Goal: Task Accomplishment & Management: Manage account settings

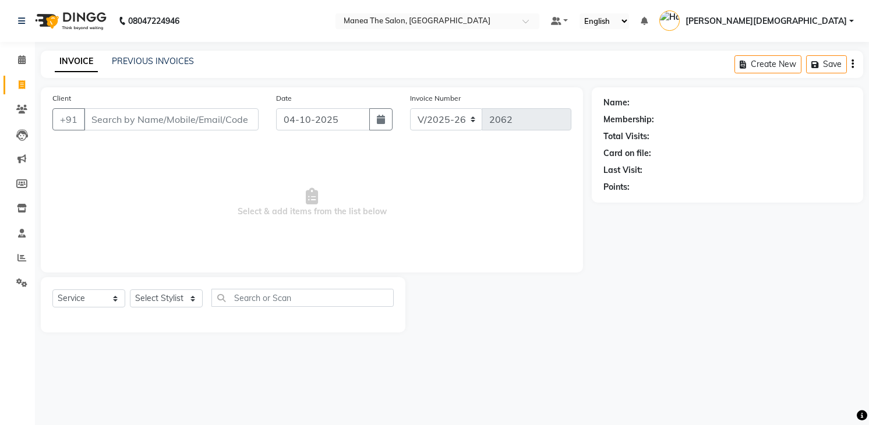
select select "5481"
select select "service"
click at [22, 260] on icon at bounding box center [21, 257] width 9 height 9
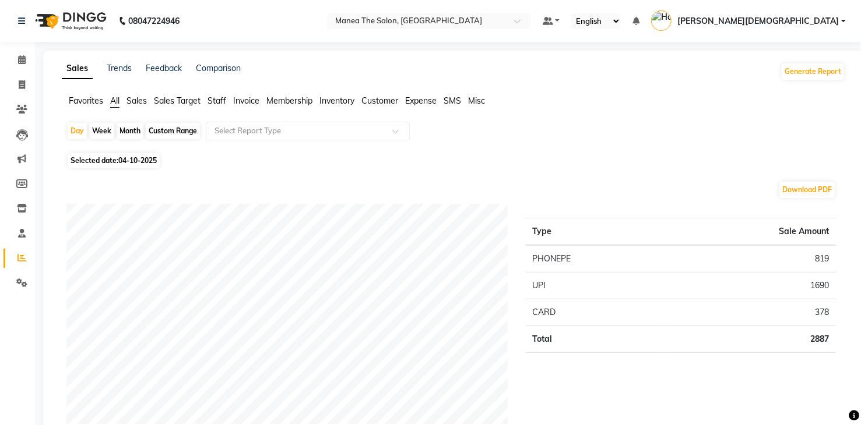
click at [221, 101] on span "Staff" at bounding box center [216, 101] width 19 height 10
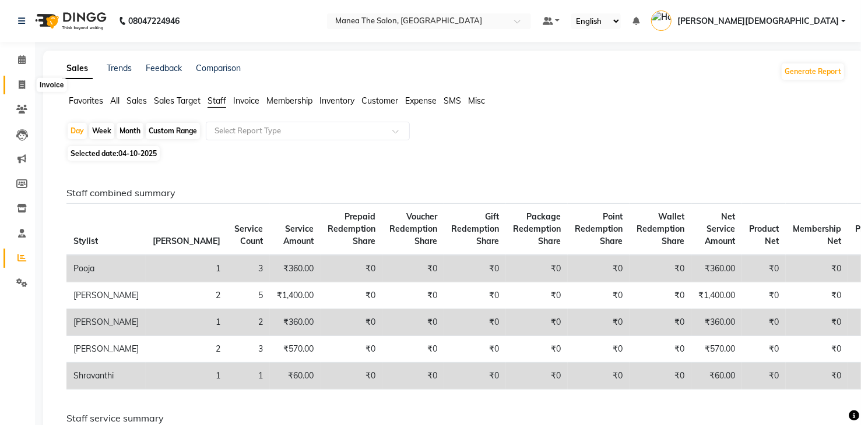
click at [23, 82] on icon at bounding box center [22, 84] width 6 height 9
select select "service"
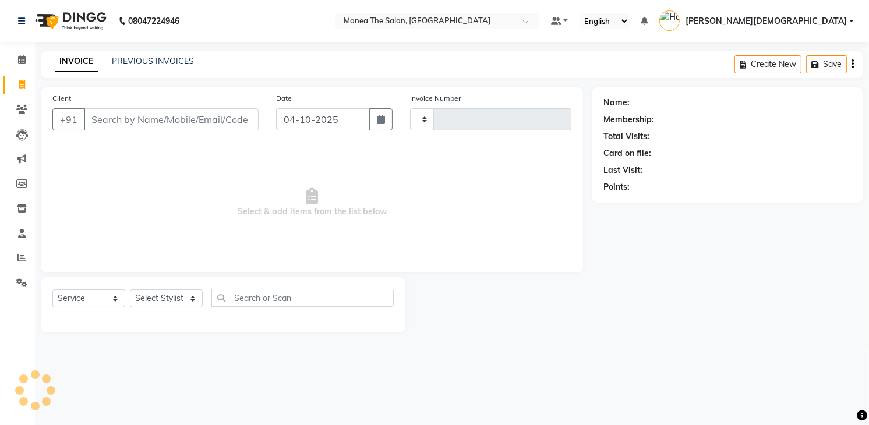
type input "2062"
select select "5481"
click at [149, 57] on link "PREVIOUS INVOICES" at bounding box center [153, 61] width 82 height 10
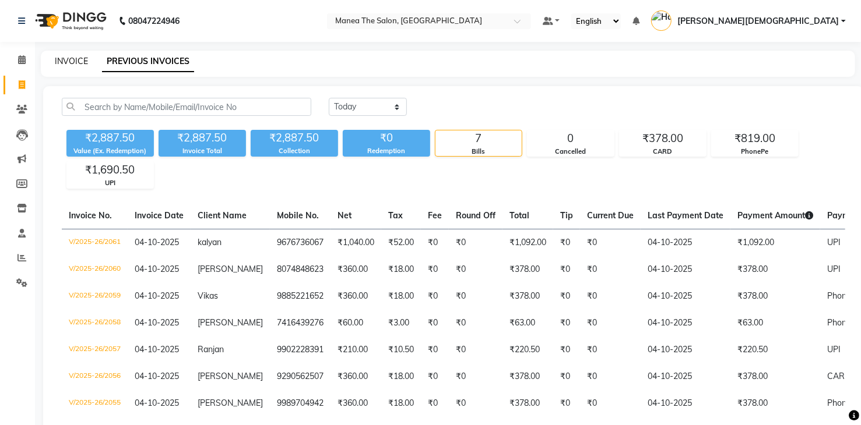
click at [60, 61] on link "INVOICE" at bounding box center [71, 61] width 33 height 10
select select "service"
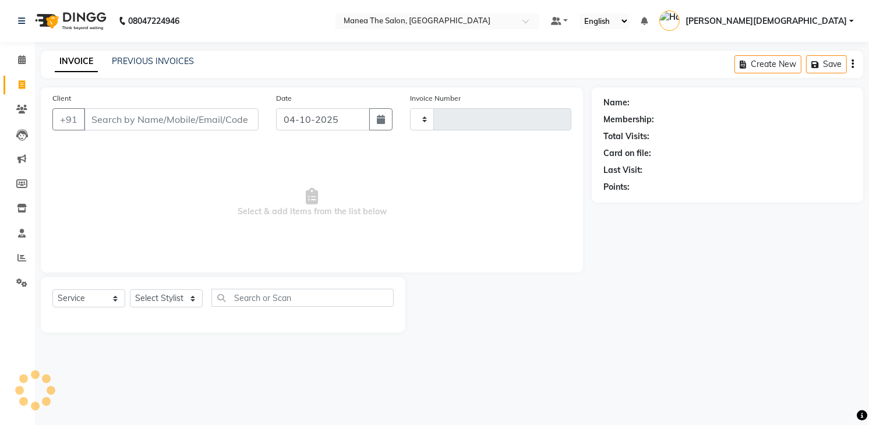
type input "2062"
select select "5481"
click at [174, 301] on select "Select Stylist Mamatha Pooja Renuka Sameer khan Shakeer Shanu Shravanthi" at bounding box center [166, 299] width 73 height 18
click at [130, 290] on select "Select Stylist Mamatha Pooja Renuka Sameer khan Shakeer Shanu Shravanthi" at bounding box center [166, 299] width 73 height 18
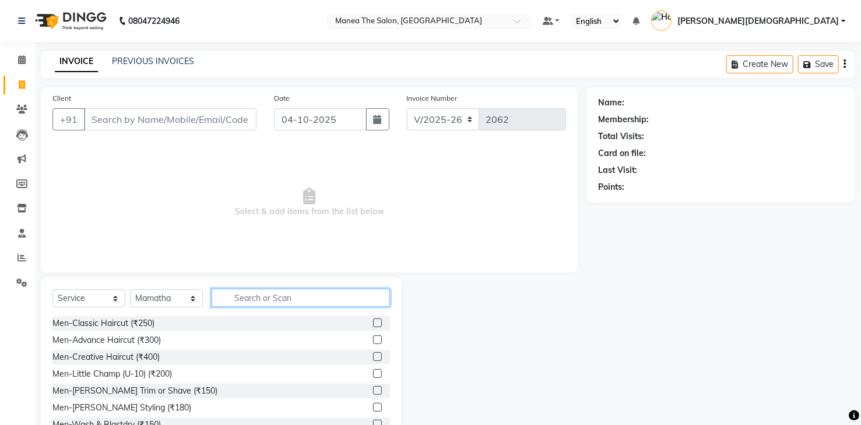
drag, startPoint x: 248, startPoint y: 293, endPoint x: 258, endPoint y: 300, distance: 11.7
click at [258, 300] on input "text" at bounding box center [301, 298] width 178 height 18
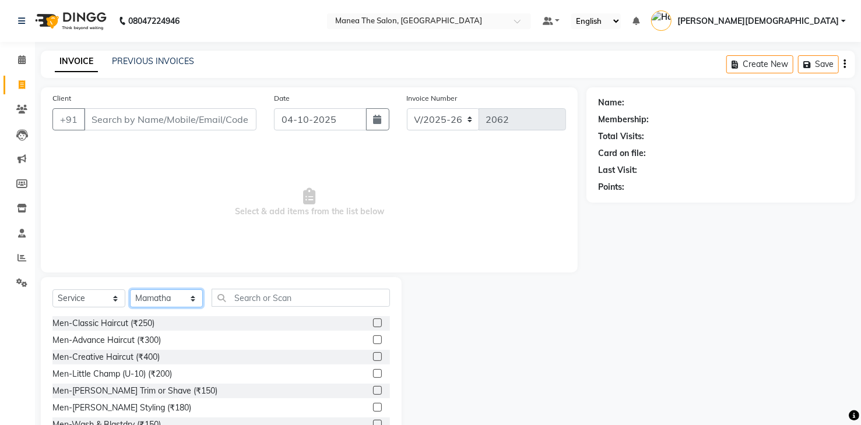
click at [185, 298] on select "Select Stylist Mamatha Pooja Renuka Sameer khan Shakeer Shanu Shravanthi" at bounding box center [166, 299] width 73 height 18
select select "91695"
click at [130, 290] on select "Select Stylist Mamatha Pooja Renuka Sameer khan Shakeer Shanu Shravanthi" at bounding box center [166, 299] width 73 height 18
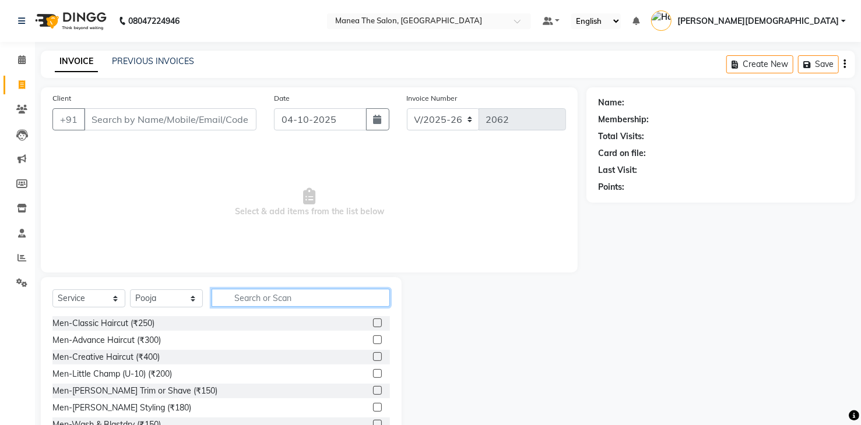
click at [327, 302] on input "text" at bounding box center [301, 298] width 178 height 18
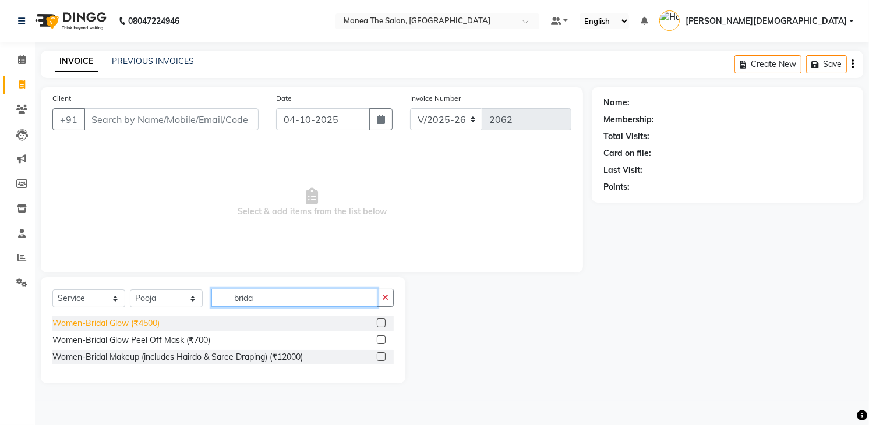
type input "brida"
click at [140, 322] on div "Women-Bridal Glow (₹4500)" at bounding box center [105, 324] width 107 height 12
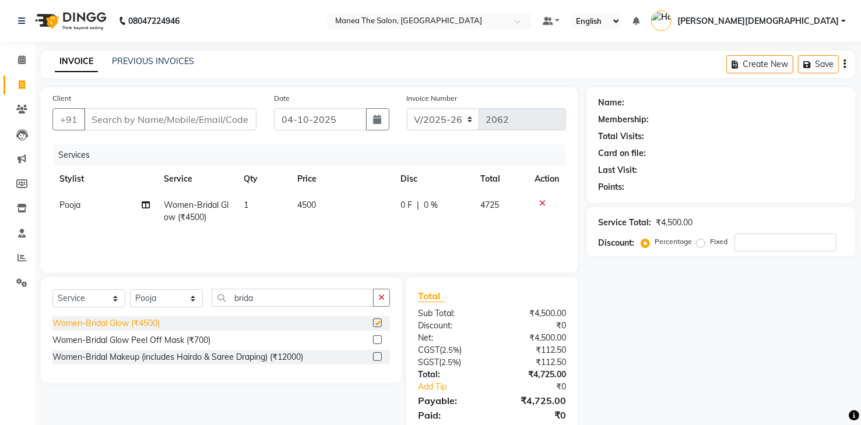
checkbox input "false"
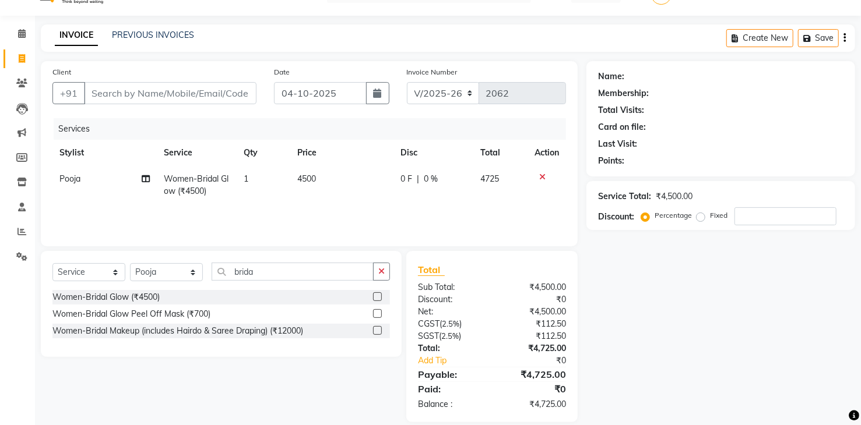
scroll to position [40, 0]
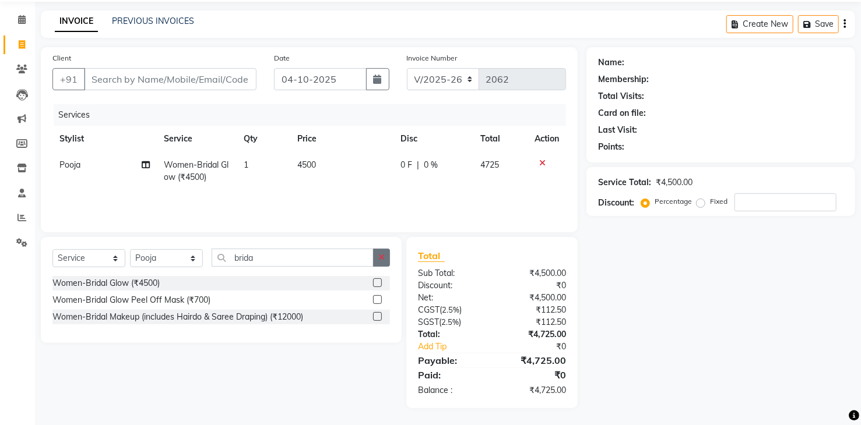
click at [383, 260] on icon "button" at bounding box center [381, 257] width 6 height 8
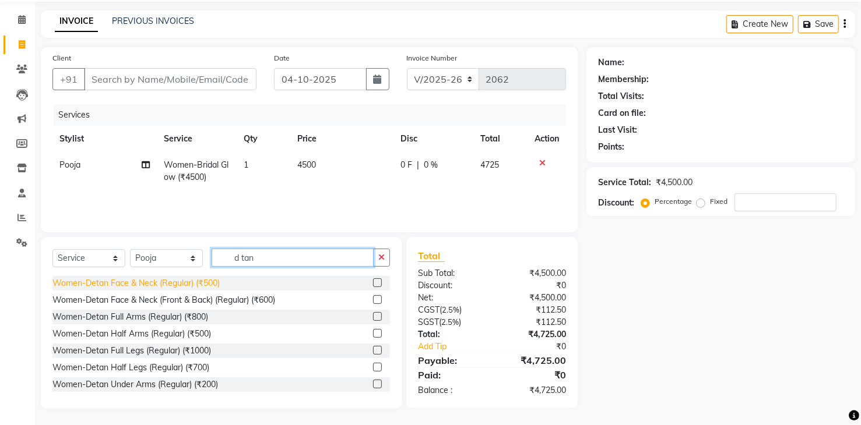
type input "d tan"
click at [213, 283] on div "Women-Detan Face & Neck (Regular) (₹500)" at bounding box center [135, 283] width 167 height 12
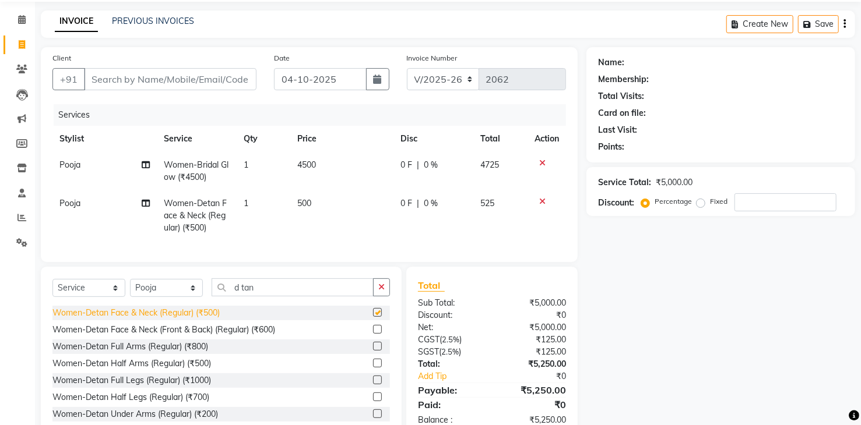
checkbox input "false"
click at [385, 294] on button "button" at bounding box center [381, 288] width 17 height 18
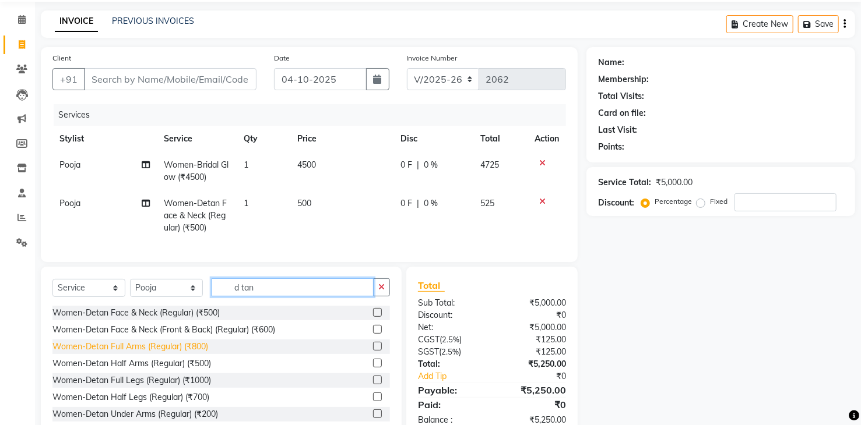
type input "d tan"
click at [200, 353] on div "Women-Detan Full Arms (Regular) (₹800)" at bounding box center [130, 347] width 156 height 12
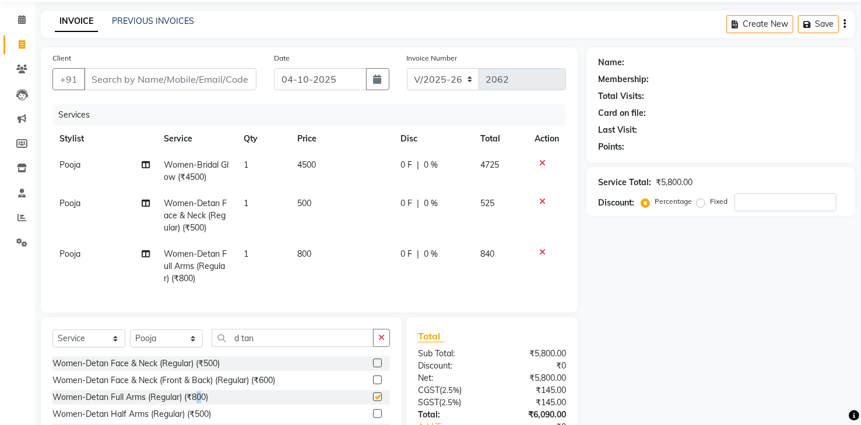
checkbox input "false"
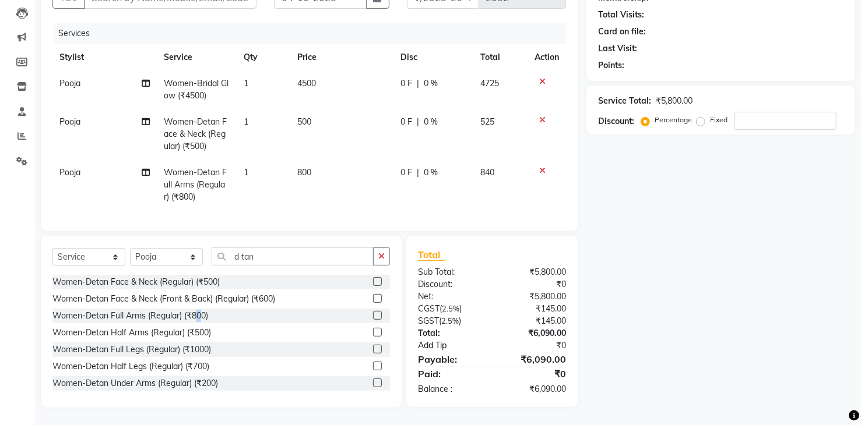
scroll to position [131, 0]
drag, startPoint x: 481, startPoint y: 400, endPoint x: 765, endPoint y: 358, distance: 287.3
click at [777, 357] on div "Name: Membership: Total Visits: Card on file: Last Visit: Points: Service Total…" at bounding box center [724, 187] width 277 height 442
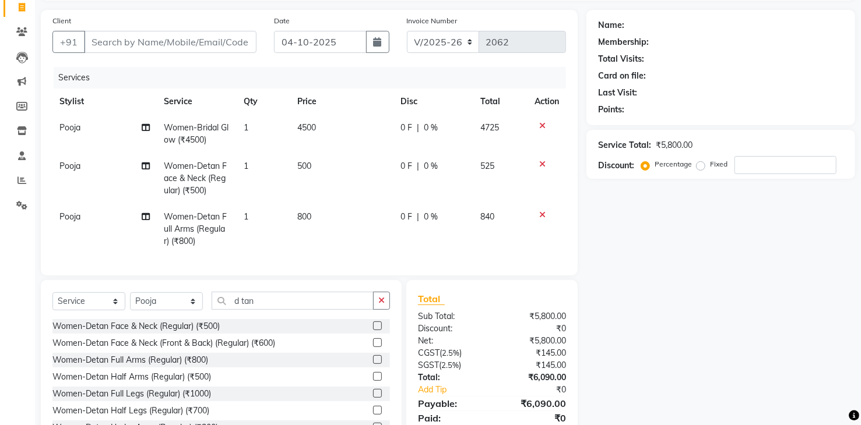
scroll to position [0, 0]
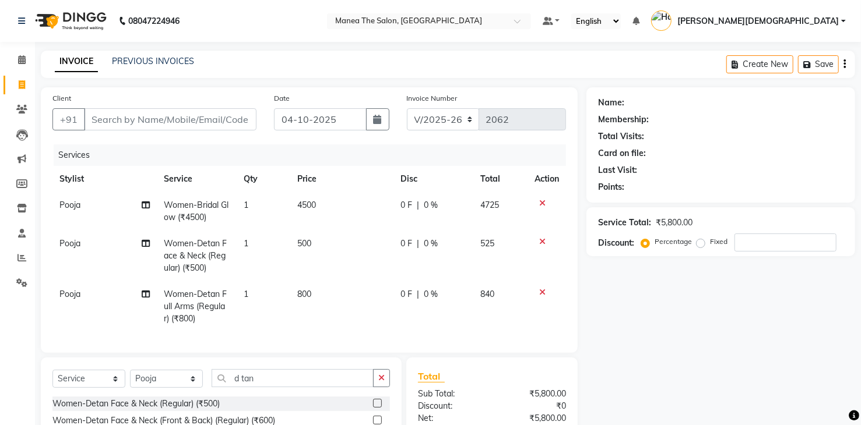
click at [541, 199] on icon at bounding box center [542, 203] width 6 height 8
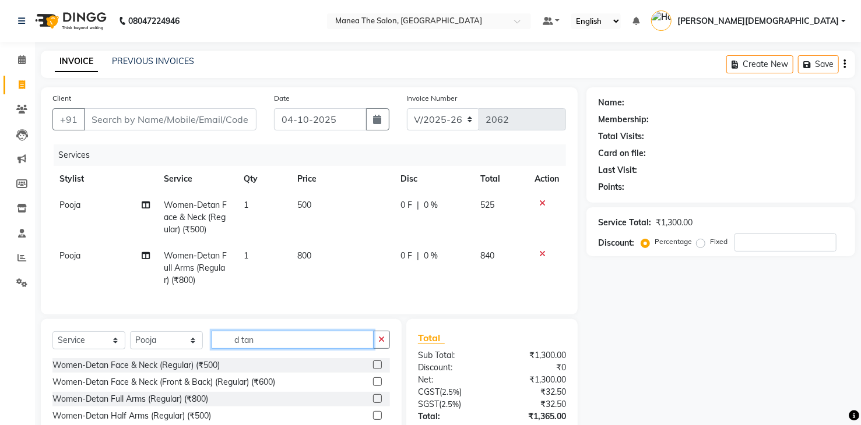
click at [259, 349] on input "d tan" at bounding box center [293, 340] width 162 height 18
type input "d"
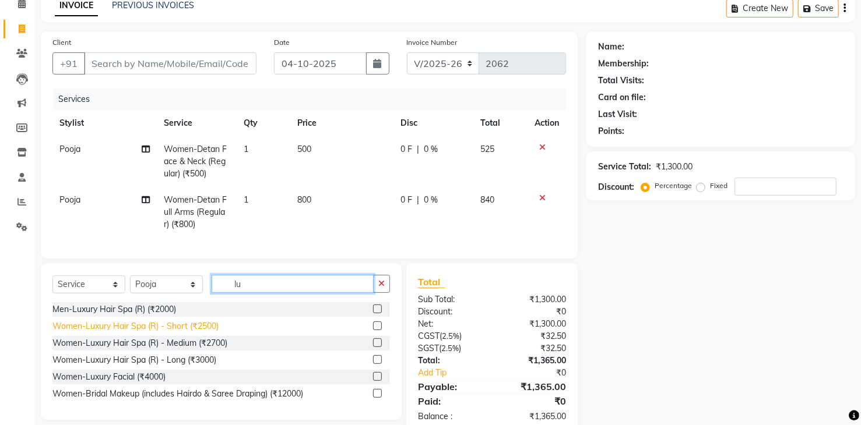
scroll to position [58, 0]
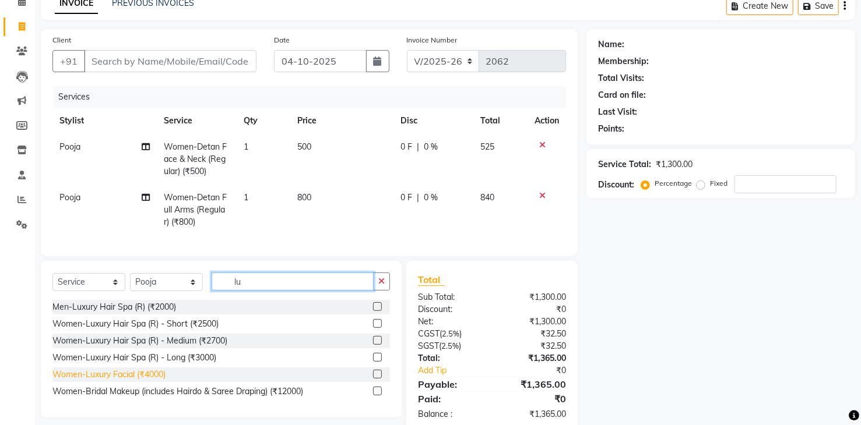
type input "lu"
click at [158, 381] on div "Women-Luxury Facial (₹4000)" at bounding box center [108, 375] width 113 height 12
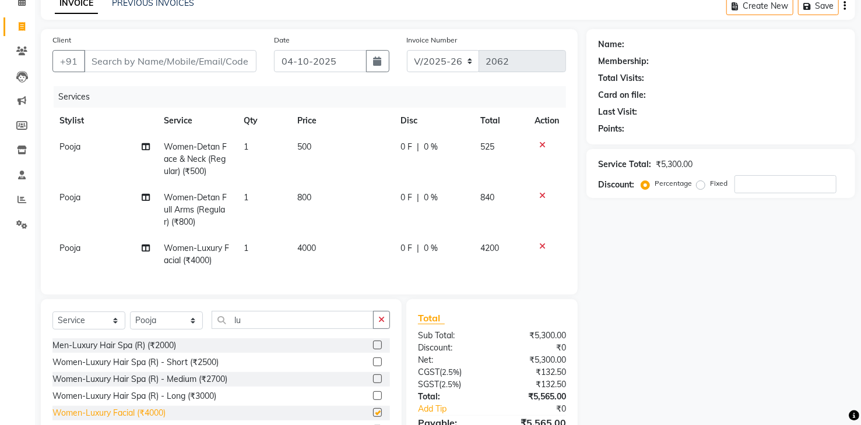
checkbox input "false"
click at [312, 248] on span "4000" at bounding box center [306, 248] width 19 height 10
select select "91695"
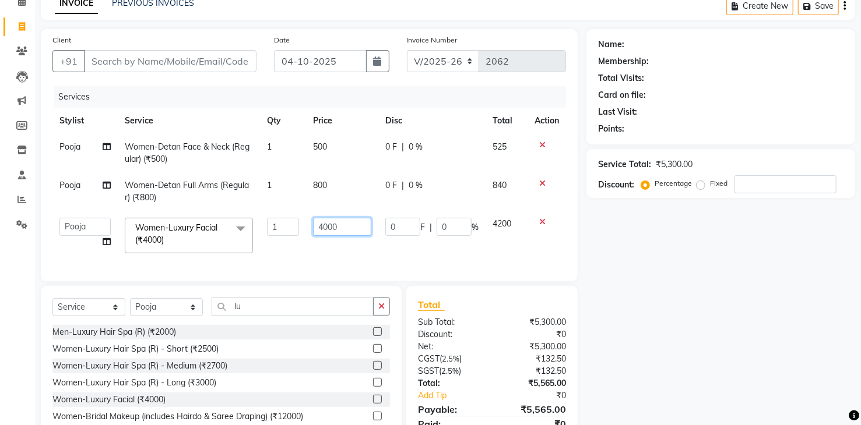
click at [340, 234] on input "4000" at bounding box center [342, 227] width 58 height 18
type input "4"
type input "5500"
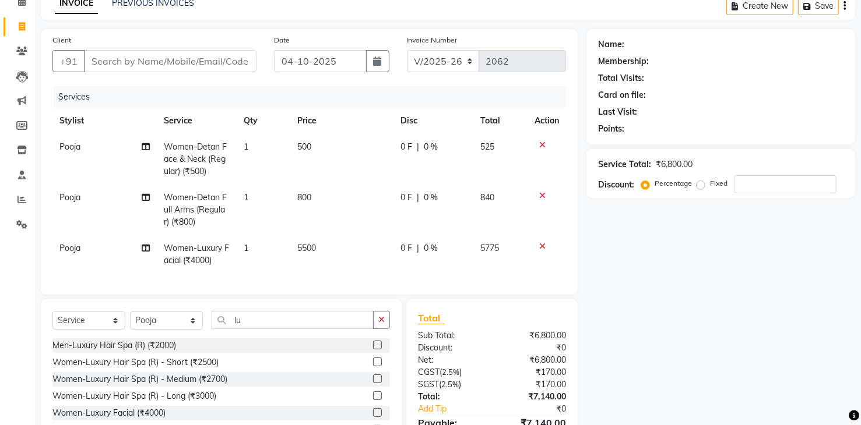
click at [632, 293] on div "Name: Membership: Total Visits: Card on file: Last Visit: Points: Service Total…" at bounding box center [724, 250] width 277 height 442
click at [256, 329] on input "lu" at bounding box center [293, 320] width 162 height 18
type input "l"
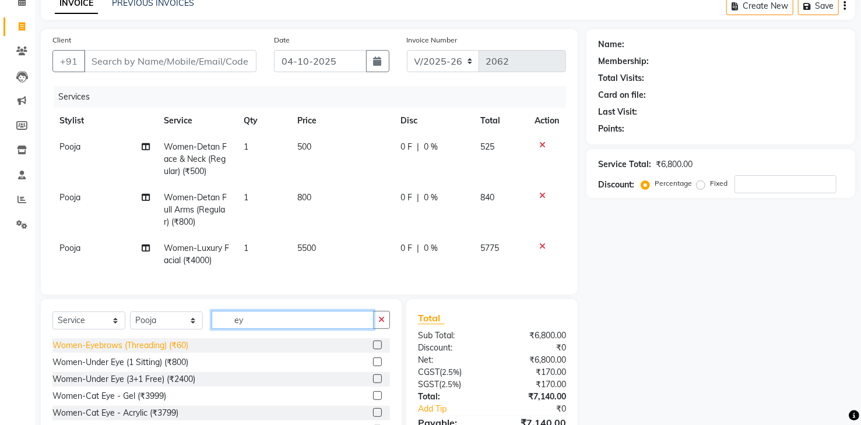
type input "ey"
click at [164, 351] on div "Women-Eyebrows (Threading) (₹60)" at bounding box center [120, 346] width 136 height 12
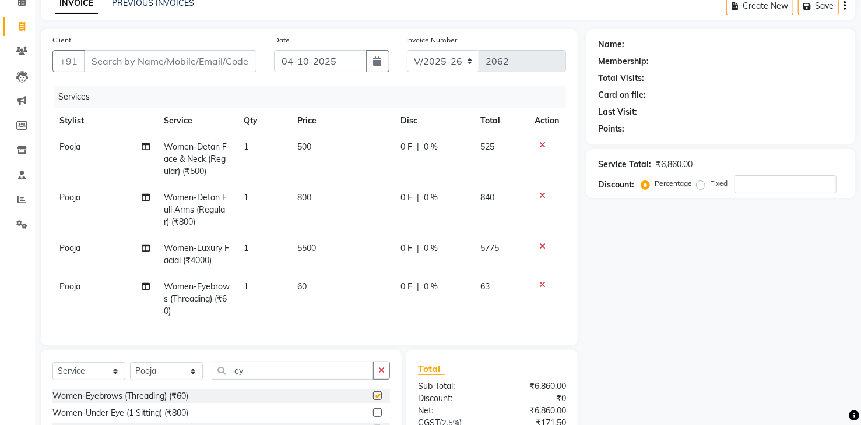
checkbox input "false"
click at [260, 374] on input "ey" at bounding box center [293, 371] width 162 height 18
type input "e"
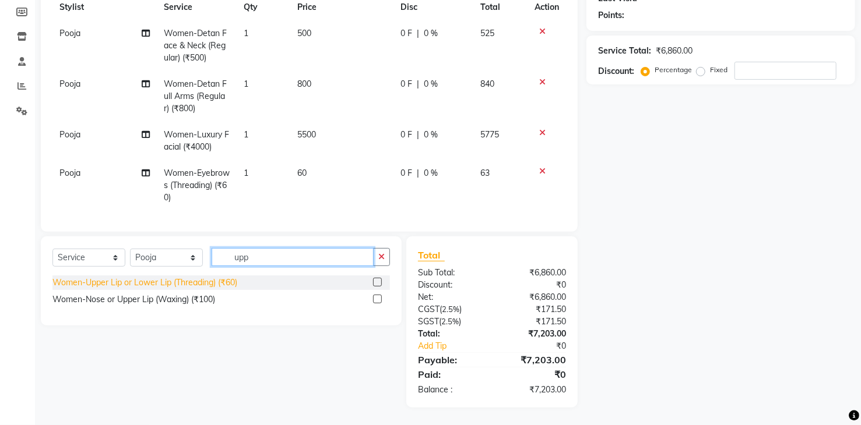
type input "upp"
click at [231, 289] on div "Women-Upper Lip or Lower Lip (Threading) (₹60)" at bounding box center [144, 283] width 185 height 12
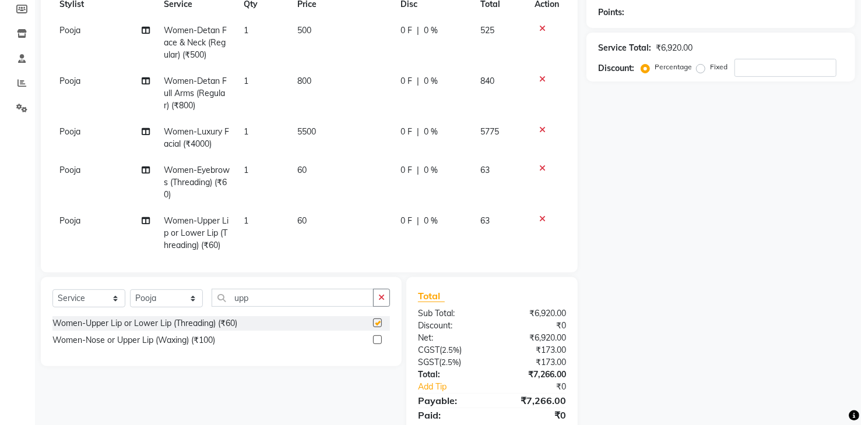
checkbox input "false"
click at [382, 297] on icon "button" at bounding box center [381, 298] width 6 height 8
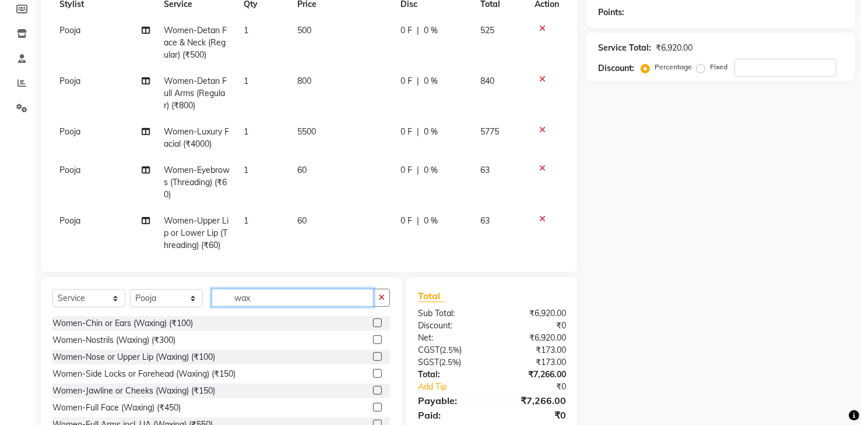
scroll to position [58, 0]
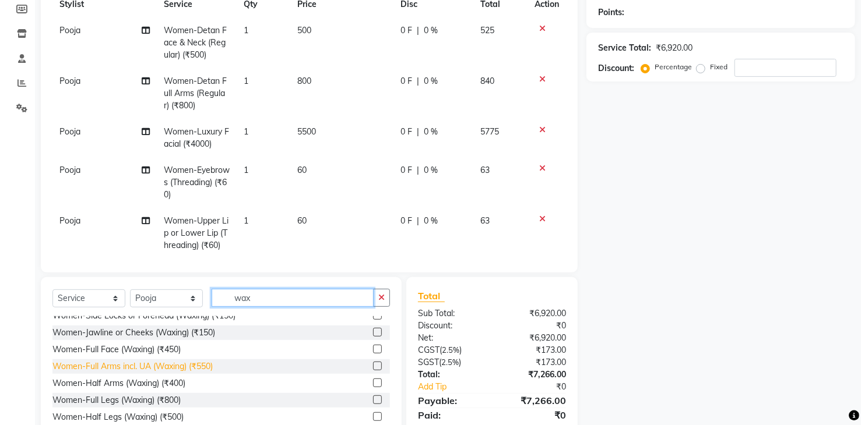
type input "wax"
click at [138, 367] on div "Women-Full Arms incl. UA (Waxing) (₹550)" at bounding box center [132, 367] width 160 height 12
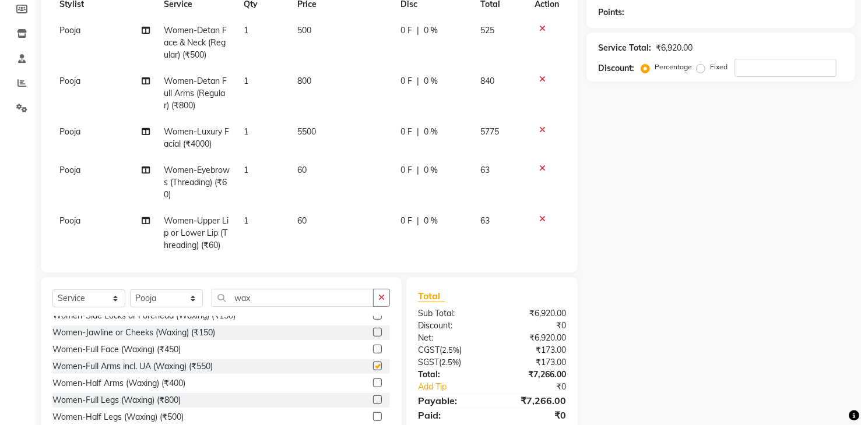
checkbox input "false"
click at [274, 300] on input "wax" at bounding box center [293, 298] width 162 height 18
type input "w"
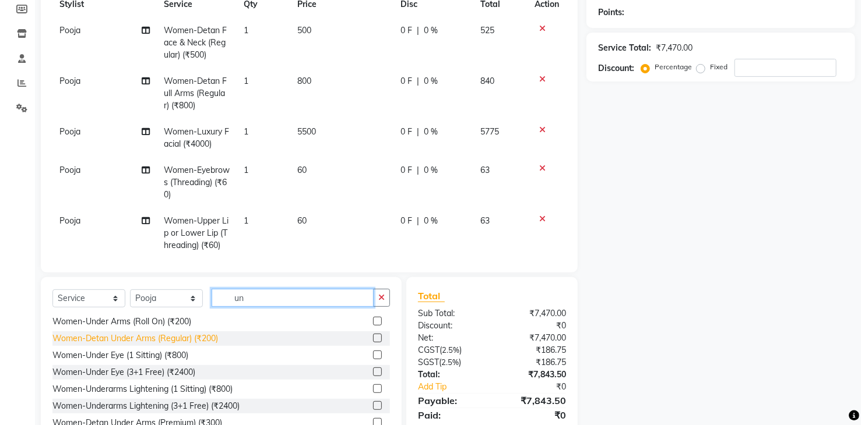
scroll to position [216, 0]
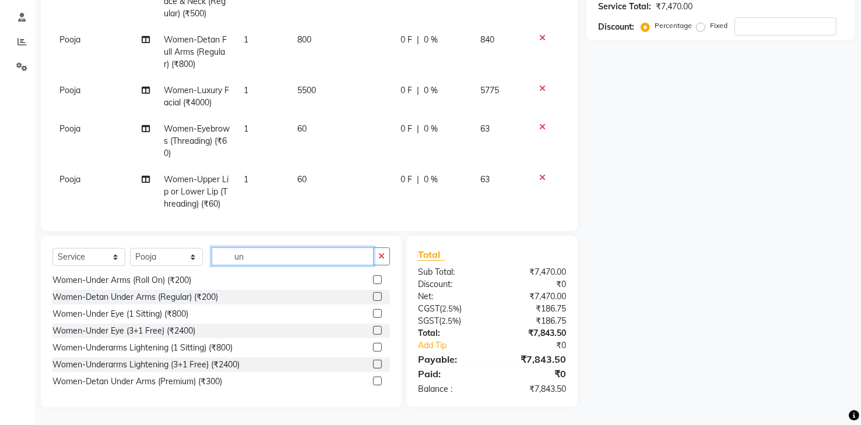
type input "u"
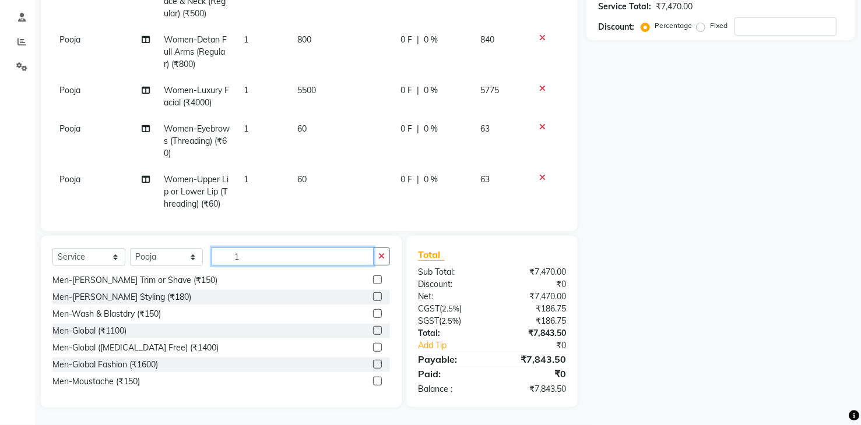
scroll to position [0, 0]
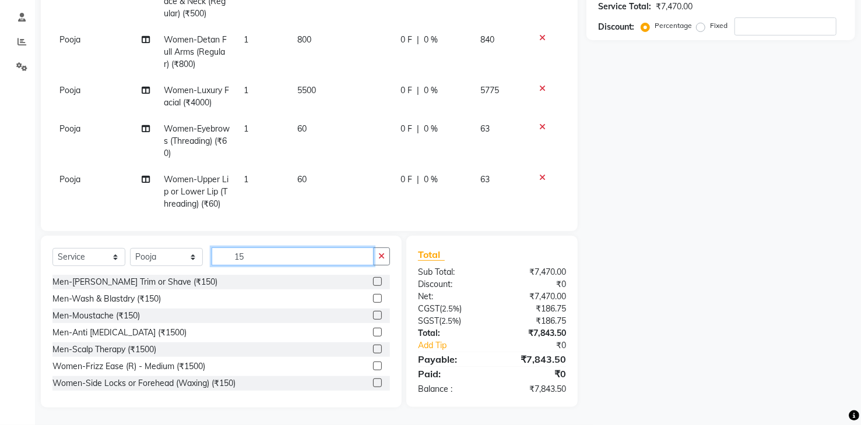
type input "1"
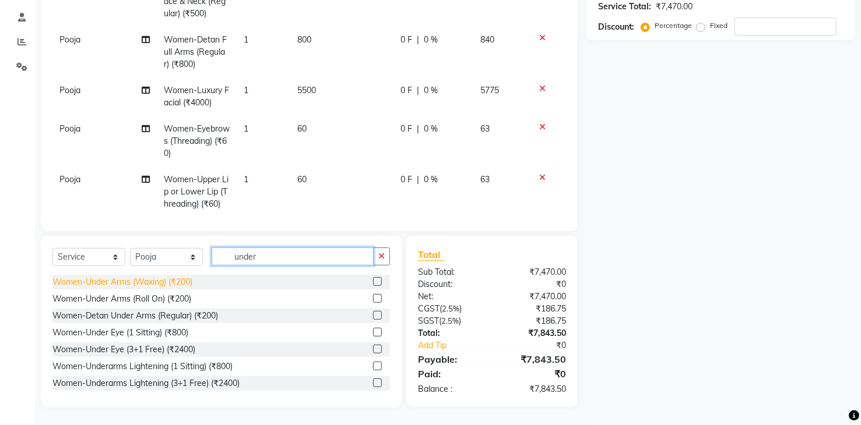
type input "under"
click at [183, 283] on div "Women-Under Arms (Waxing) (₹200)" at bounding box center [122, 282] width 140 height 12
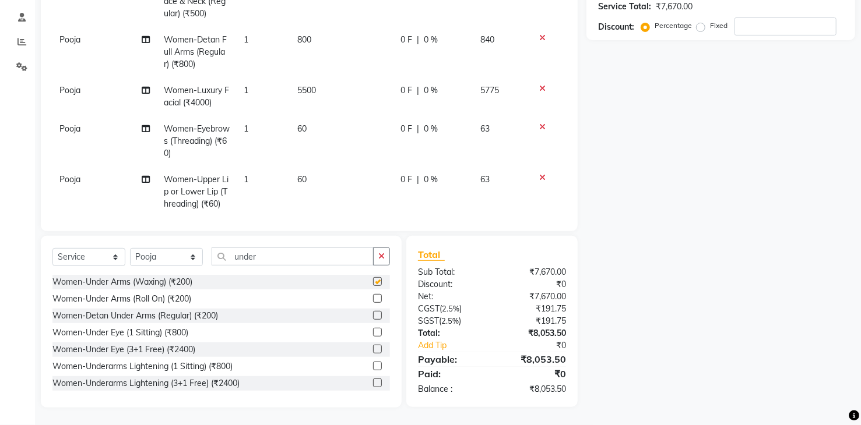
checkbox input "false"
click at [385, 260] on button "button" at bounding box center [381, 257] width 17 height 18
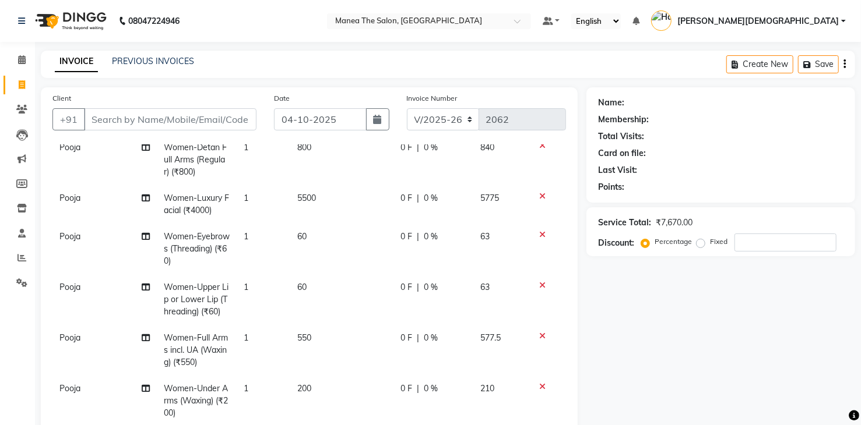
scroll to position [117, 0]
click at [304, 383] on span "200" at bounding box center [304, 388] width 14 height 10
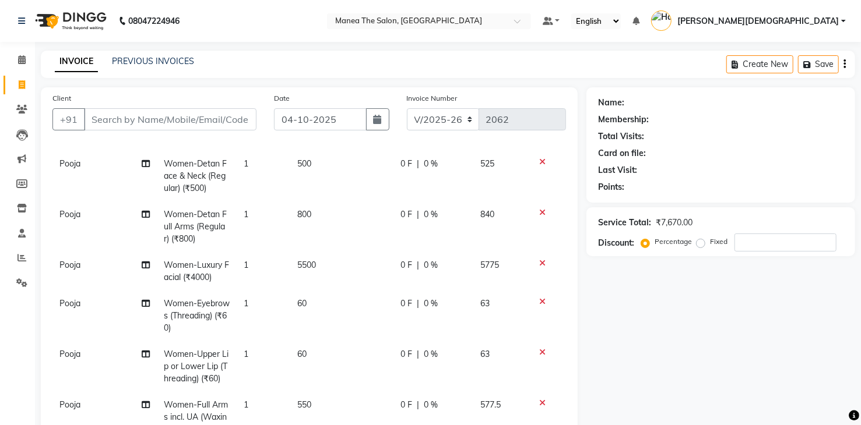
select select "91695"
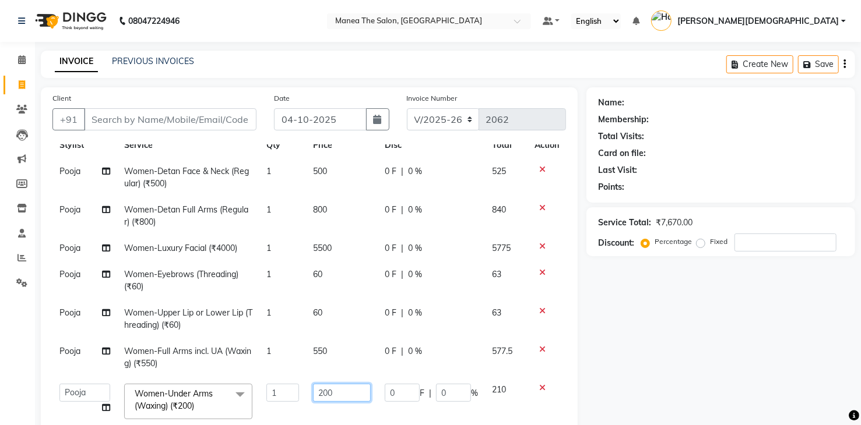
click at [333, 387] on input "200" at bounding box center [342, 393] width 58 height 18
type input "2"
type input "150"
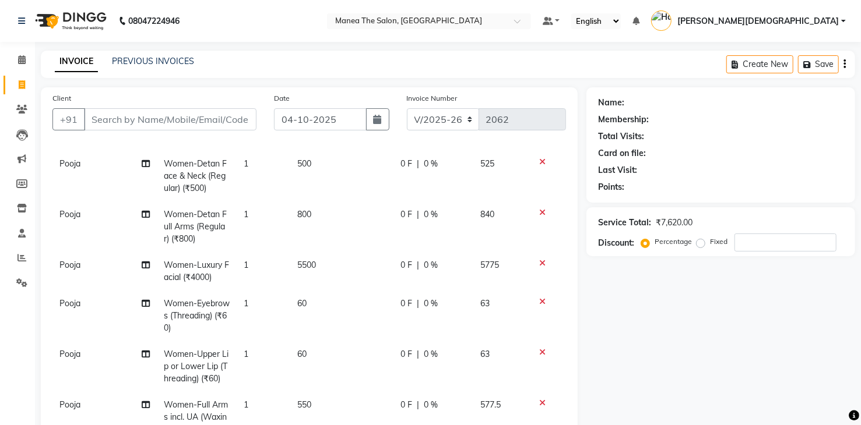
click at [711, 387] on div "Name: Membership: Total Visits: Card on file: Last Visit: Points: Service Total…" at bounding box center [724, 355] width 277 height 537
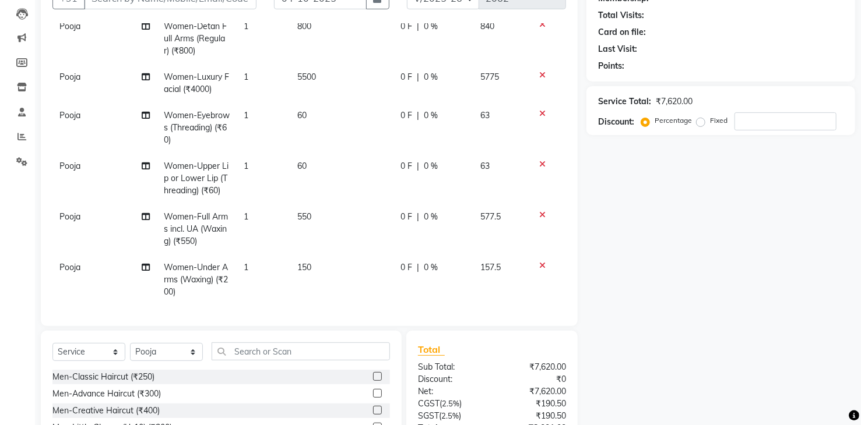
scroll to position [216, 0]
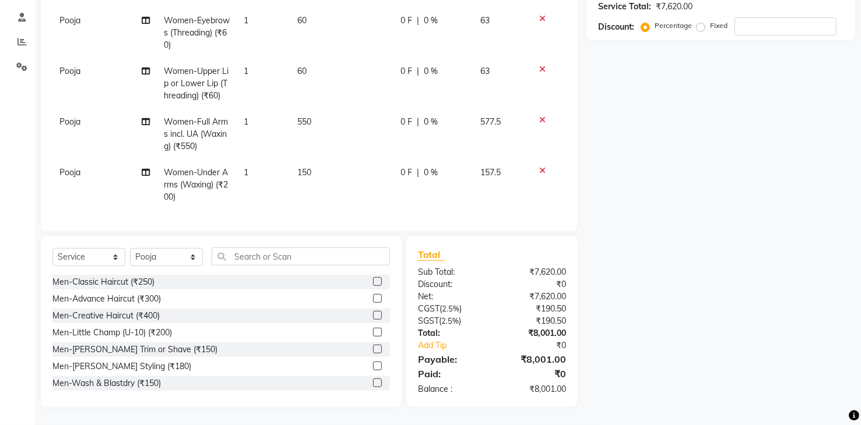
click at [760, 333] on div "Name: Membership: Total Visits: Card on file: Last Visit: Points: Service Total…" at bounding box center [724, 139] width 277 height 537
click at [242, 256] on input "text" at bounding box center [301, 257] width 178 height 18
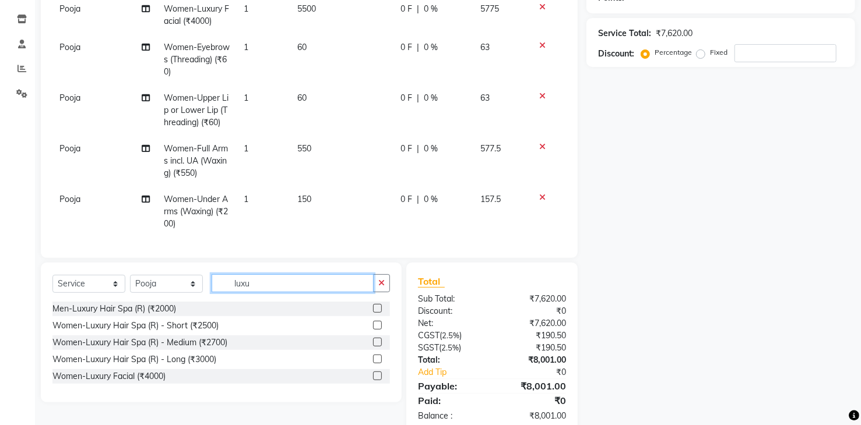
scroll to position [215, 0]
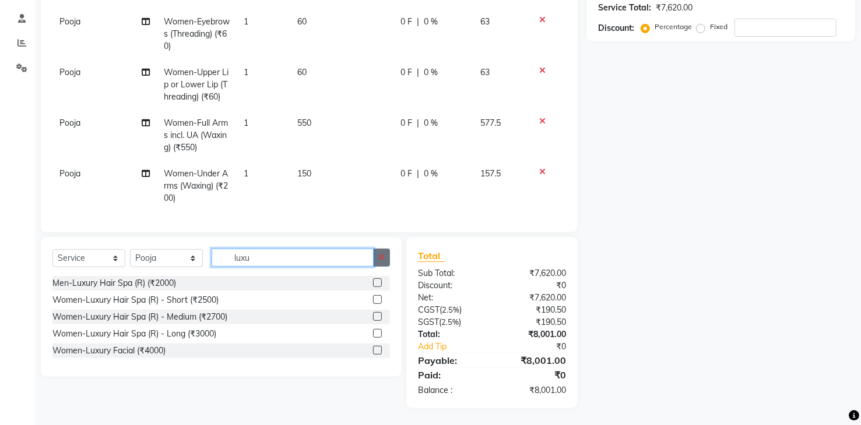
type input "luxu"
click at [386, 255] on button "button" at bounding box center [381, 258] width 17 height 18
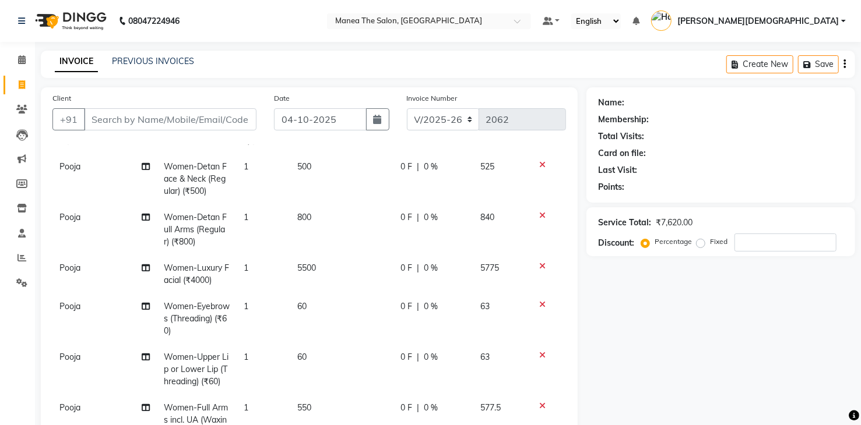
scroll to position [0, 0]
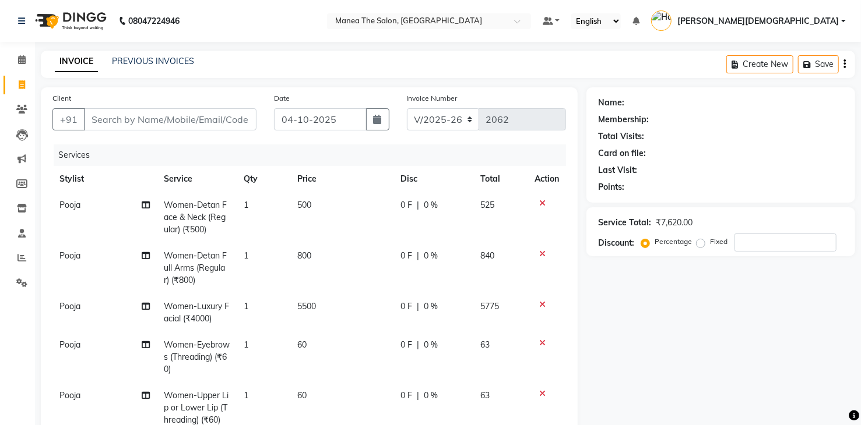
type input "luxu"
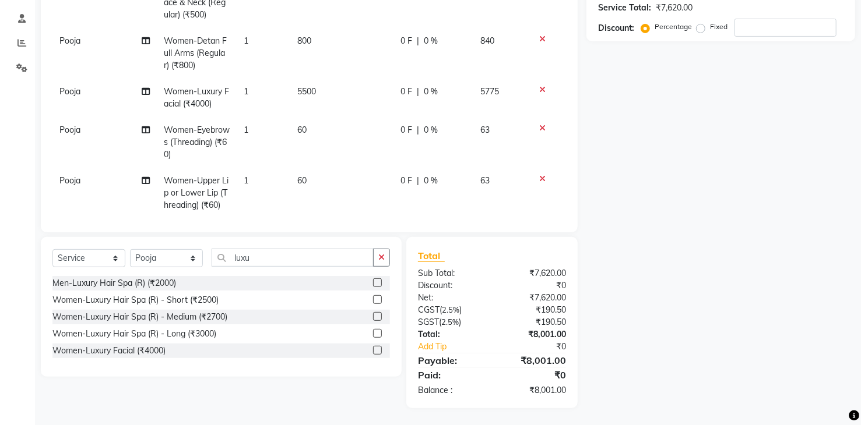
click at [539, 87] on icon at bounding box center [542, 90] width 6 height 8
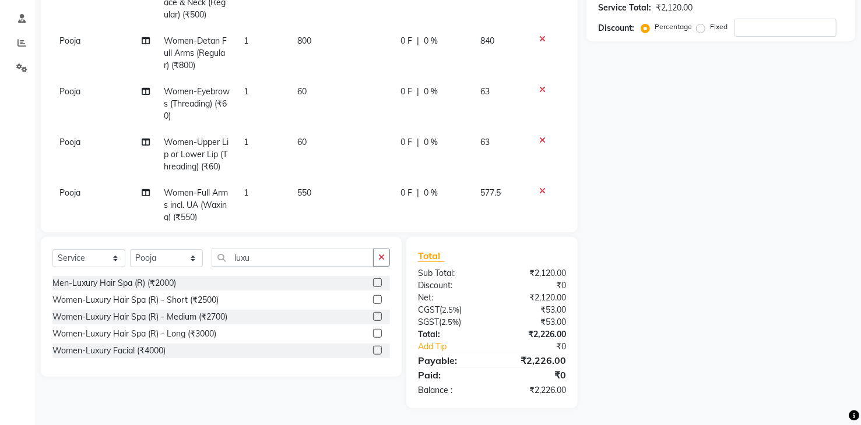
click at [539, 90] on icon at bounding box center [542, 90] width 6 height 8
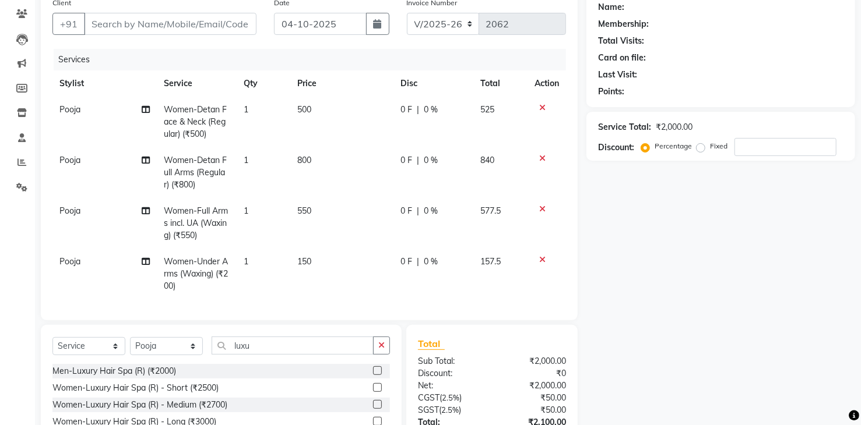
scroll to position [76, 0]
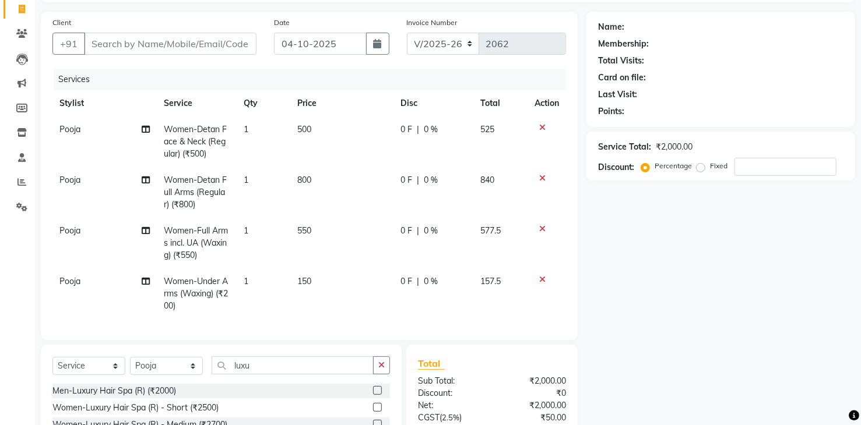
click at [539, 175] on icon at bounding box center [542, 178] width 6 height 8
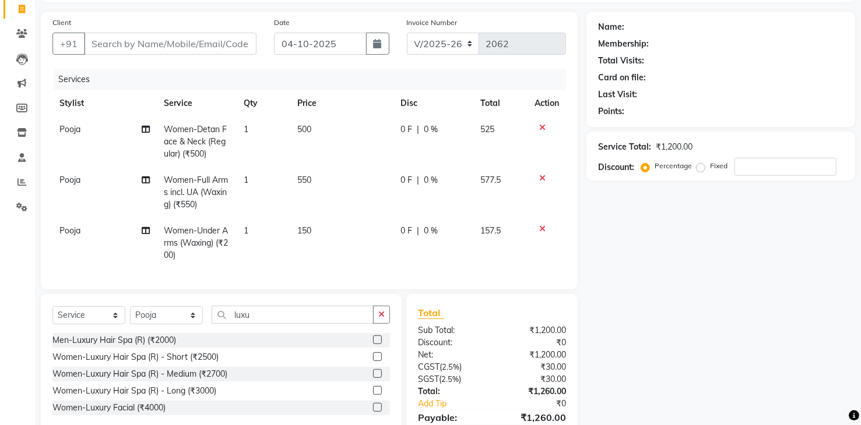
click at [539, 175] on icon at bounding box center [542, 178] width 6 height 8
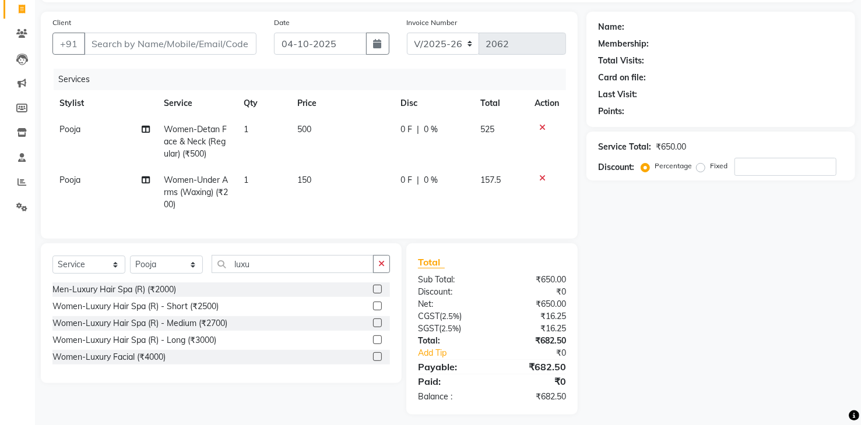
click at [539, 175] on icon at bounding box center [542, 178] width 6 height 8
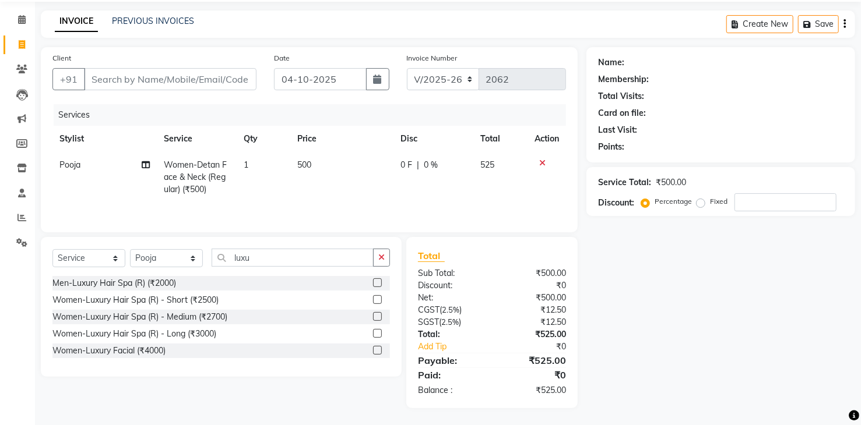
click at [539, 175] on td at bounding box center [546, 177] width 38 height 51
click at [542, 163] on icon at bounding box center [542, 163] width 6 height 8
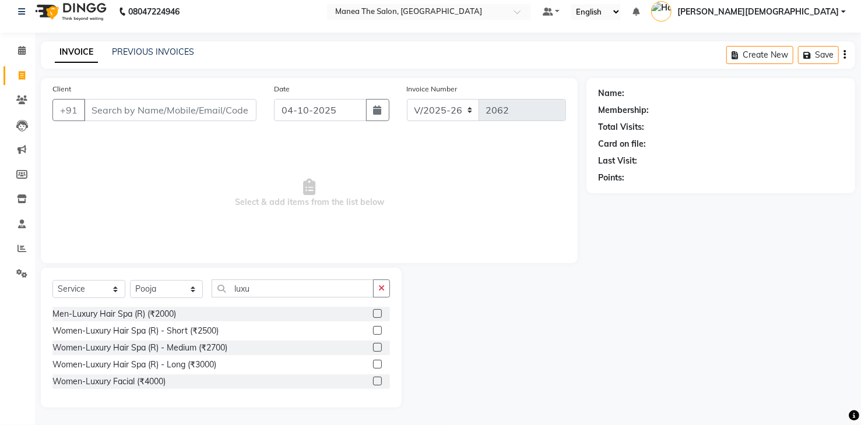
scroll to position [9, 0]
click at [184, 290] on select "Select Stylist Mamatha Pooja Renuka Sameer khan Shakeer Shanu Shravanthi" at bounding box center [166, 290] width 73 height 18
select select
click at [130, 290] on select "Select Stylist Mamatha Pooja Renuka Sameer khan Shakeer Shanu Shravanthi" at bounding box center [166, 290] width 73 height 18
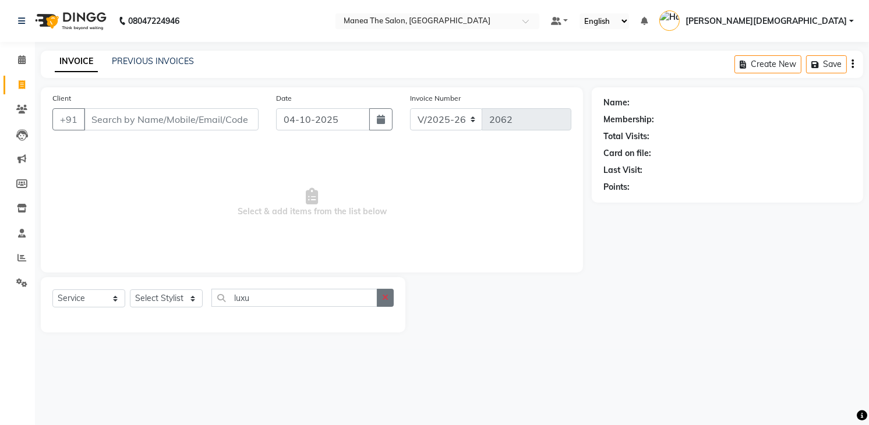
click at [385, 300] on icon "button" at bounding box center [385, 298] width 6 height 8
click at [170, 64] on link "PREVIOUS INVOICES" at bounding box center [153, 61] width 82 height 10
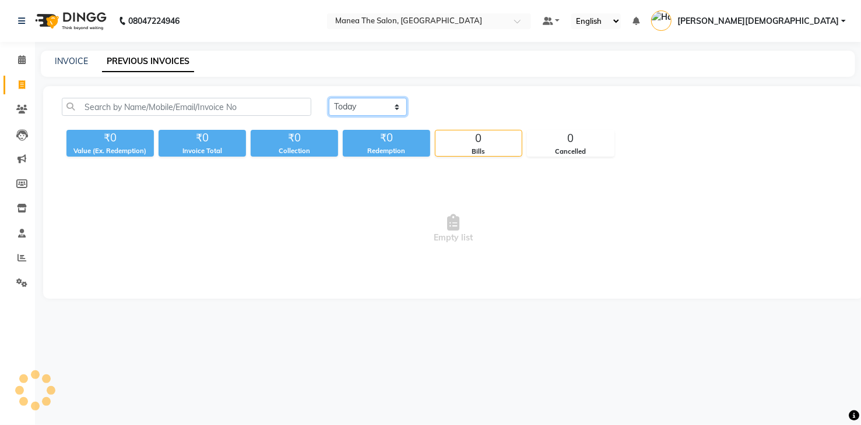
click at [354, 104] on select "Today Yesterday Custom Range" at bounding box center [368, 107] width 78 height 18
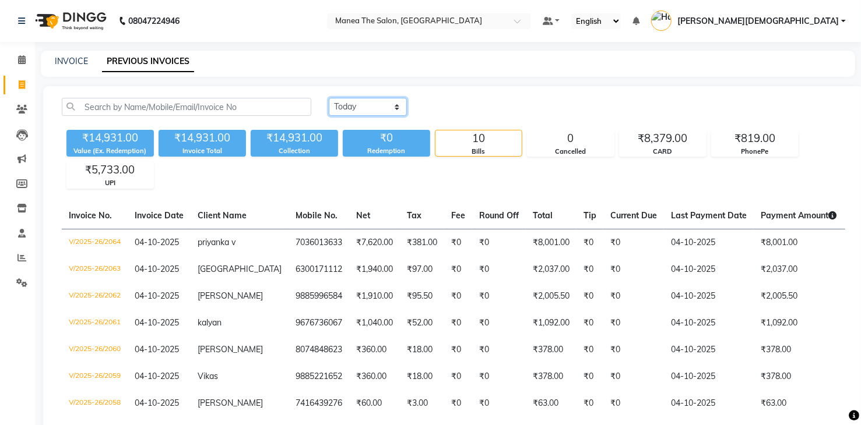
select select "yesterday"
click at [329, 98] on select "Today Yesterday Custom Range" at bounding box center [368, 107] width 78 height 18
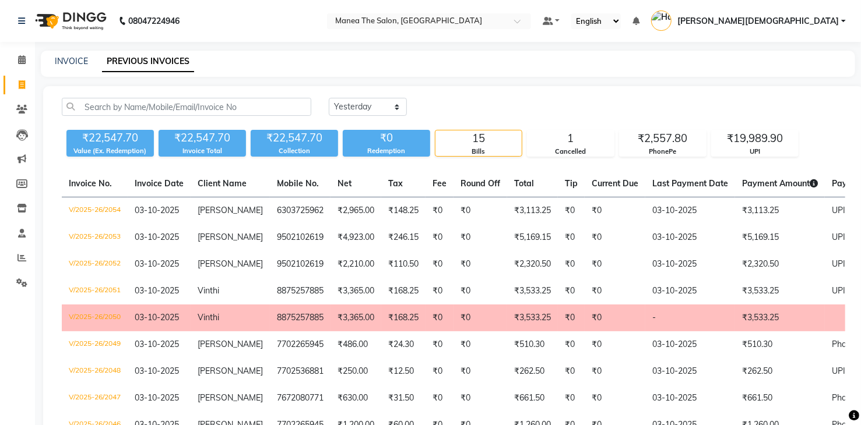
click at [348, 319] on td "₹3,365.00" at bounding box center [355, 318] width 51 height 27
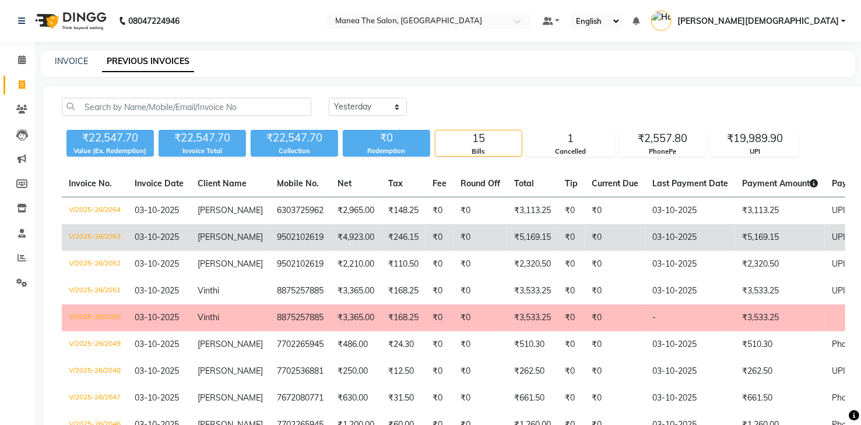
click at [239, 243] on td "Adarsh" at bounding box center [230, 237] width 79 height 27
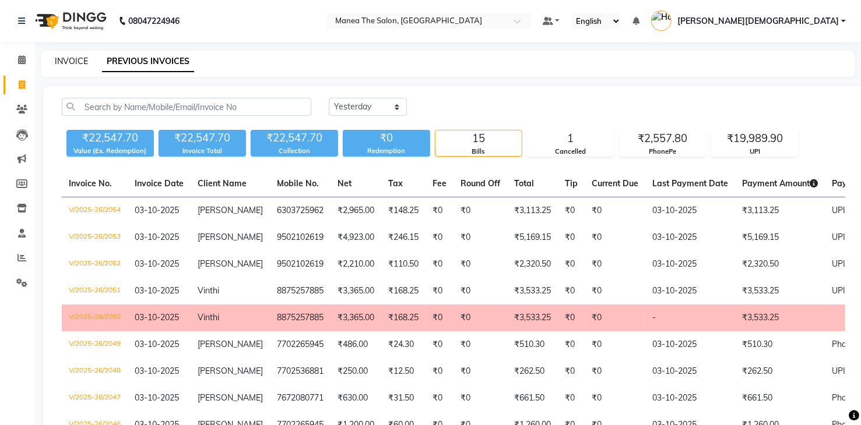
click at [80, 64] on link "INVOICE" at bounding box center [71, 61] width 33 height 10
select select "service"
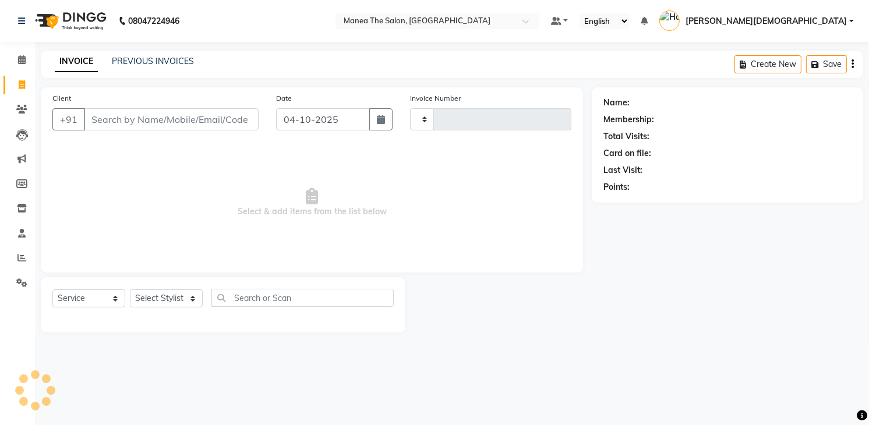
type input "2065"
select select "5481"
click at [193, 298] on select "Select Stylist Mamatha Pooja Renuka Sameer khan Shakeer Shanu Shravanthi" at bounding box center [166, 299] width 73 height 18
click at [189, 297] on select "Select Stylist Mamatha Pooja Renuka Sameer khan Shakeer Shanu Shravanthi" at bounding box center [166, 299] width 73 height 18
click at [525, 287] on div at bounding box center [499, 304] width 186 height 55
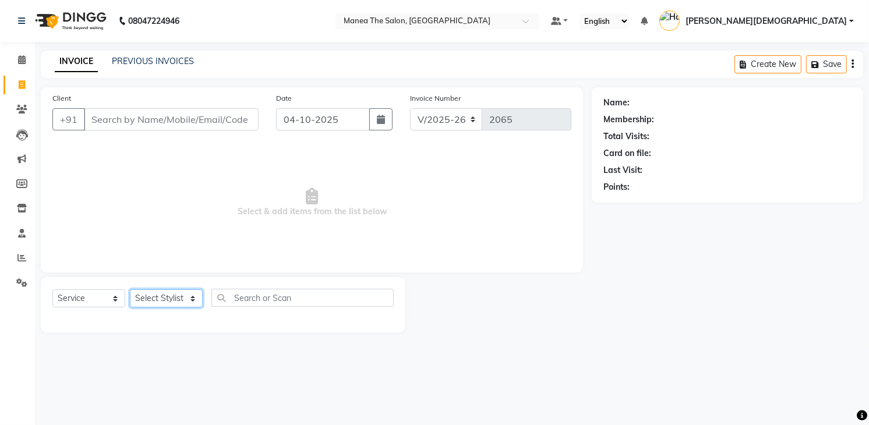
click at [195, 300] on select "Select Stylist Mamatha Pooja Renuka Sameer khan Shakeer Shanu Shravanthi" at bounding box center [166, 299] width 73 height 18
select select "84828"
click at [130, 290] on select "Select Stylist Mamatha Pooja Renuka Sameer khan Shakeer Shanu Shravanthi" at bounding box center [166, 299] width 73 height 18
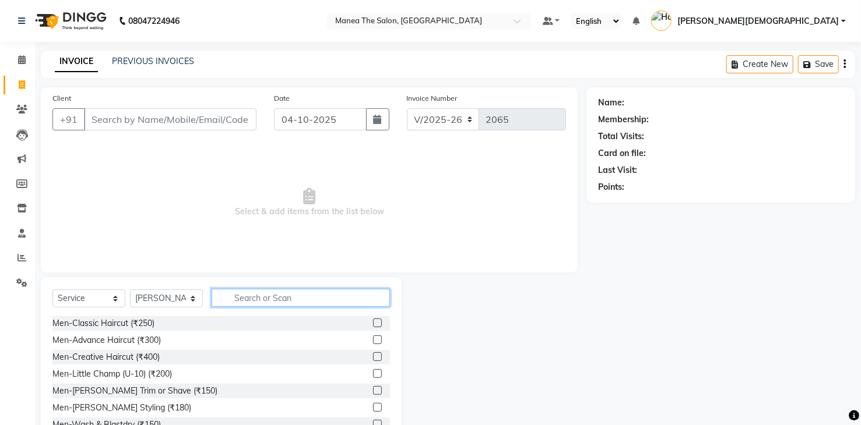
click at [286, 295] on input "text" at bounding box center [301, 298] width 178 height 18
type input "g"
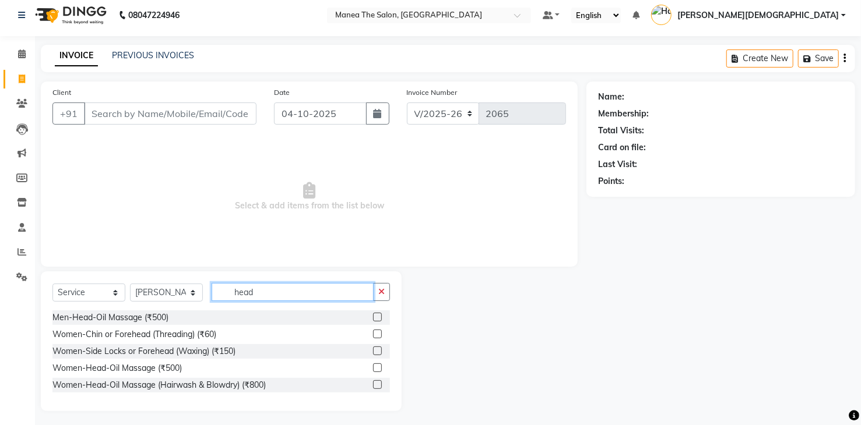
scroll to position [9, 0]
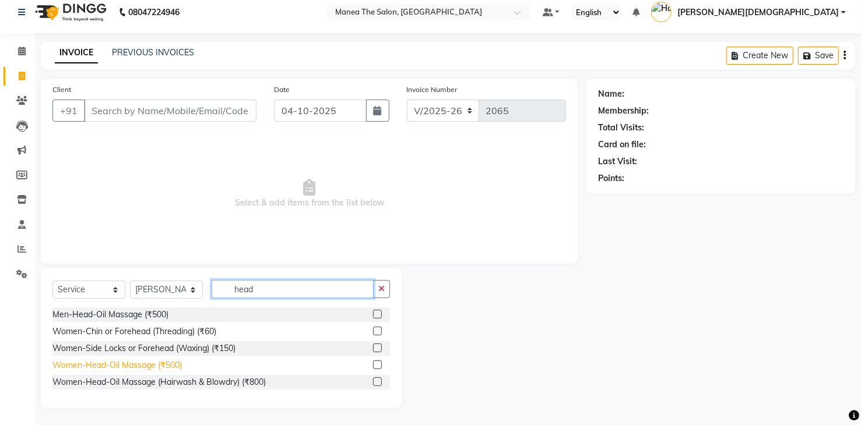
type input "head"
click at [146, 364] on div "Women-Head-Oil Massage (₹500)" at bounding box center [116, 366] width 129 height 12
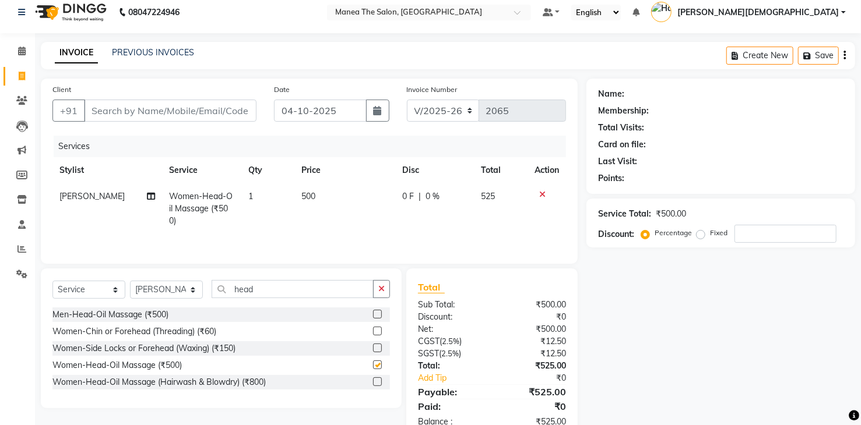
checkbox input "false"
click at [382, 290] on icon "button" at bounding box center [381, 289] width 6 height 8
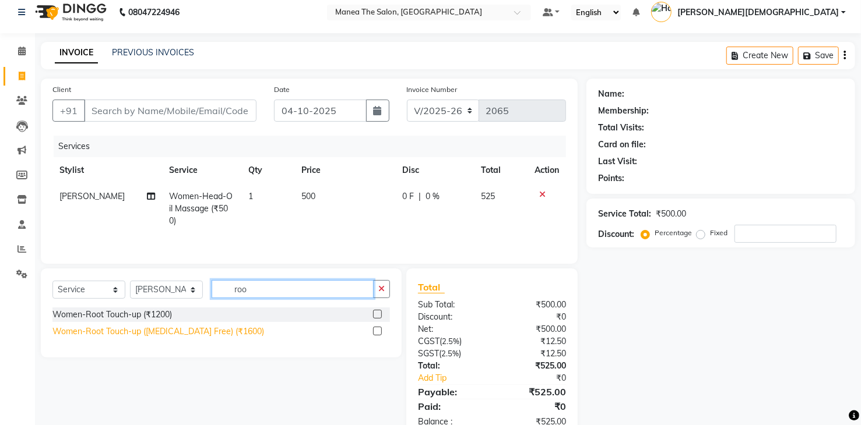
type input "roo"
click at [178, 332] on div "Women-Root Touch-up (Ammonia Free) (₹1600)" at bounding box center [158, 332] width 212 height 12
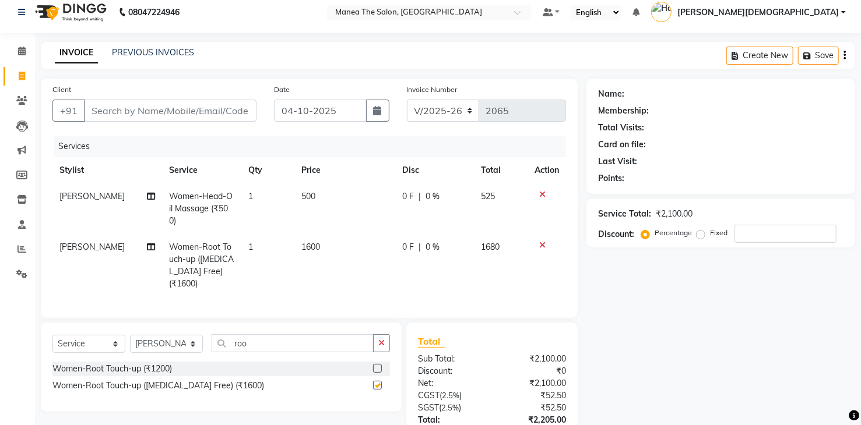
checkbox input "false"
click at [379, 339] on icon "button" at bounding box center [381, 343] width 6 height 8
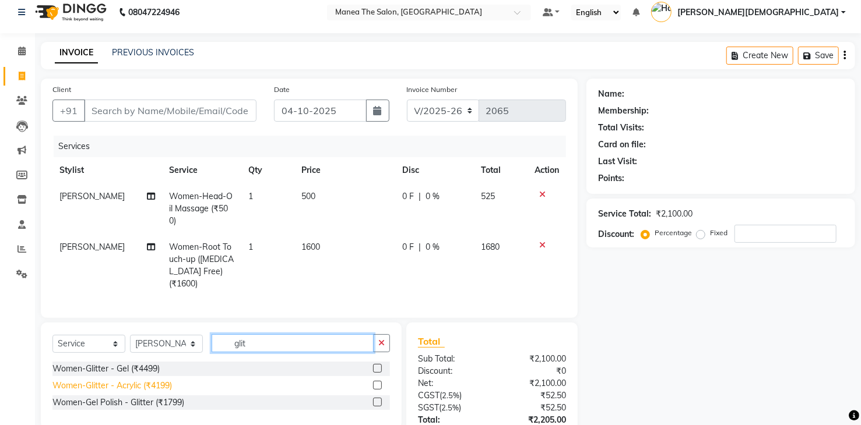
type input "glit"
click at [151, 380] on div "Women-Glitter - Acrylic (₹4199)" at bounding box center [111, 386] width 119 height 12
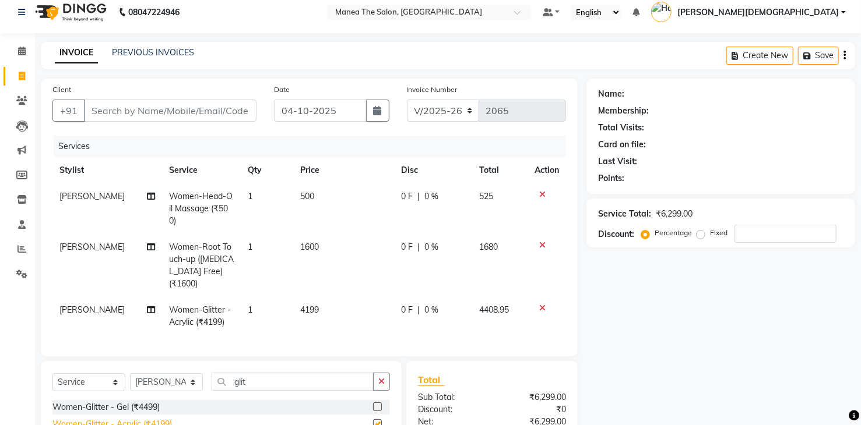
checkbox input "false"
click at [150, 401] on div "Women-Glitter - Gel (₹4499)" at bounding box center [105, 407] width 107 height 12
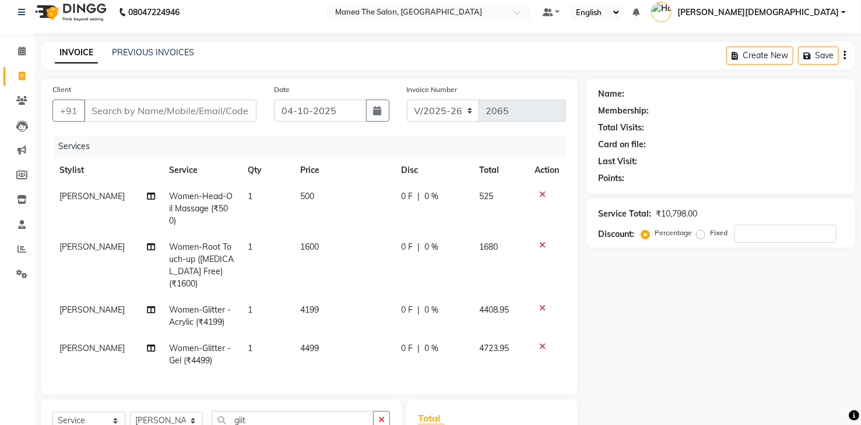
checkbox input "false"
click at [541, 304] on icon at bounding box center [542, 308] width 6 height 8
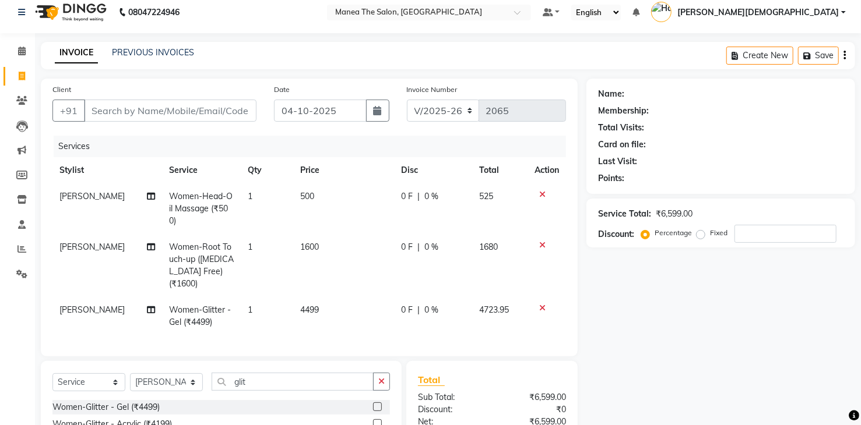
click at [95, 297] on td "[PERSON_NAME]" at bounding box center [107, 316] width 110 height 38
select select "84828"
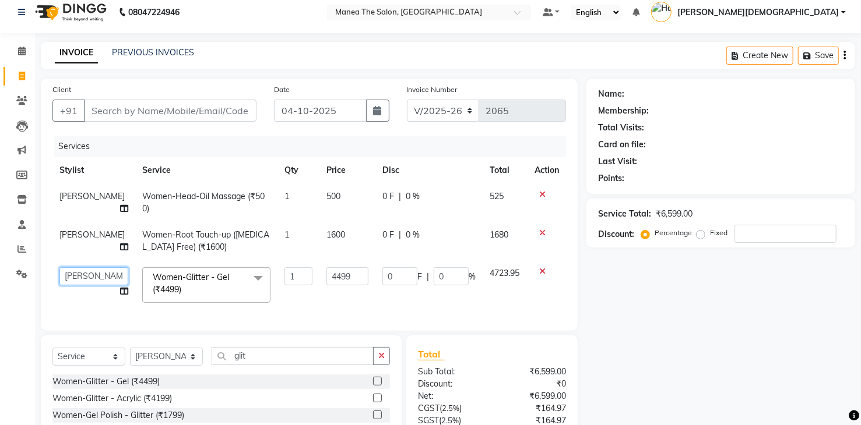
click at [94, 278] on select "Mamatha Pooja Renuka Sameer khan Shakeer Shanu Shravanthi" at bounding box center [93, 276] width 69 height 18
select select "60439"
click at [344, 277] on input "4499" at bounding box center [346, 276] width 41 height 18
type input "4"
type input "3825"
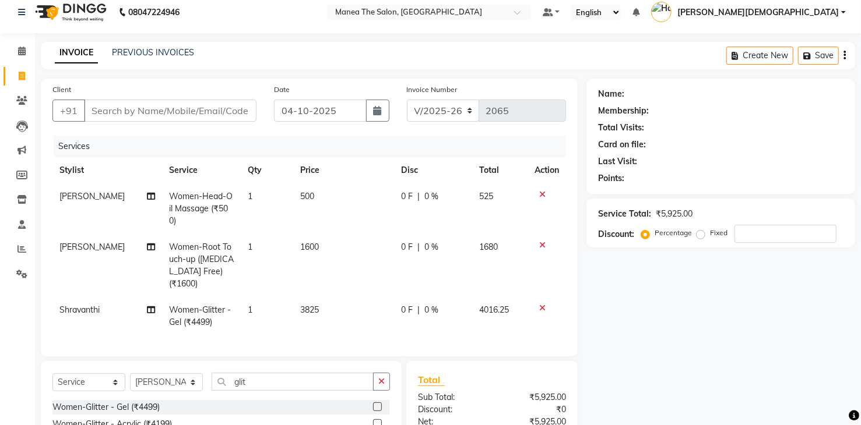
click at [342, 244] on td "1600" at bounding box center [343, 265] width 101 height 63
select select "84828"
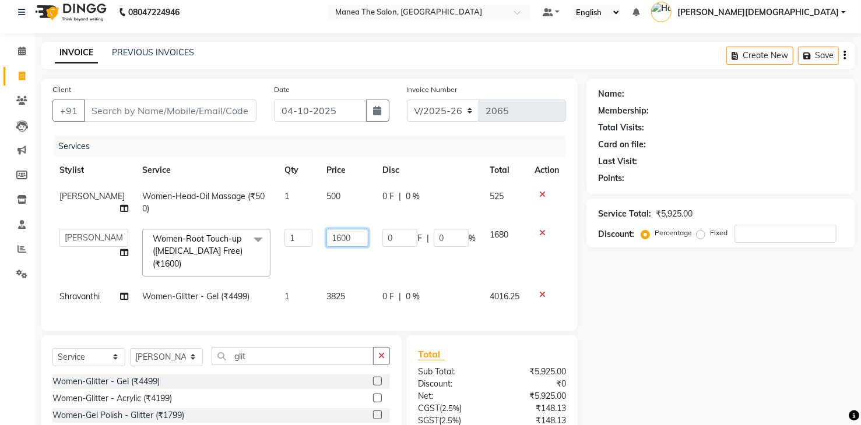
click at [353, 234] on input "1600" at bounding box center [346, 238] width 41 height 18
type input "1"
type input "1360"
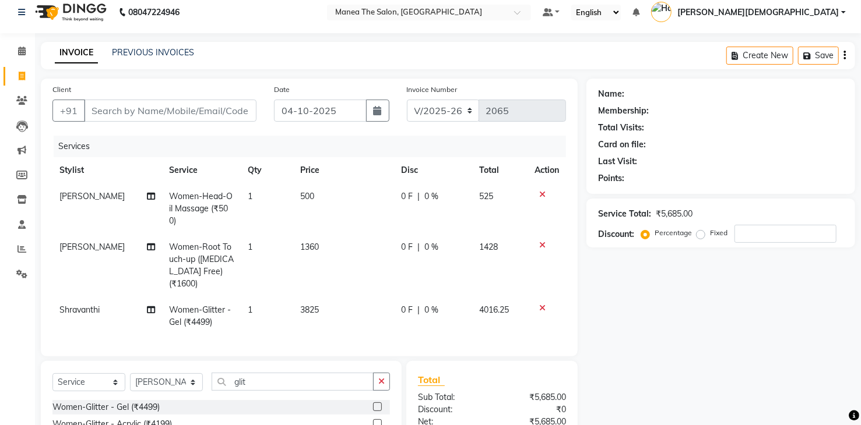
click at [599, 287] on div "Name: Membership: Total Visits: Card on file: Last Visit: Points: Service Total…" at bounding box center [724, 306] width 277 height 454
click at [334, 201] on td "500" at bounding box center [343, 209] width 101 height 51
select select "84828"
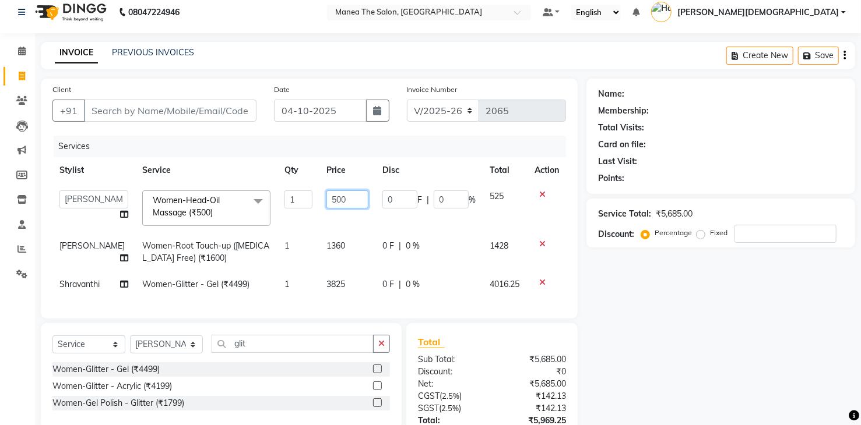
click at [336, 200] on input "500" at bounding box center [346, 200] width 41 height 18
click at [354, 209] on td "500" at bounding box center [346, 209] width 55 height 50
select select "84828"
click at [353, 205] on input "500" at bounding box center [346, 200] width 41 height 18
type input "5"
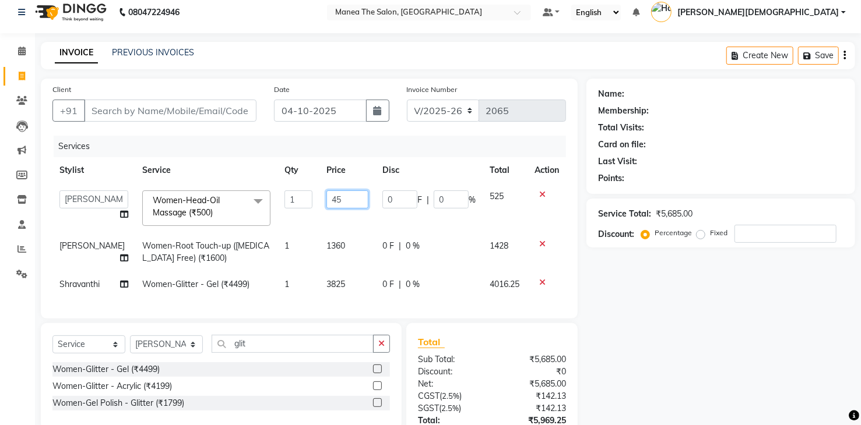
type input "450"
click at [655, 306] on div "Name: Membership: Total Visits: Card on file: Last Visit: Points: Service Total…" at bounding box center [724, 287] width 277 height 416
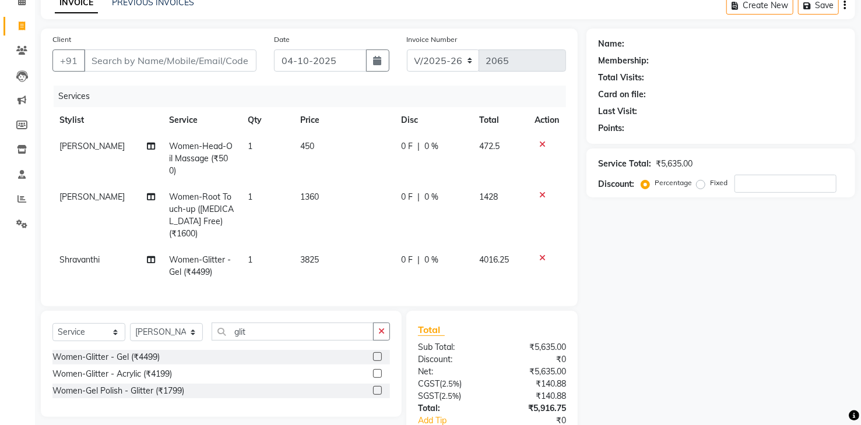
scroll to position [1, 0]
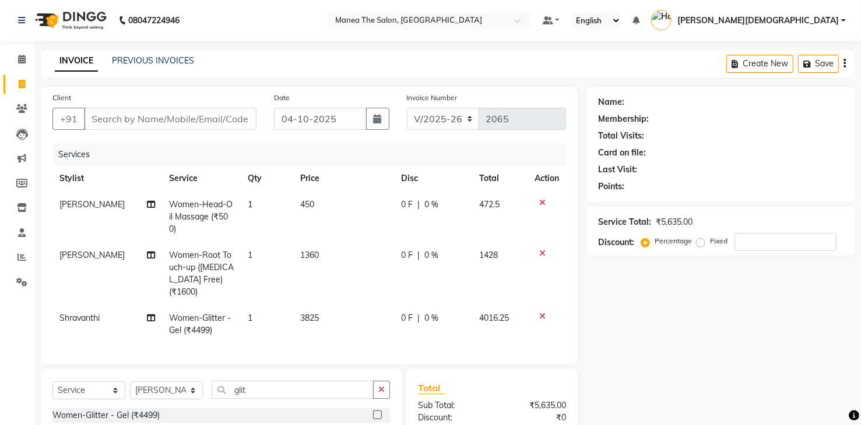
click at [626, 267] on div "Name: Membership: Total Visits: Card on file: Last Visit: Points: Service Total…" at bounding box center [724, 314] width 277 height 454
click at [614, 198] on div "Name: Membership: Total Visits: Card on file: Last Visit: Points:" at bounding box center [720, 144] width 269 height 115
click at [484, 217] on td "472.5" at bounding box center [499, 217] width 55 height 51
select select "84828"
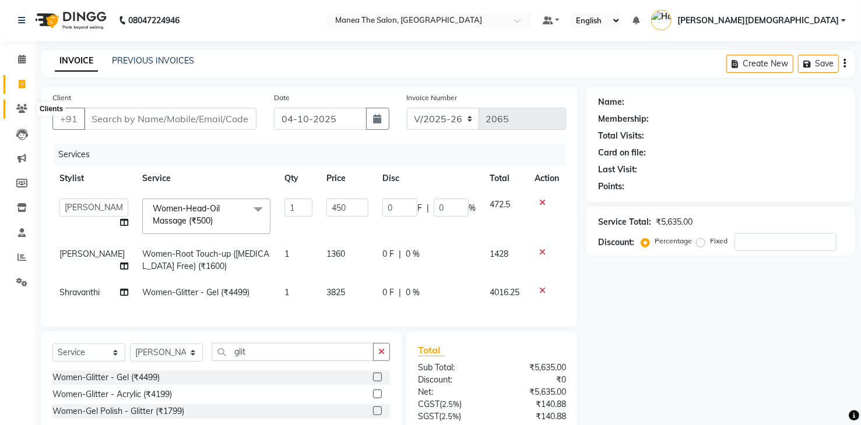
click at [18, 103] on span at bounding box center [22, 109] width 20 height 13
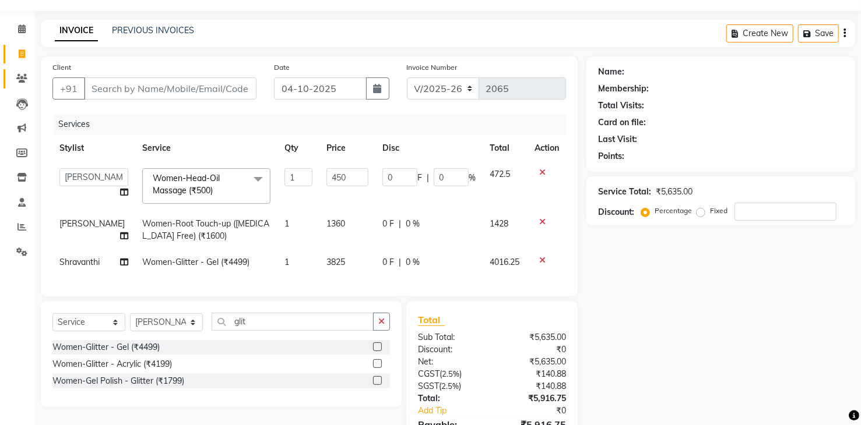
scroll to position [59, 0]
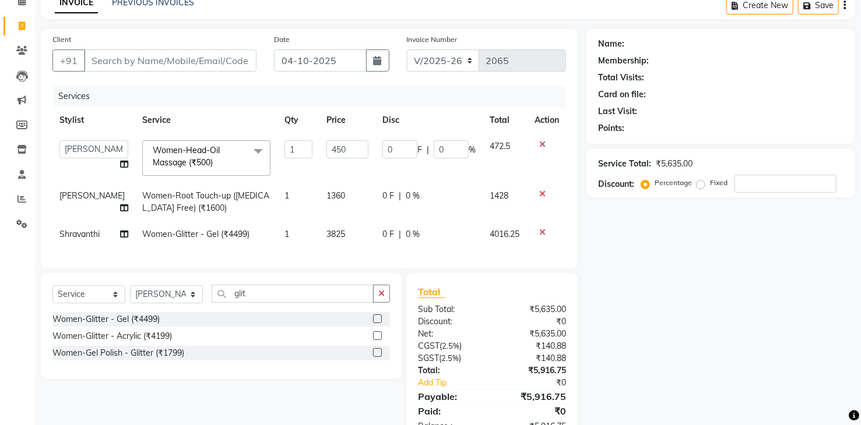
click at [539, 230] on icon at bounding box center [542, 232] width 6 height 8
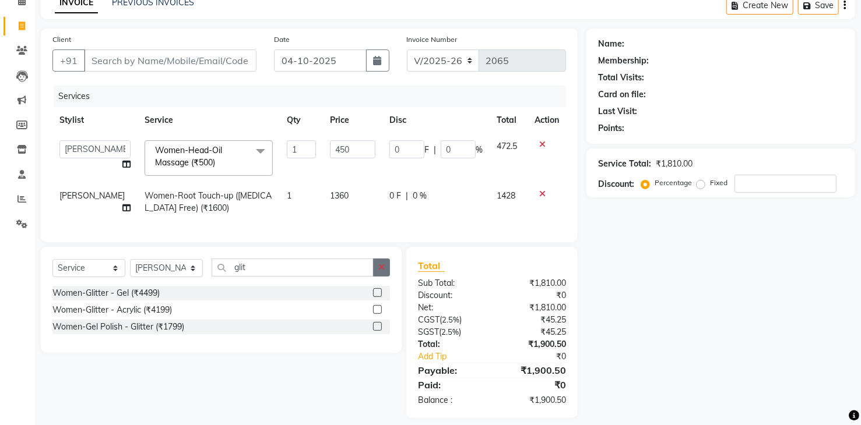
click at [386, 277] on button "button" at bounding box center [381, 268] width 17 height 18
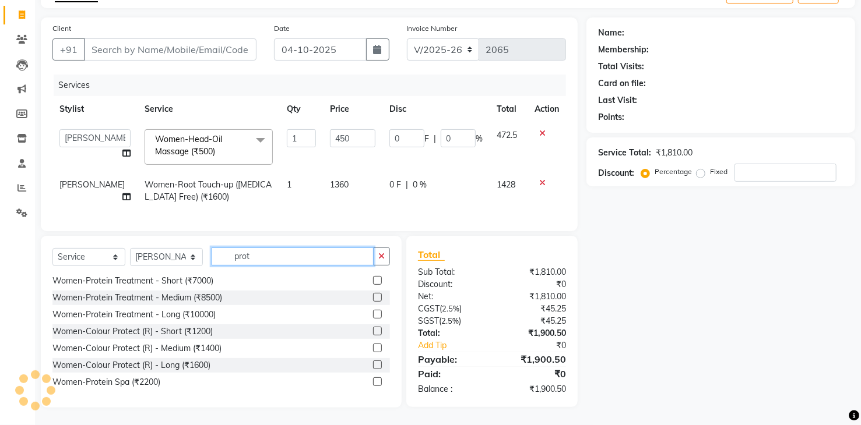
scroll to position [78, 0]
type input "prot"
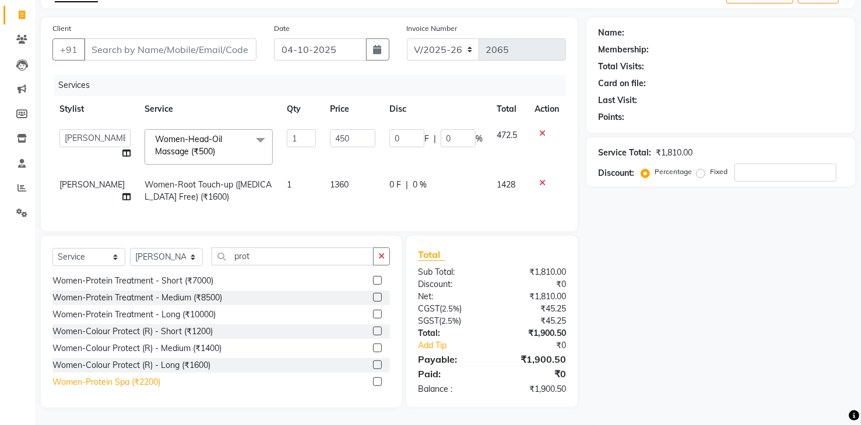
click at [145, 383] on div "Women-Protein Spa (₹2200)" at bounding box center [106, 382] width 108 height 12
checkbox input "false"
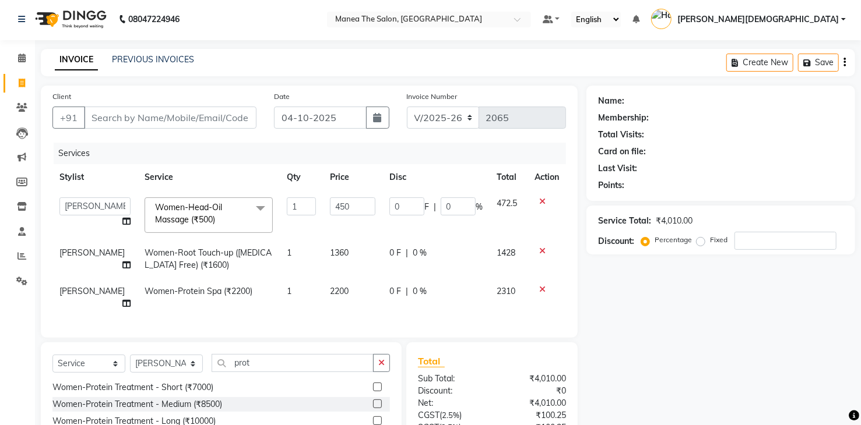
scroll to position [0, 0]
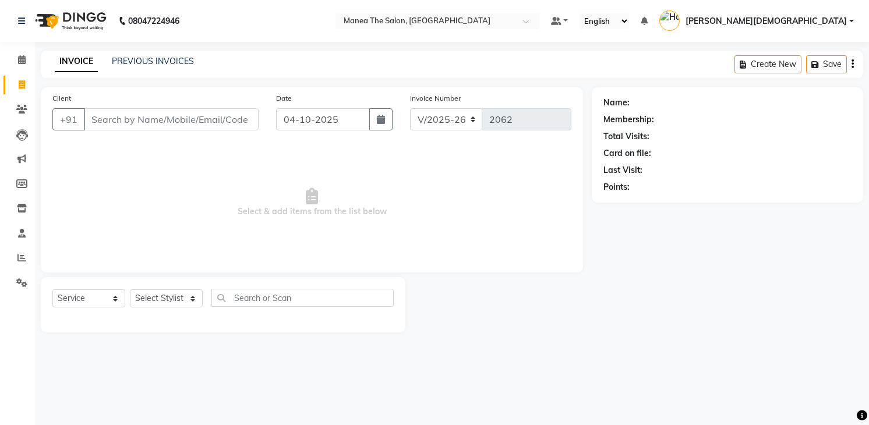
select select "5481"
select select "service"
click at [194, 300] on select "Select Stylist [PERSON_NAME] [PERSON_NAME] [PERSON_NAME] [PERSON_NAME]" at bounding box center [166, 299] width 73 height 18
click at [659, 273] on div "Name: Membership: Total Visits: Card on file: Last Visit: Points:" at bounding box center [732, 209] width 280 height 245
click at [170, 297] on select "Select Stylist [PERSON_NAME] [PERSON_NAME] [PERSON_NAME] [PERSON_NAME]" at bounding box center [166, 299] width 73 height 18
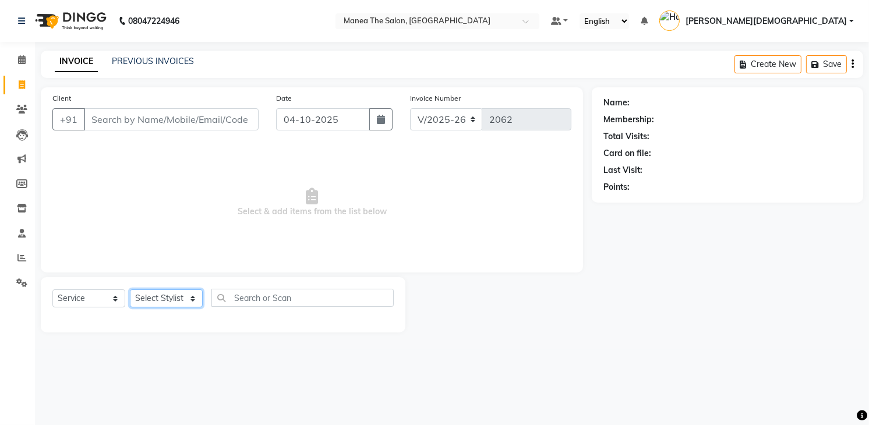
select select "86556"
click at [130, 290] on select "Select Stylist Mamatha Pooja Renuka Sameer khan Shakeer Shanu Shravanthi" at bounding box center [166, 299] width 73 height 18
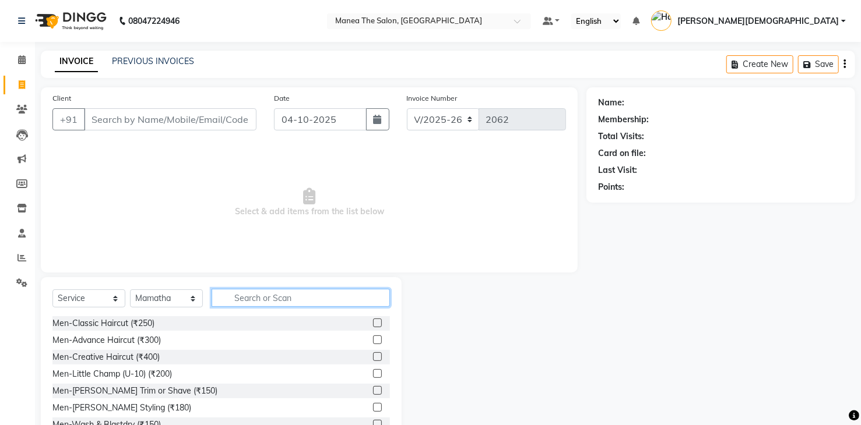
click at [253, 298] on input "text" at bounding box center [301, 298] width 178 height 18
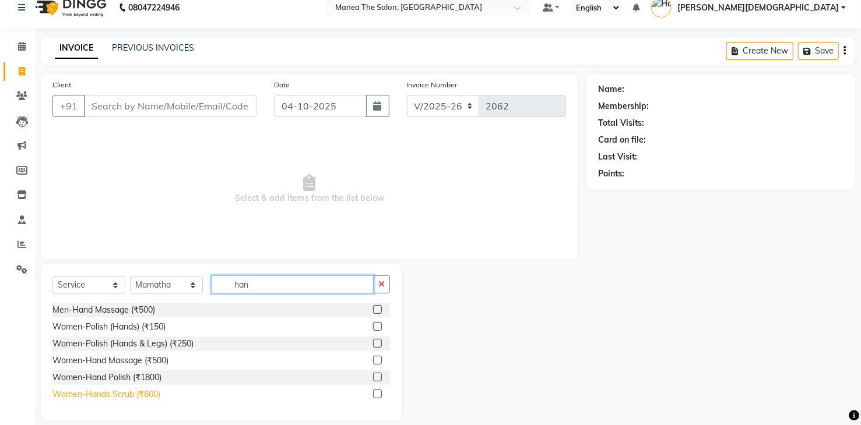
scroll to position [26, 0]
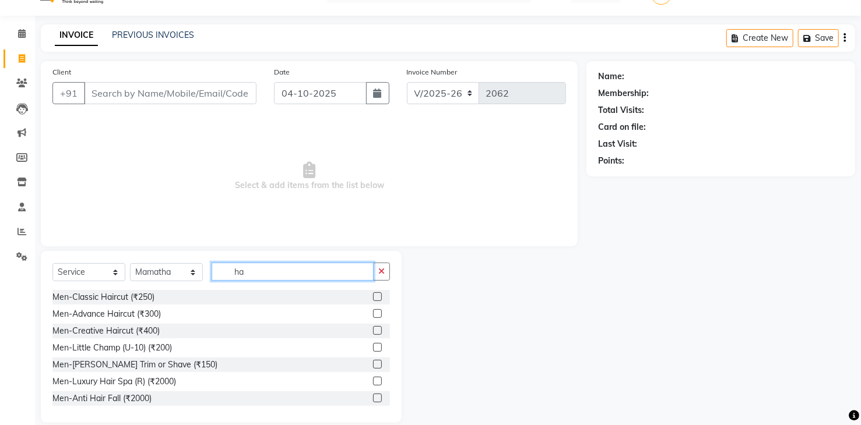
type input "h"
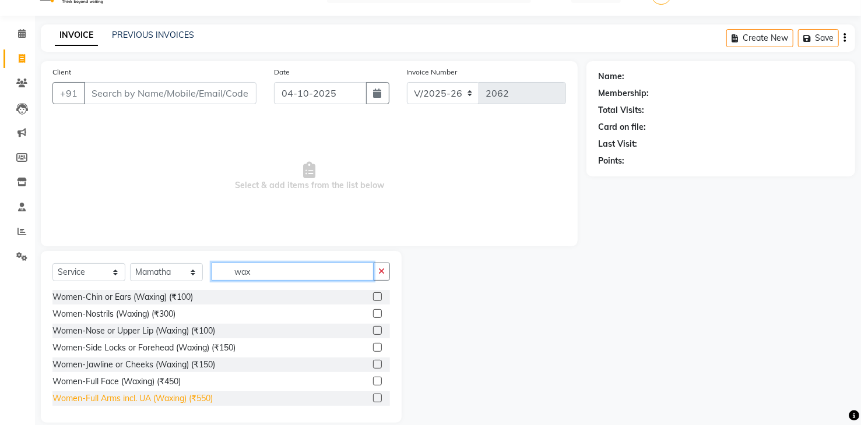
type input "wax"
click at [119, 399] on div "Women-Full Arms incl. UA (Waxing) (₹550)" at bounding box center [132, 399] width 160 height 12
checkbox input "false"
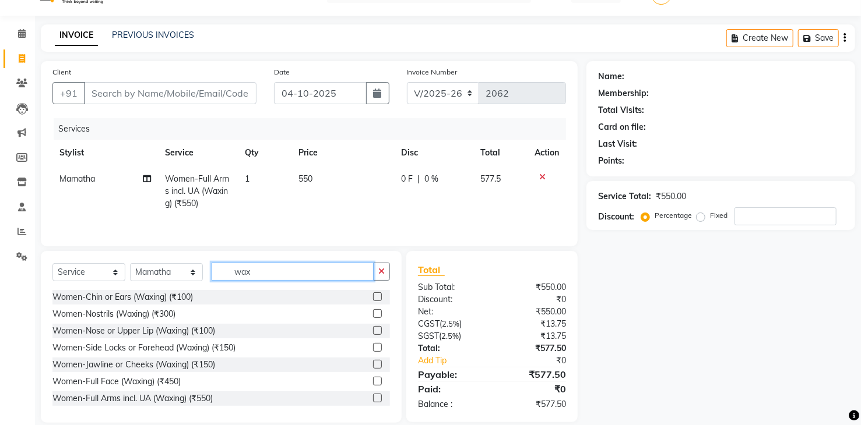
click at [329, 274] on input "wax" at bounding box center [293, 272] width 162 height 18
type input "w"
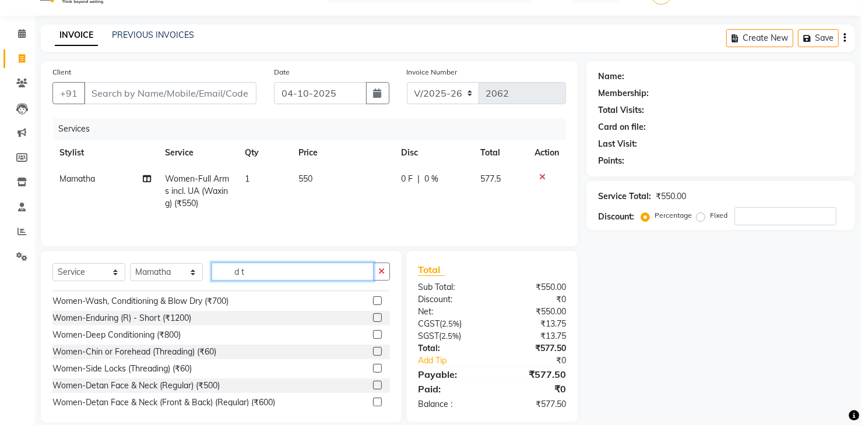
scroll to position [117, 0]
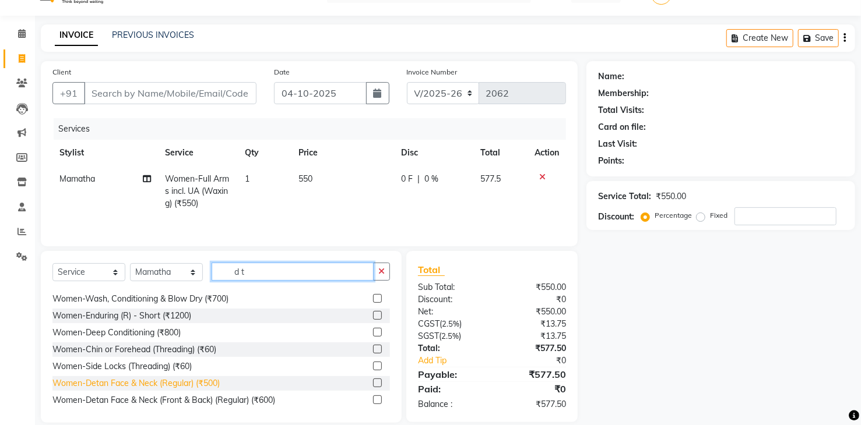
type input "d t"
click at [149, 382] on div "Women-Detan Face & Neck (Regular) (₹500)" at bounding box center [135, 384] width 167 height 12
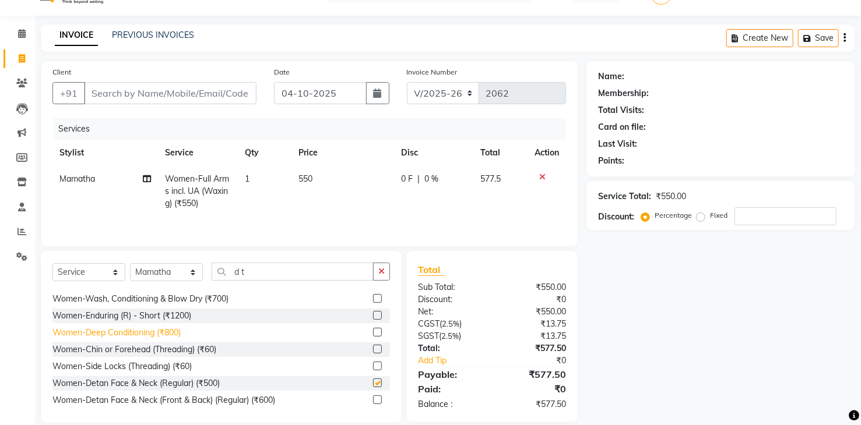
checkbox input "false"
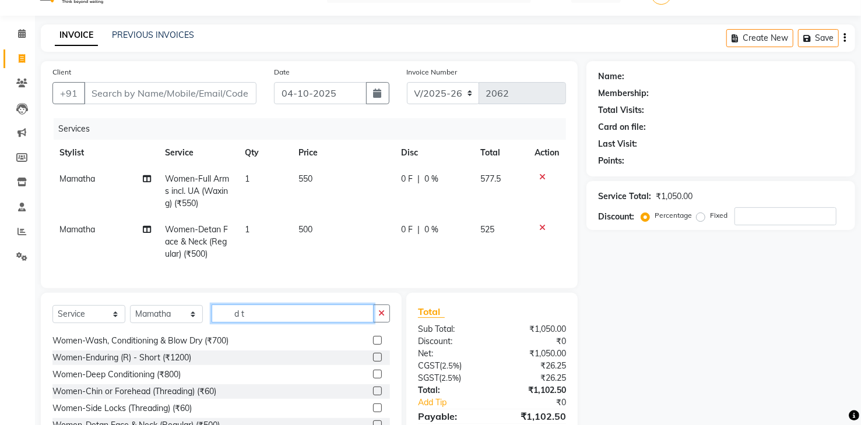
click at [292, 323] on input "d t" at bounding box center [293, 314] width 162 height 18
type input "d"
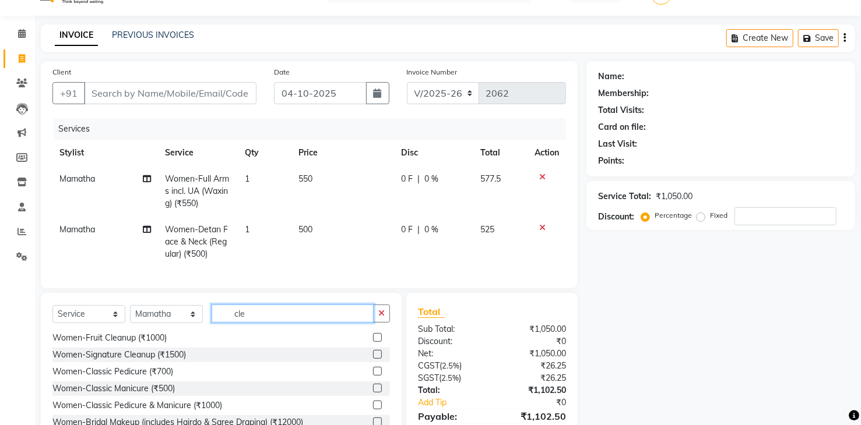
scroll to position [0, 0]
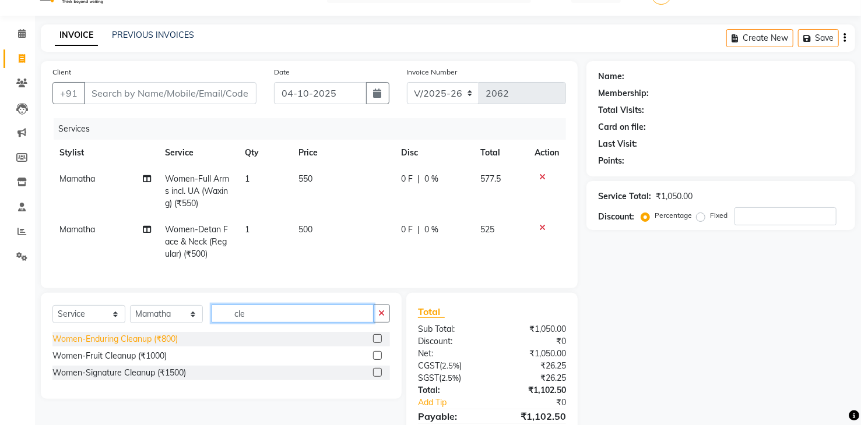
type input "cle"
click at [157, 346] on div "Women-Enduring Cleanup (₹800)" at bounding box center [114, 339] width 125 height 12
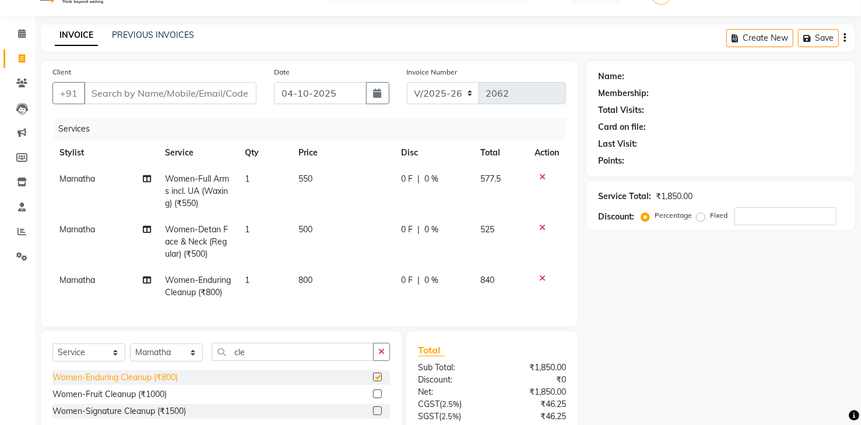
checkbox input "false"
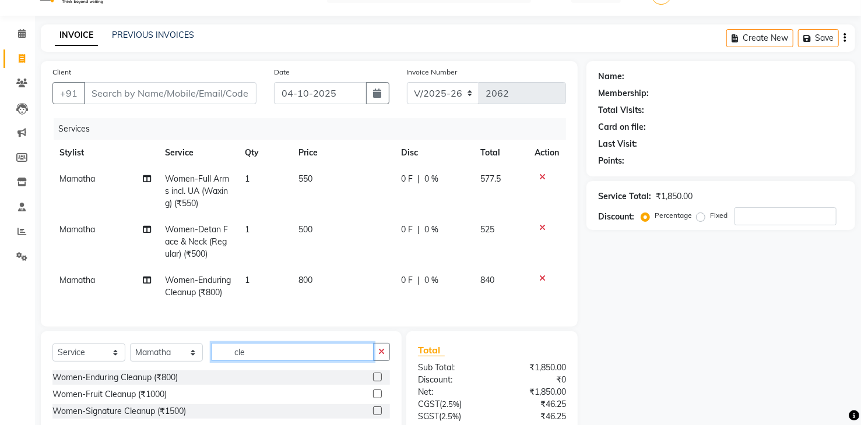
click at [253, 358] on input "cle" at bounding box center [293, 352] width 162 height 18
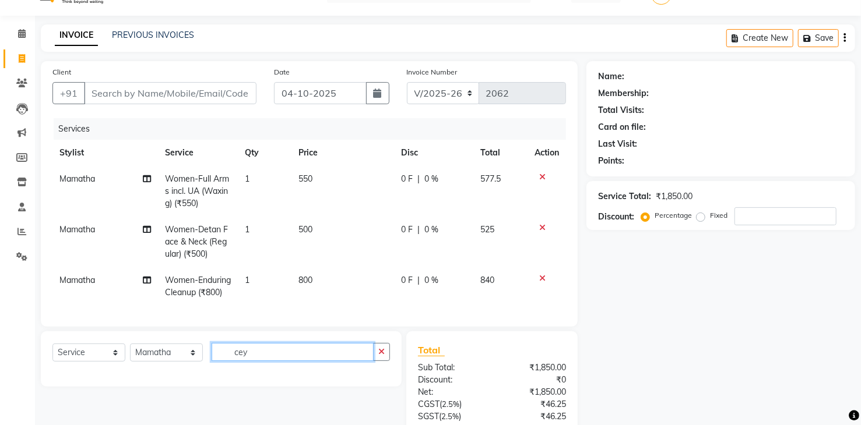
scroll to position [129, 0]
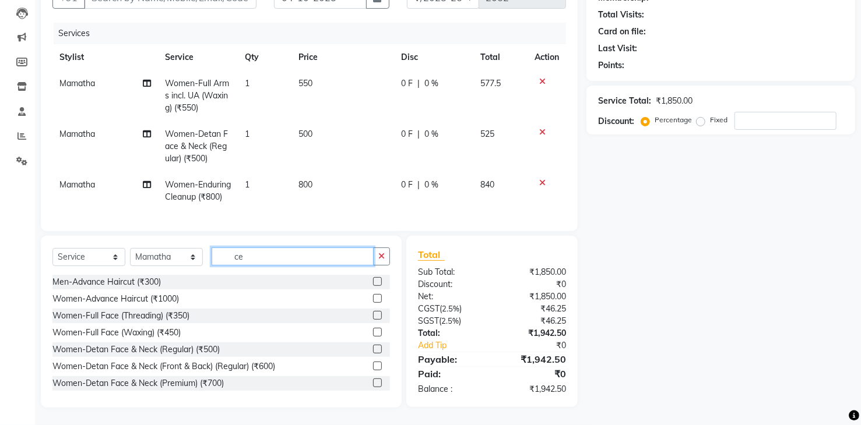
type input "c"
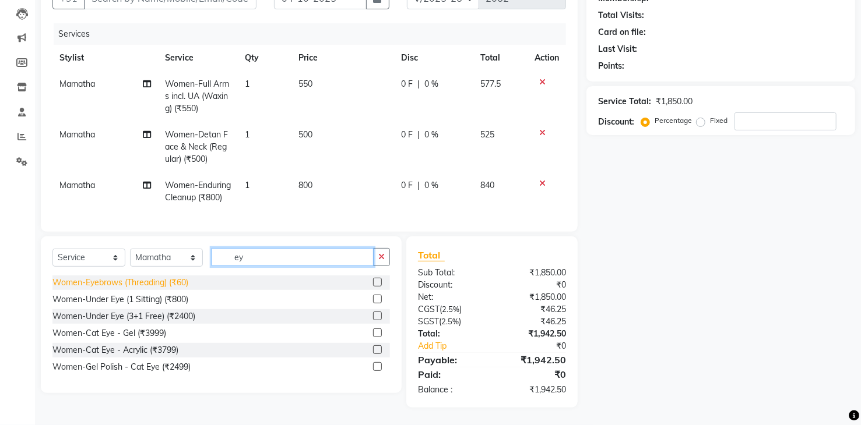
type input "ey"
click at [154, 282] on div "Women-Eyebrows (Threading) (₹60)" at bounding box center [120, 283] width 136 height 12
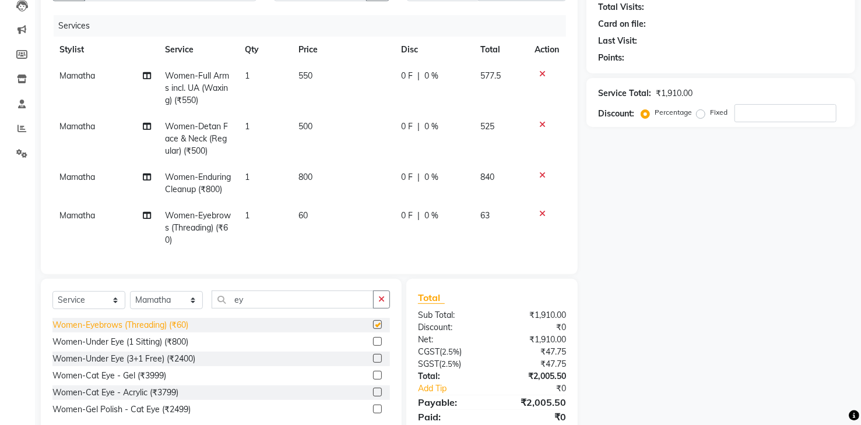
checkbox input "false"
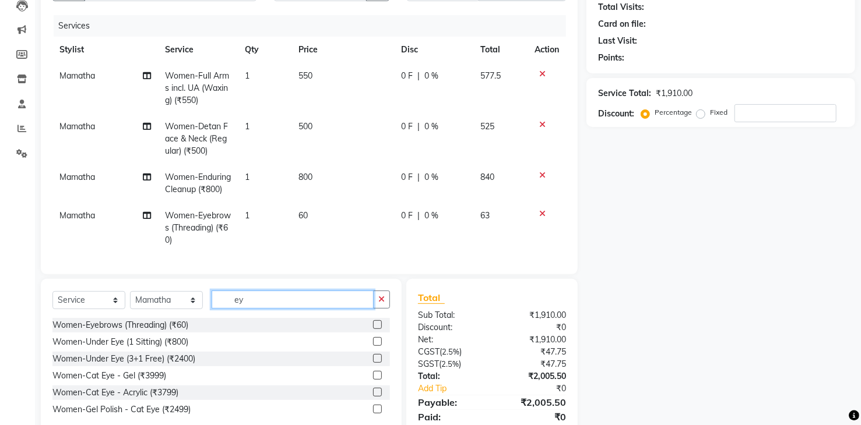
click at [284, 309] on input "ey" at bounding box center [293, 300] width 162 height 18
click at [380, 304] on icon "button" at bounding box center [381, 299] width 6 height 8
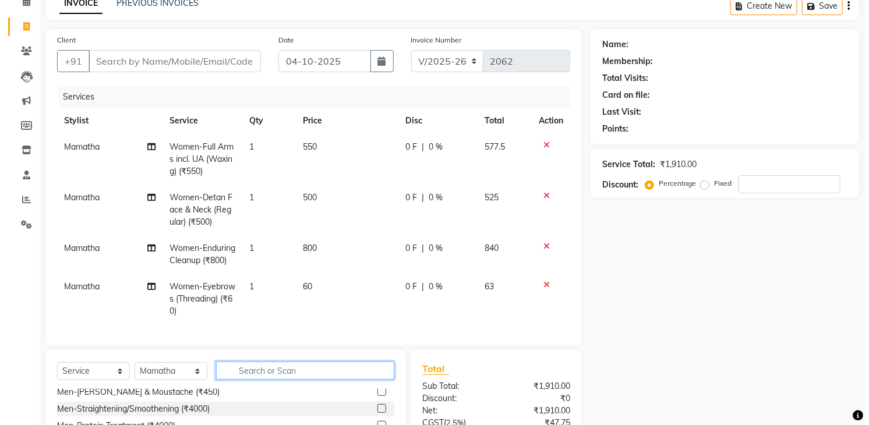
scroll to position [0, 0]
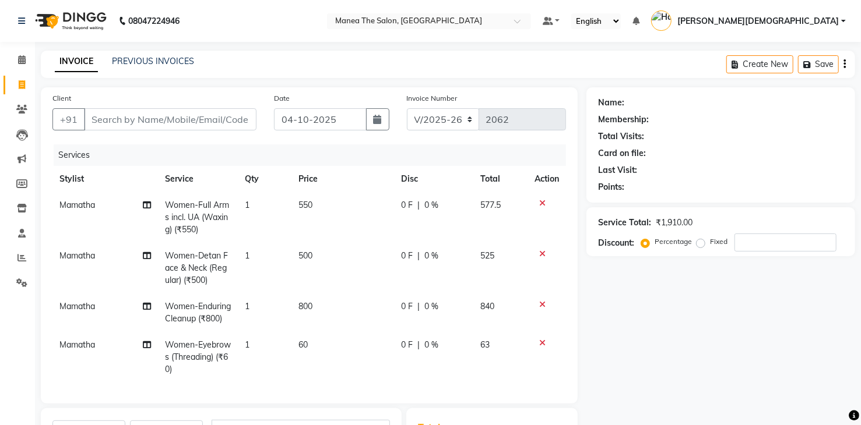
drag, startPoint x: 688, startPoint y: 367, endPoint x: 676, endPoint y: 364, distance: 11.9
click at [681, 367] on div "Name: Membership: Total Visits: Card on file: Last Visit: Points: Service Total…" at bounding box center [724, 333] width 277 height 493
click at [165, 116] on input "Client" at bounding box center [170, 119] width 172 height 22
type input "9"
type input "0"
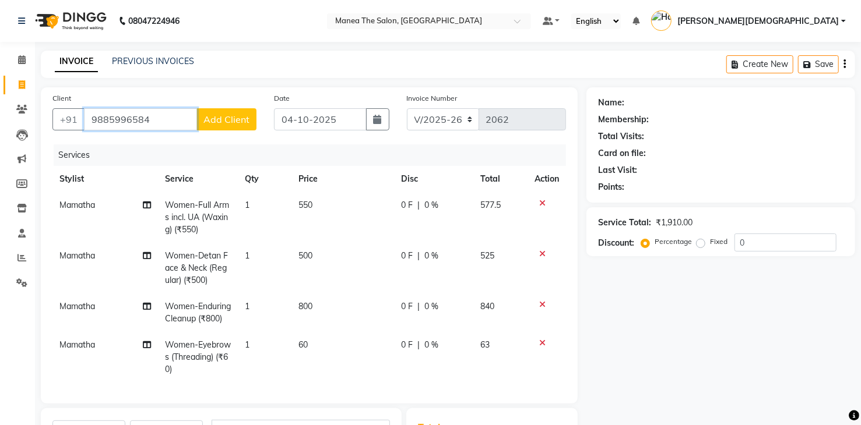
type input "9885996584"
click at [235, 115] on span "Add Client" at bounding box center [226, 120] width 46 height 12
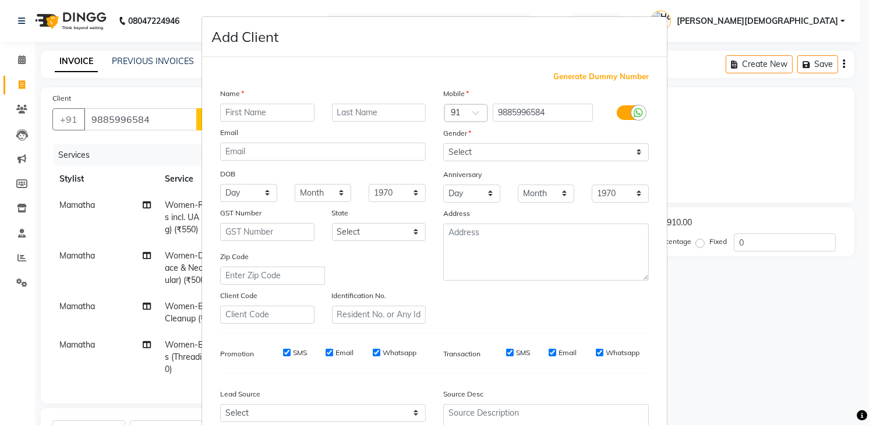
click at [258, 112] on input "text" at bounding box center [267, 113] width 94 height 18
type input "[PERSON_NAME]"
click at [495, 153] on select "Select Male Female Other Prefer Not To Say" at bounding box center [546, 152] width 206 height 18
select select "[DEMOGRAPHIC_DATA]"
click at [443, 143] on select "Select Male Female Other Prefer Not To Say" at bounding box center [546, 152] width 206 height 18
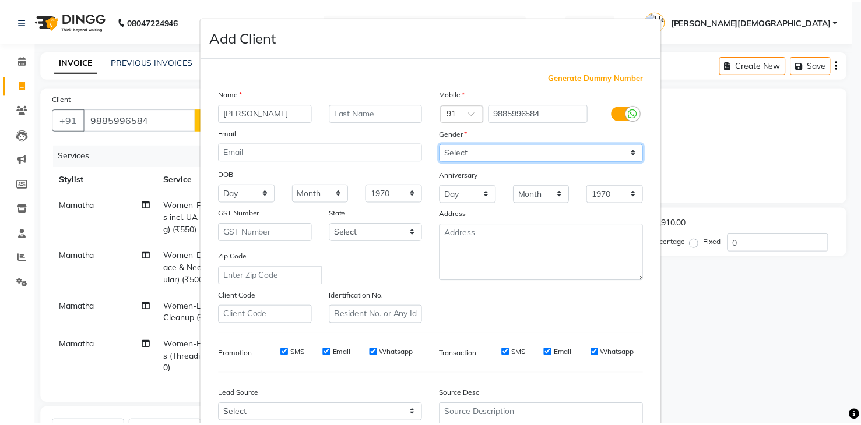
scroll to position [113, 0]
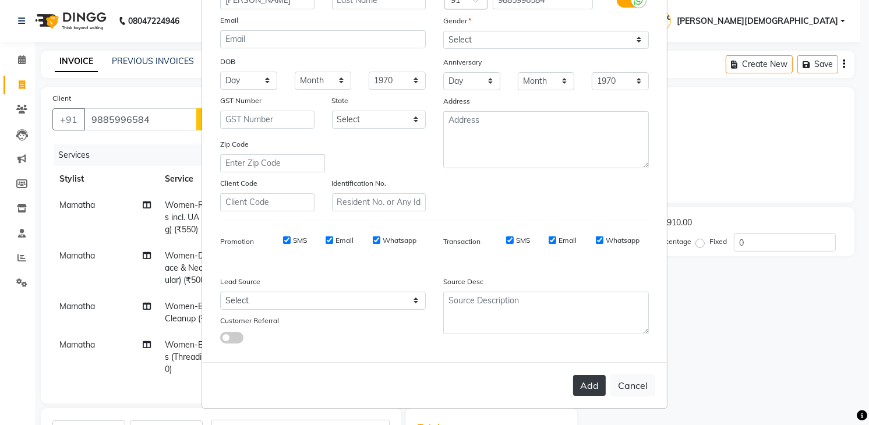
click at [593, 390] on button "Add" at bounding box center [589, 385] width 33 height 21
select select
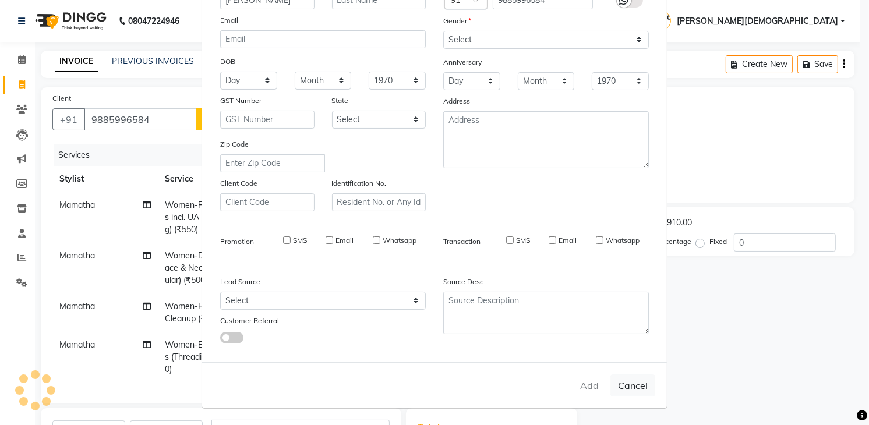
select select
checkbox input "false"
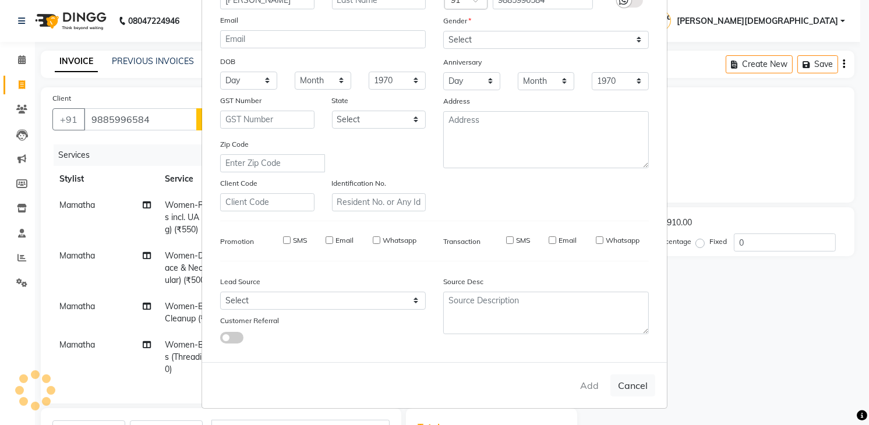
checkbox input "false"
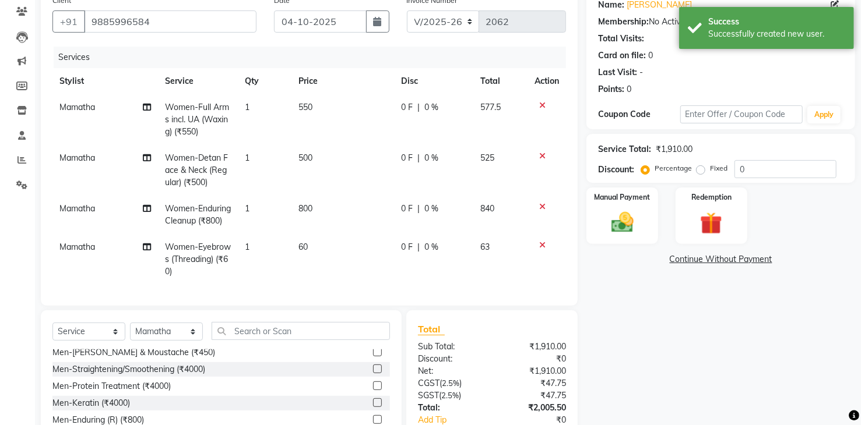
scroll to position [181, 0]
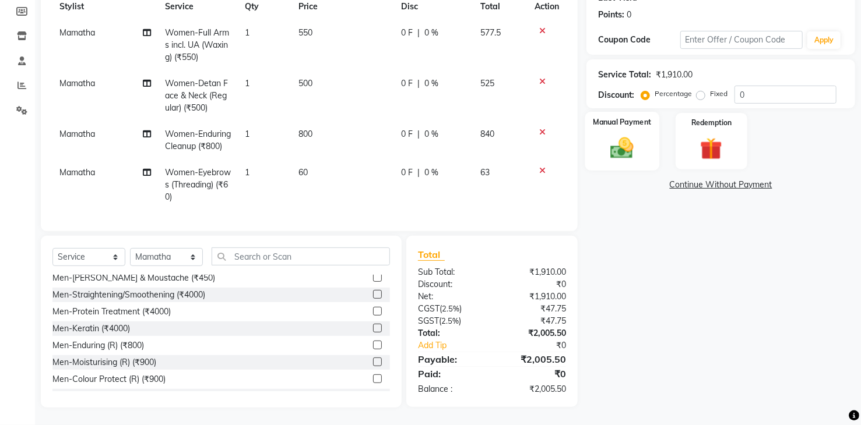
click at [639, 136] on img at bounding box center [621, 148] width 37 height 27
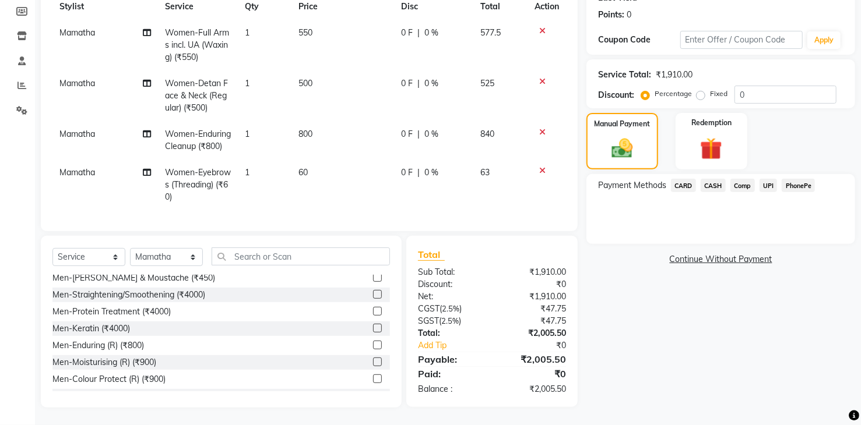
click at [770, 179] on span "UPI" at bounding box center [768, 185] width 18 height 13
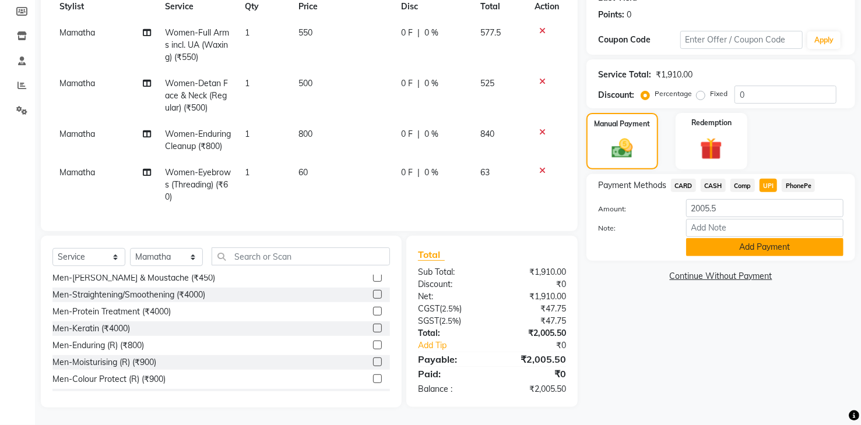
click at [753, 241] on button "Add Payment" at bounding box center [764, 247] width 157 height 18
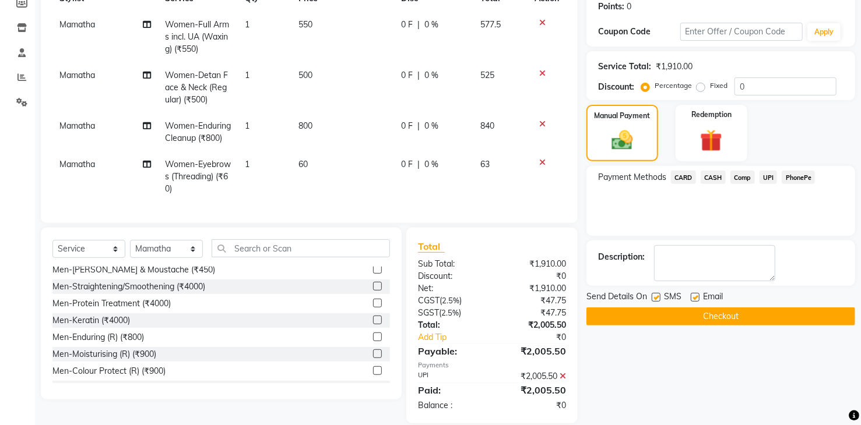
click at [728, 313] on button "Checkout" at bounding box center [720, 317] width 269 height 18
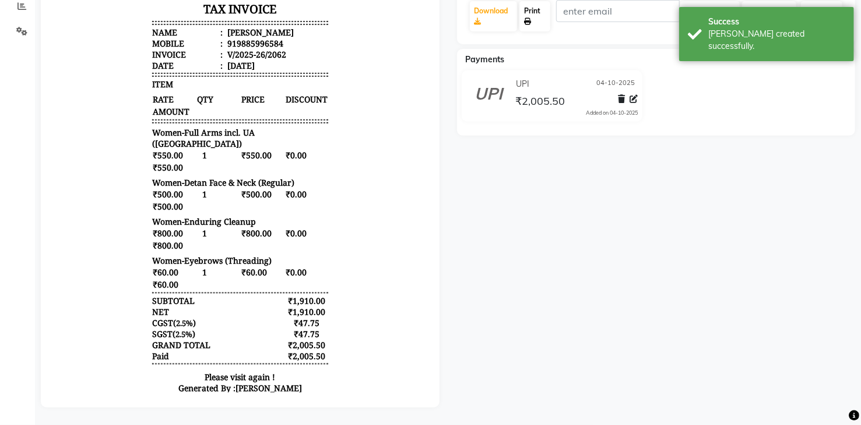
click at [535, 1] on link "Print" at bounding box center [534, 16] width 31 height 30
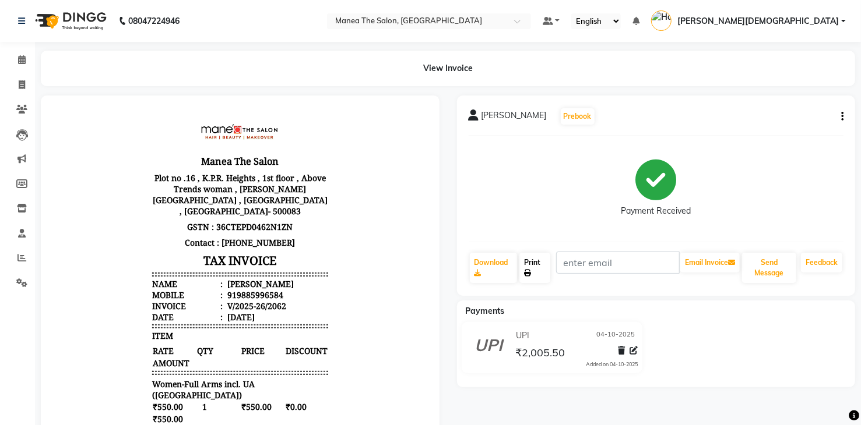
scroll to position [9, 0]
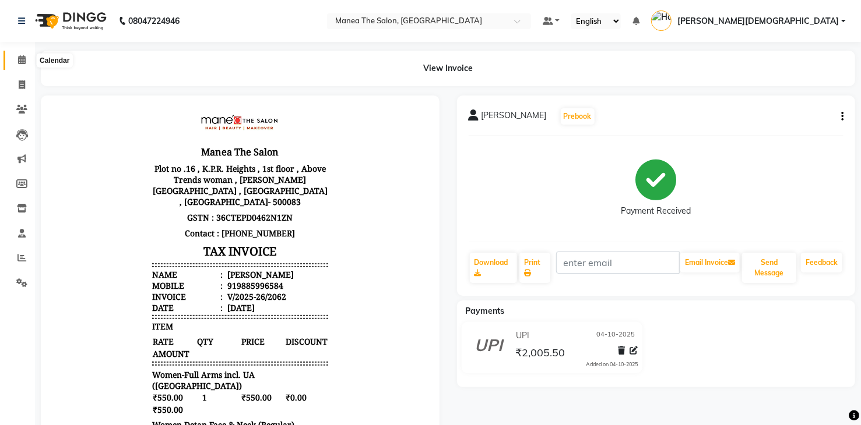
click at [19, 57] on icon at bounding box center [22, 59] width 8 height 9
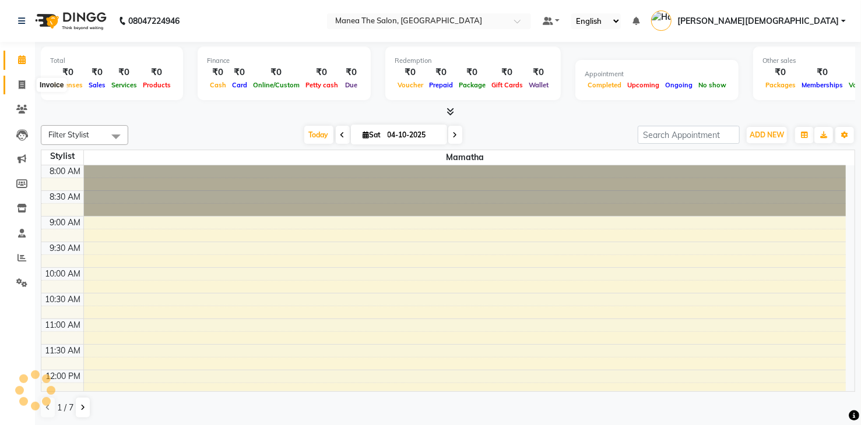
click at [21, 85] on icon at bounding box center [22, 84] width 6 height 9
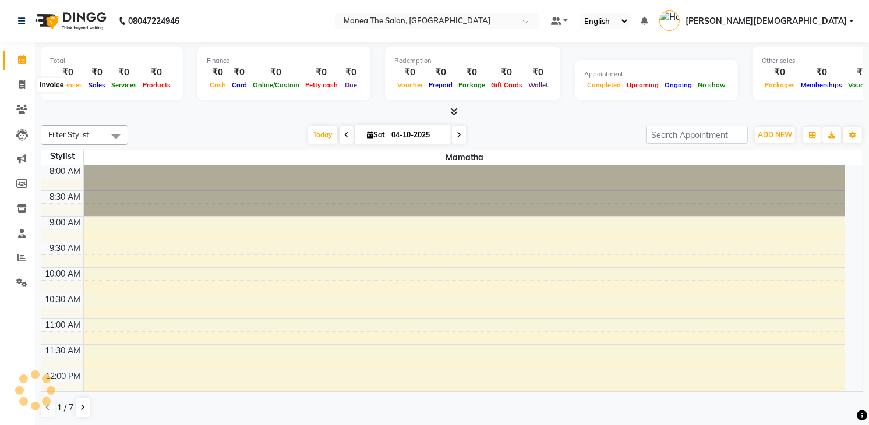
select select "5481"
select select "service"
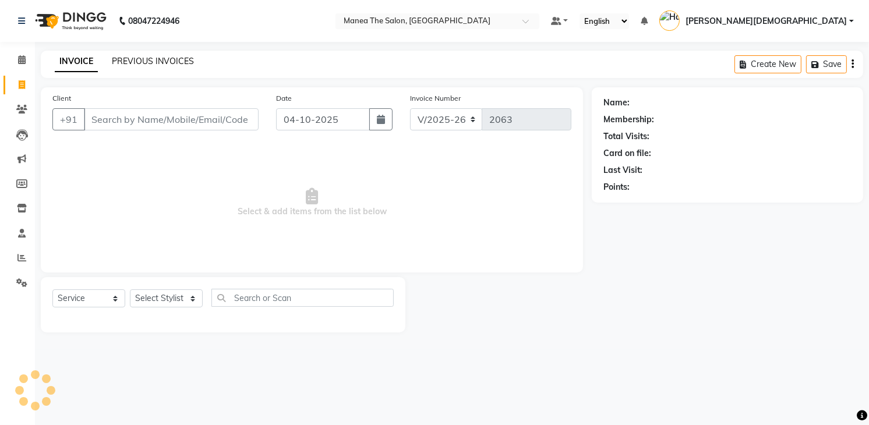
click at [161, 64] on link "PREVIOUS INVOICES" at bounding box center [153, 61] width 82 height 10
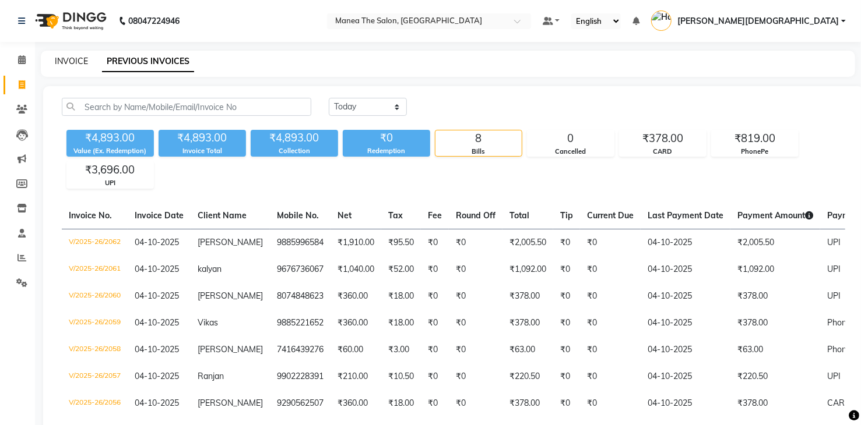
click at [68, 62] on link "INVOICE" at bounding box center [71, 61] width 33 height 10
select select "5481"
select select "service"
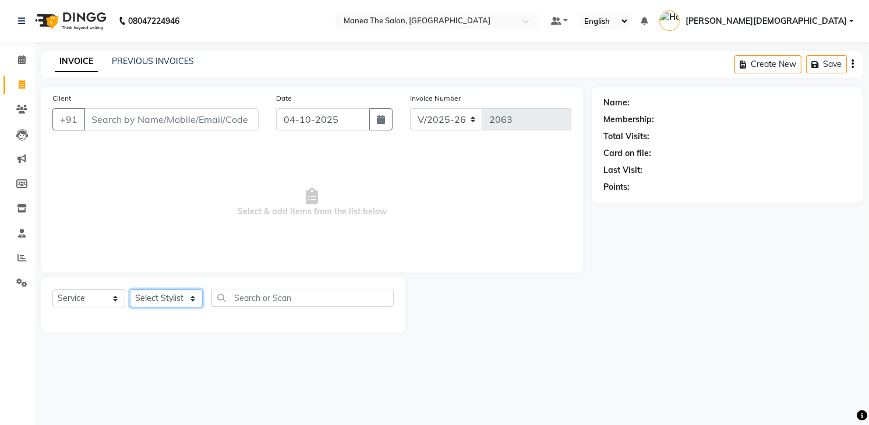
click at [160, 304] on select "Select Stylist Mamatha Pooja Renuka Sameer khan Shakeer Shanu Shravanthi" at bounding box center [166, 299] width 73 height 18
select select "81467"
click at [130, 290] on select "Select Stylist Mamatha Pooja Renuka Sameer khan Shakeer Shanu Shravanthi" at bounding box center [166, 299] width 73 height 18
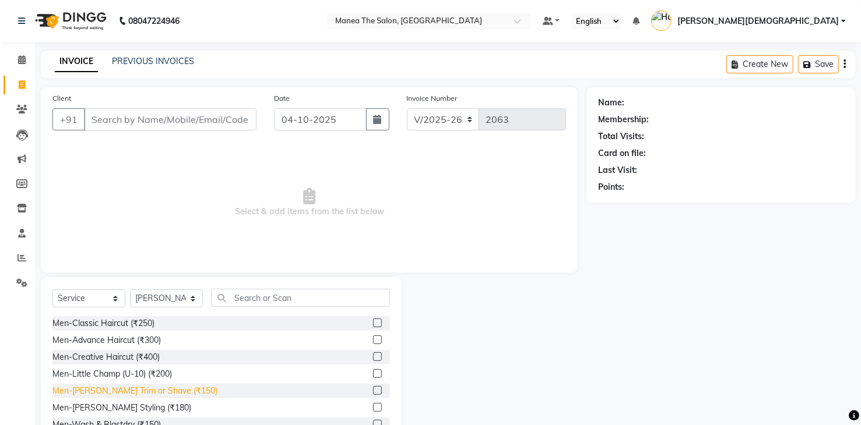
click at [109, 387] on div "Men-Beard Trim or Shave (₹150)" at bounding box center [134, 391] width 165 height 12
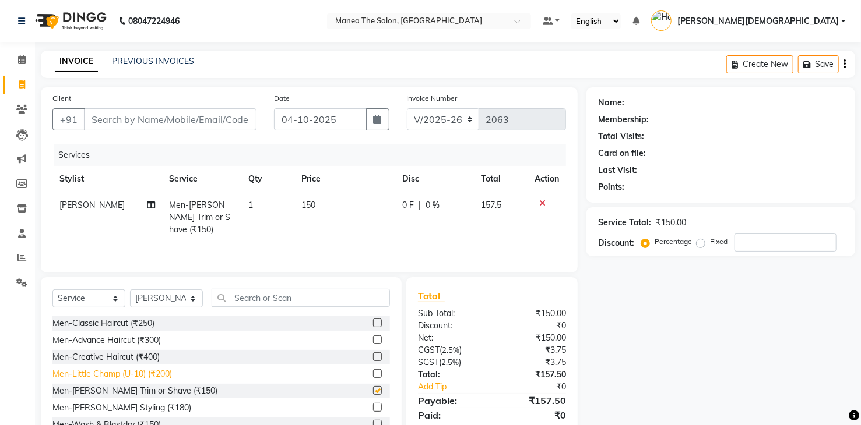
checkbox input "false"
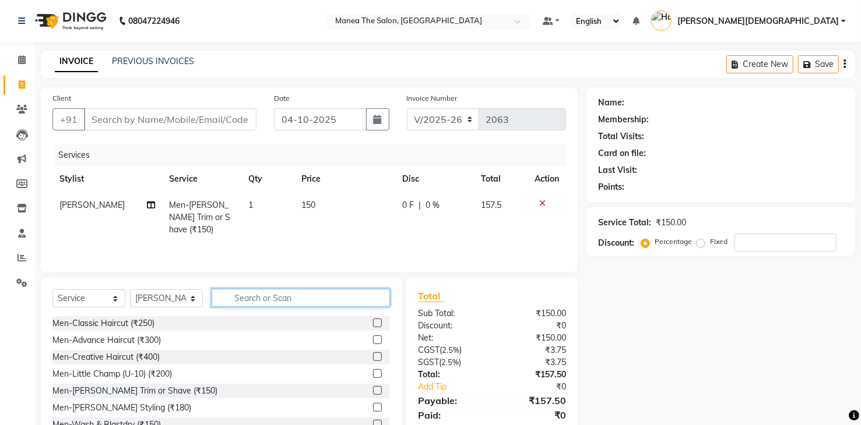
click at [238, 297] on input "text" at bounding box center [301, 298] width 178 height 18
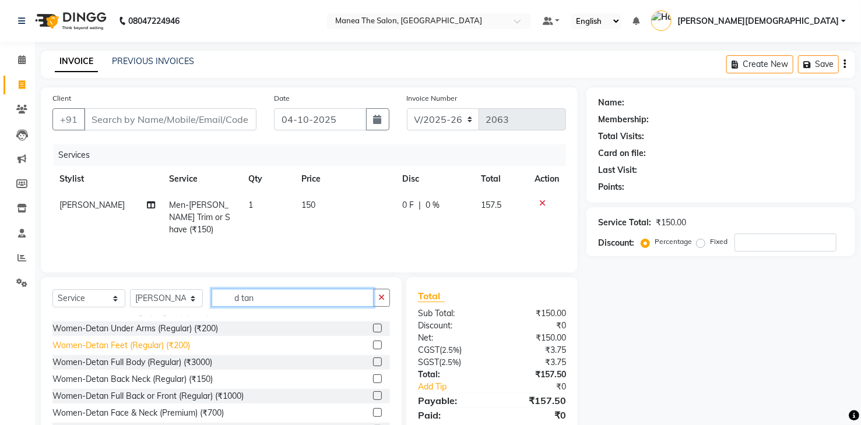
scroll to position [117, 0]
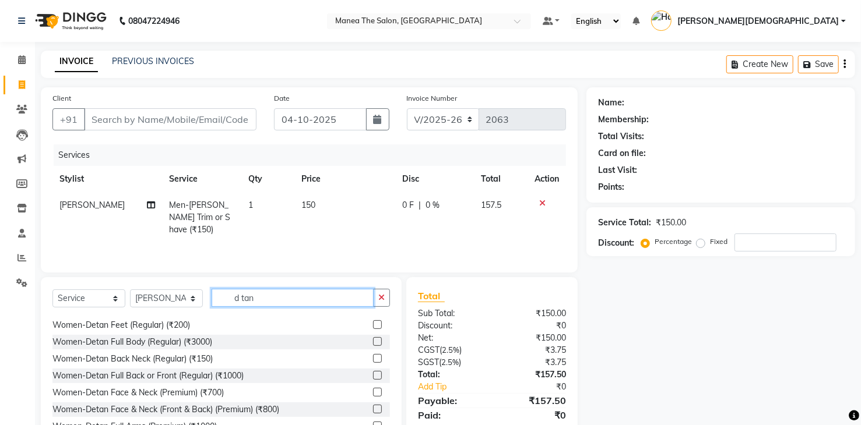
click at [263, 305] on input "d tan" at bounding box center [293, 298] width 162 height 18
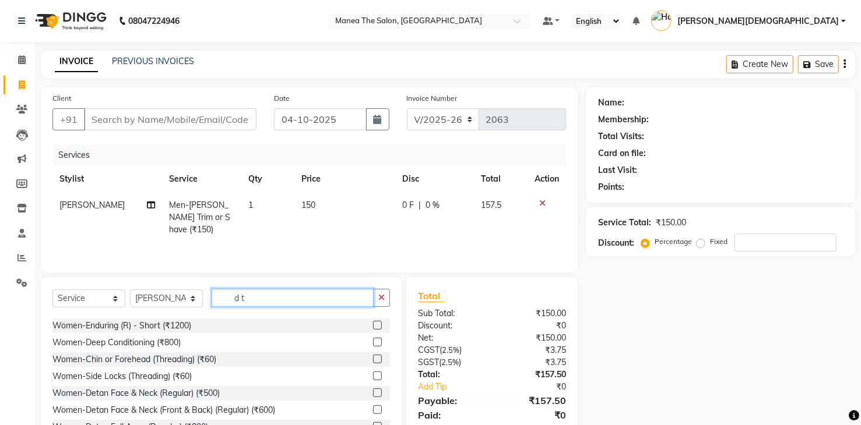
scroll to position [319, 0]
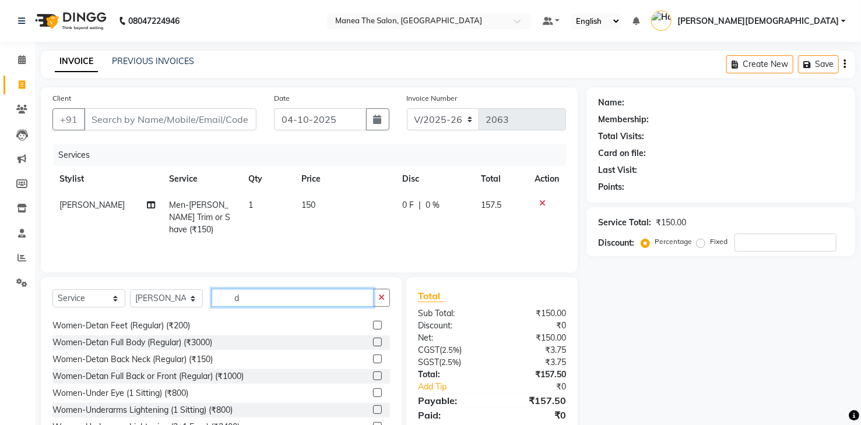
type input "d"
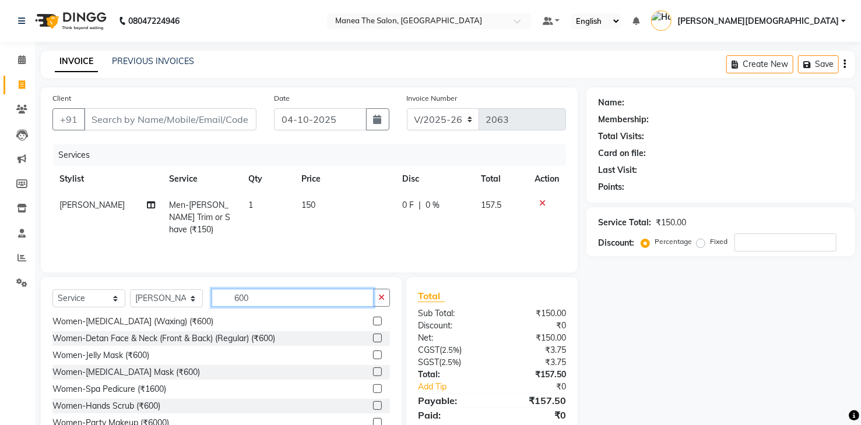
scroll to position [217, 0]
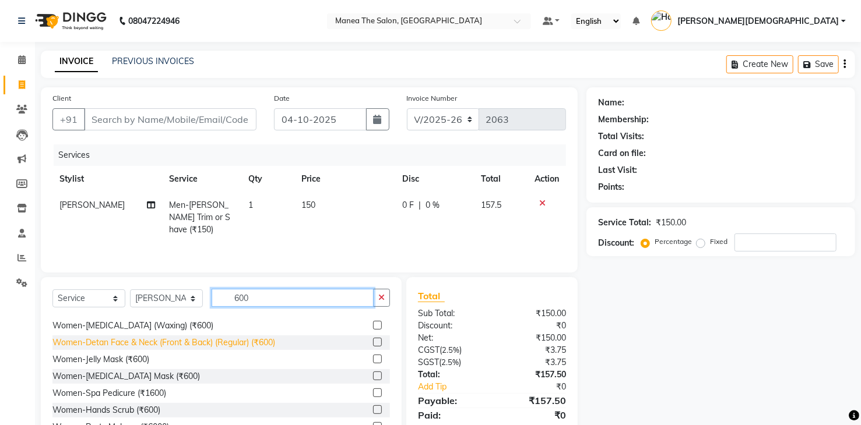
type input "600"
click at [147, 343] on div "Women-Detan Face & Neck (Front & Back) (Regular) (₹600)" at bounding box center [163, 343] width 223 height 12
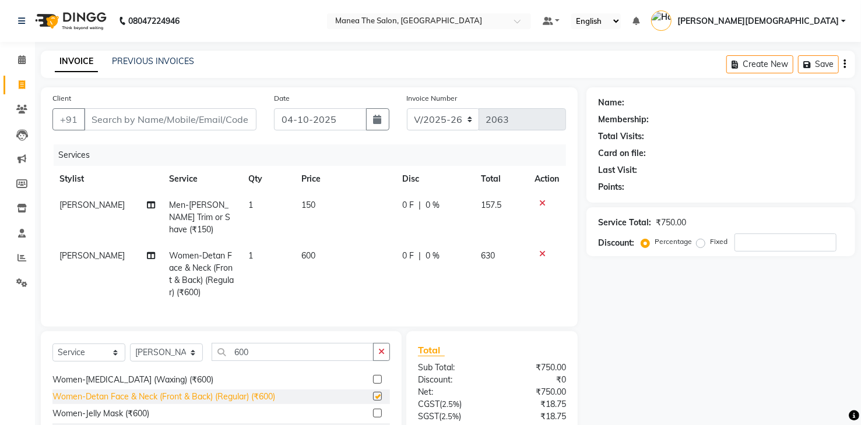
checkbox input "false"
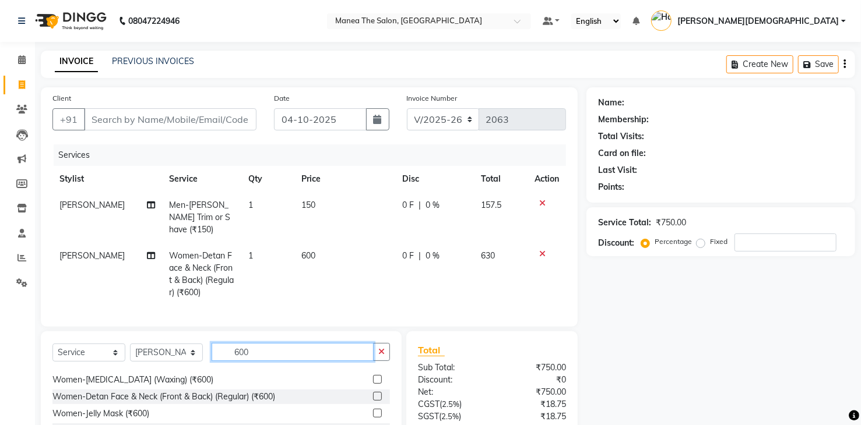
click at [258, 346] on input "600" at bounding box center [293, 352] width 162 height 18
type input "6"
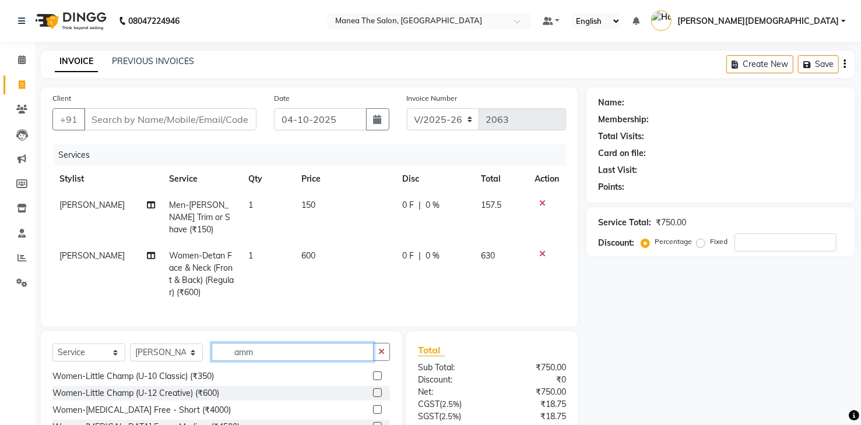
scroll to position [0, 0]
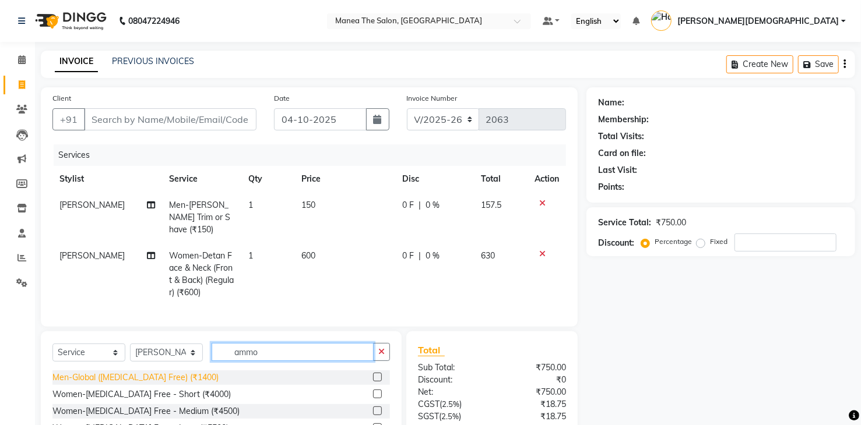
type input "ammo"
click at [145, 372] on div "Men-Global (Ammonia Free) (₹1400)" at bounding box center [135, 378] width 166 height 12
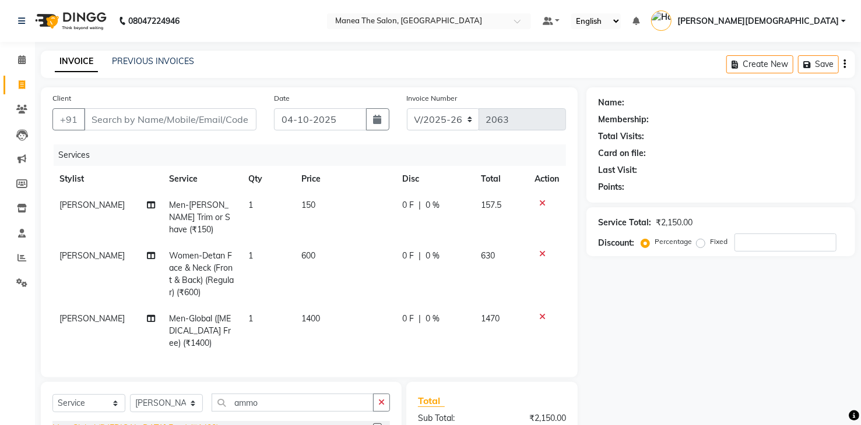
checkbox input "false"
click at [150, 119] on input "Client" at bounding box center [170, 119] width 172 height 22
type input "6"
type input "0"
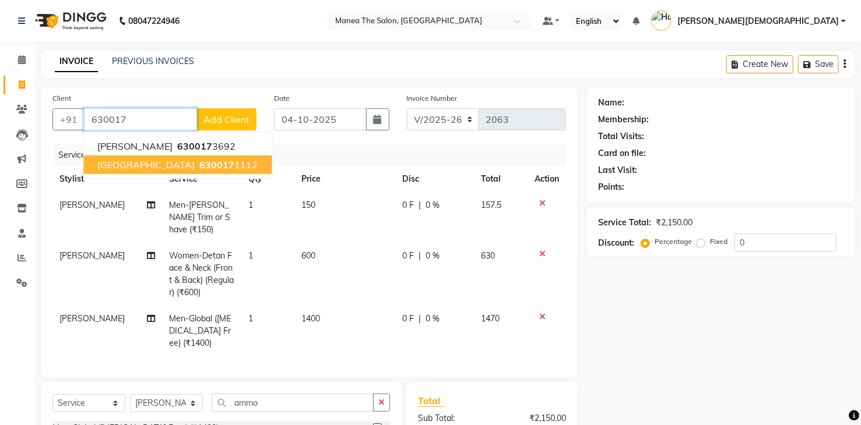
click at [132, 165] on span "[GEOGRAPHIC_DATA]" at bounding box center [145, 165] width 97 height 12
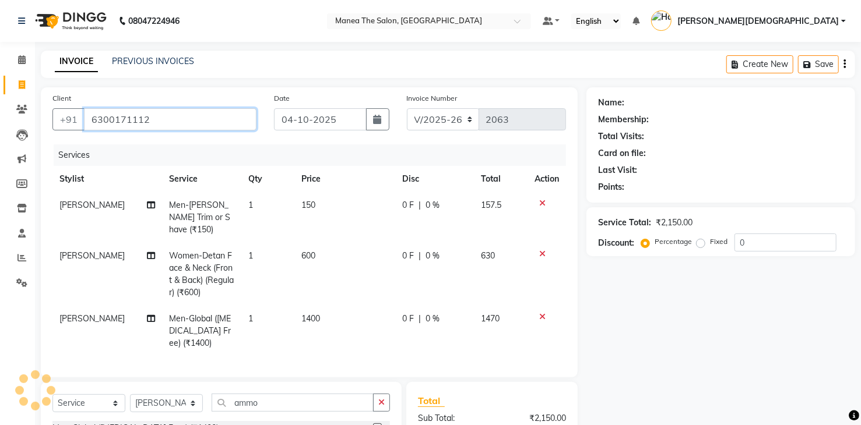
type input "6300171112"
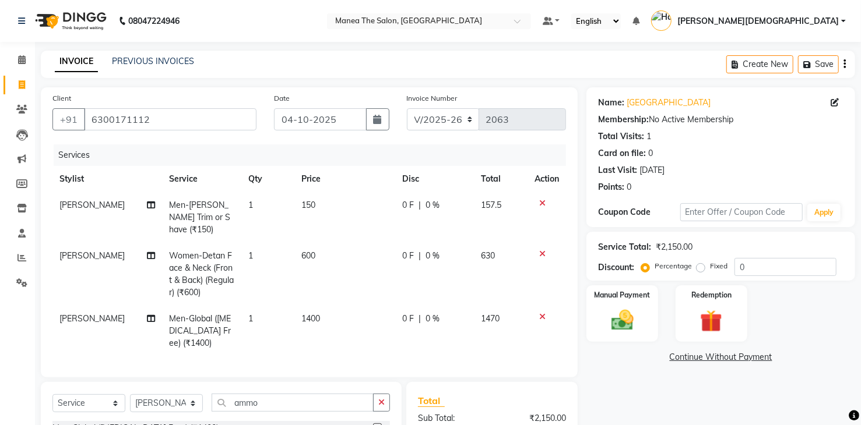
click at [315, 313] on span "1400" at bounding box center [310, 318] width 19 height 10
select select "81467"
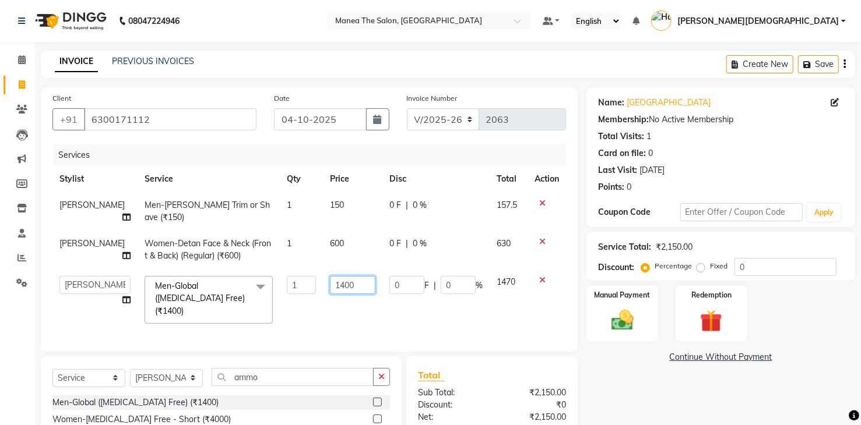
click at [348, 276] on input "1400" at bounding box center [352, 285] width 45 height 18
type input "1190"
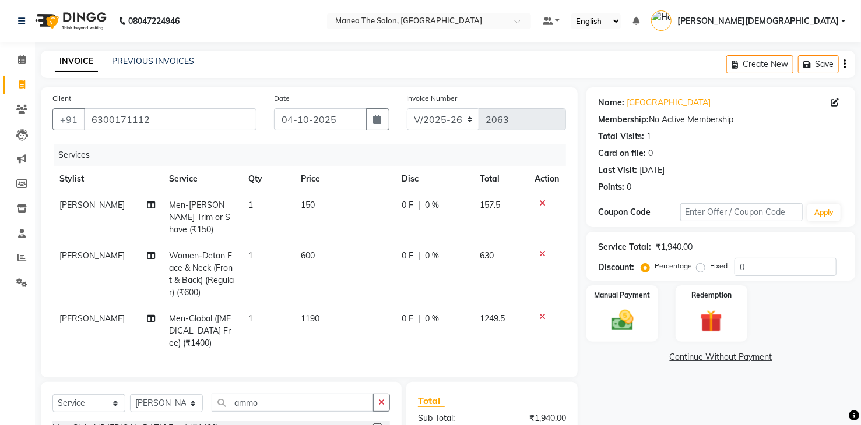
click at [593, 355] on link "Continue Without Payment" at bounding box center [721, 357] width 264 height 12
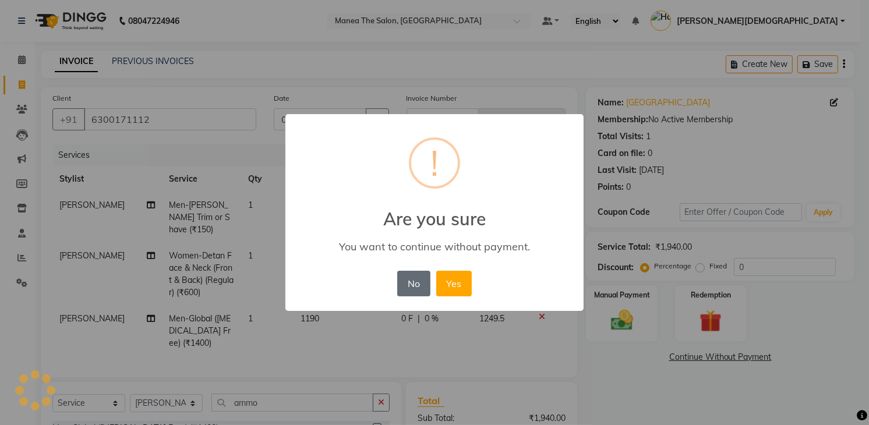
click at [420, 279] on button "No" at bounding box center [413, 284] width 33 height 26
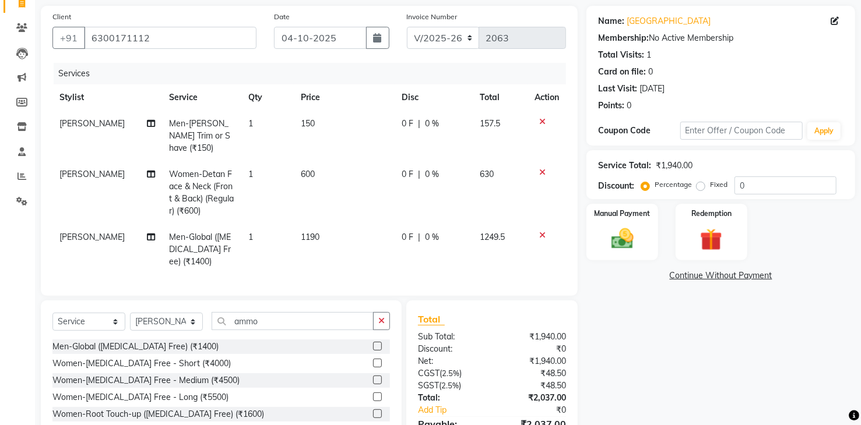
scroll to position [142, 0]
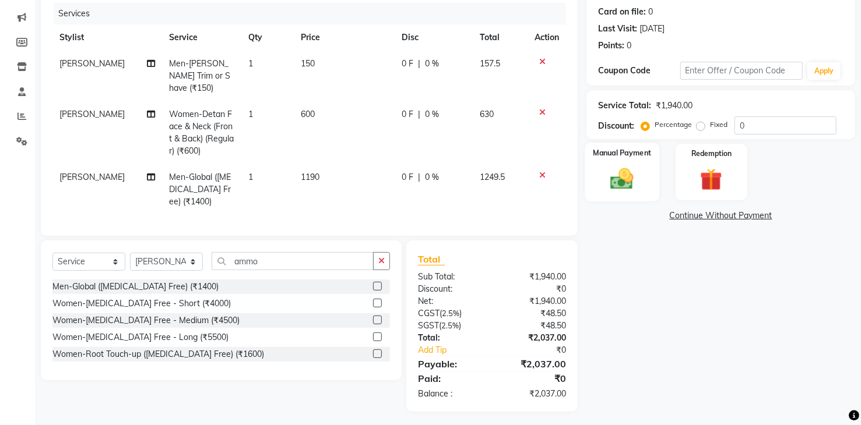
click at [628, 177] on img at bounding box center [621, 179] width 37 height 27
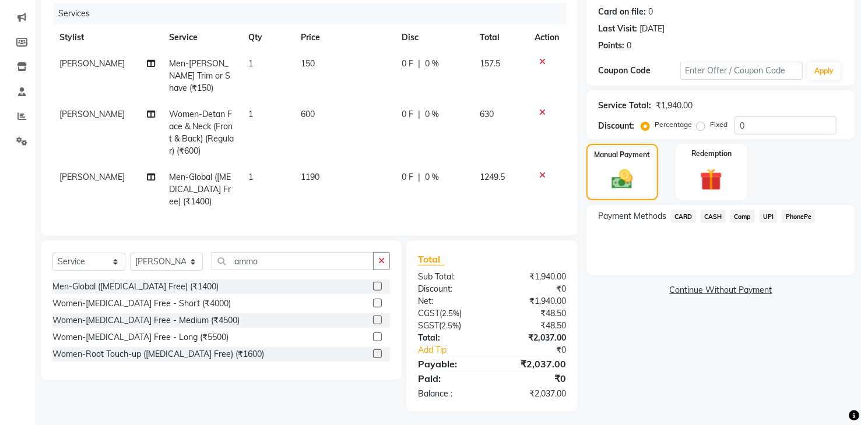
click at [764, 215] on span "UPI" at bounding box center [768, 216] width 18 height 13
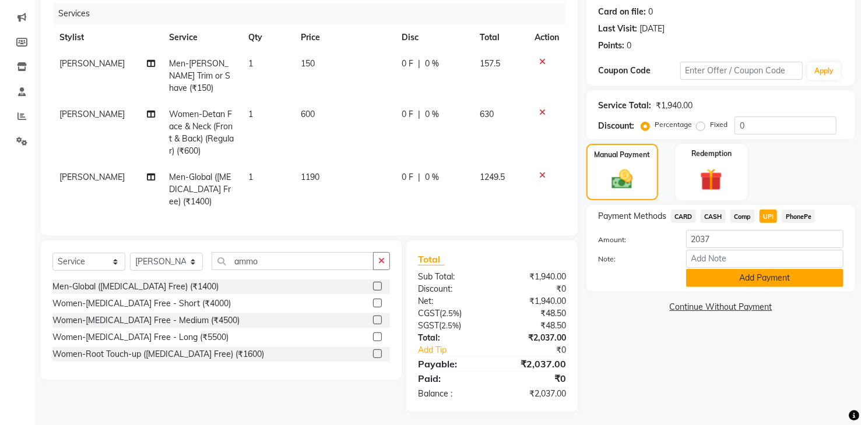
click at [763, 283] on button "Add Payment" at bounding box center [764, 278] width 157 height 18
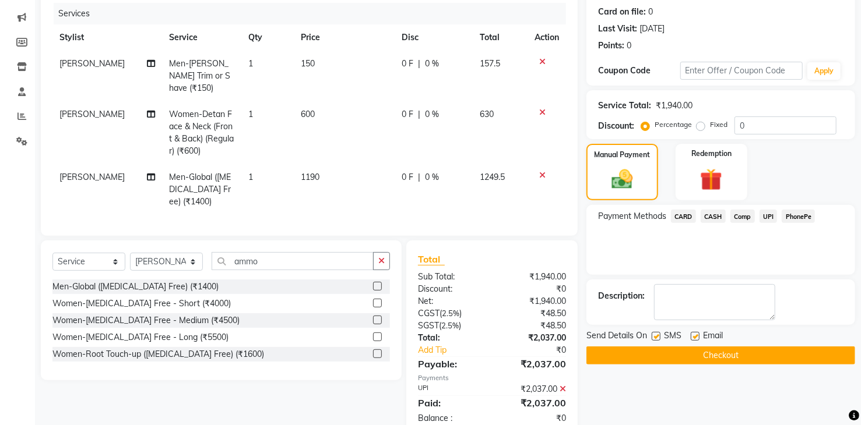
scroll to position [166, 0]
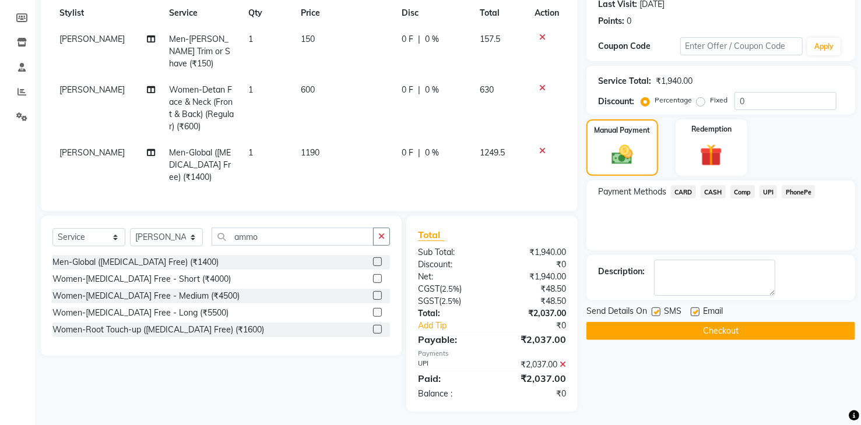
click at [736, 332] on button "Checkout" at bounding box center [720, 331] width 269 height 18
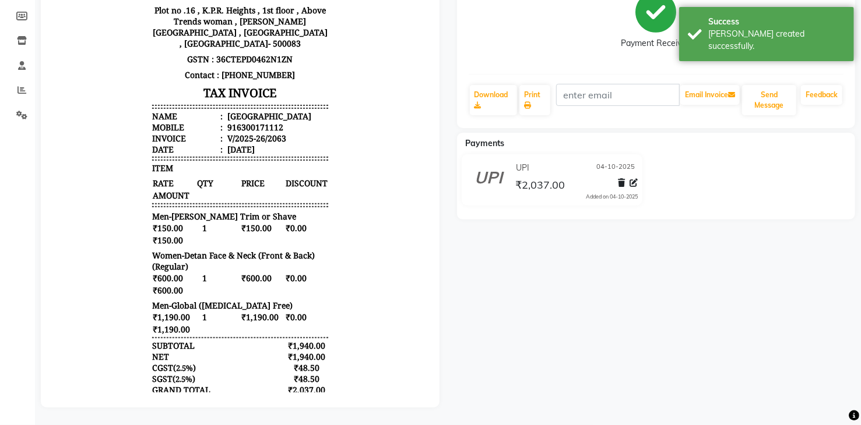
scroll to position [176, 0]
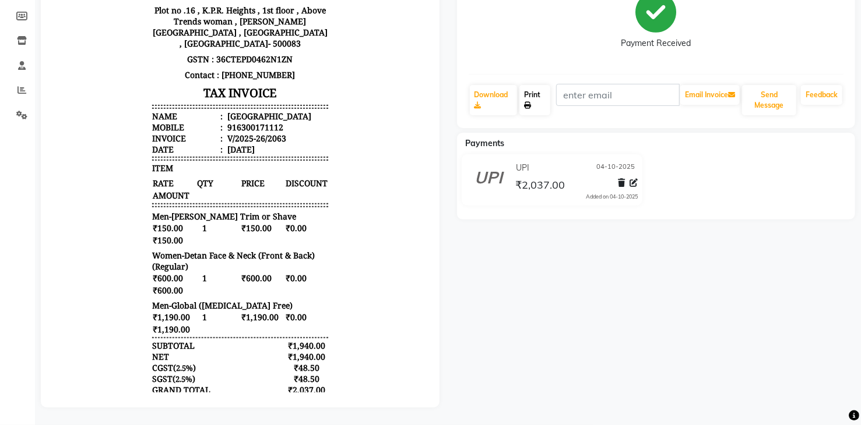
click at [530, 90] on link "Print" at bounding box center [534, 100] width 31 height 30
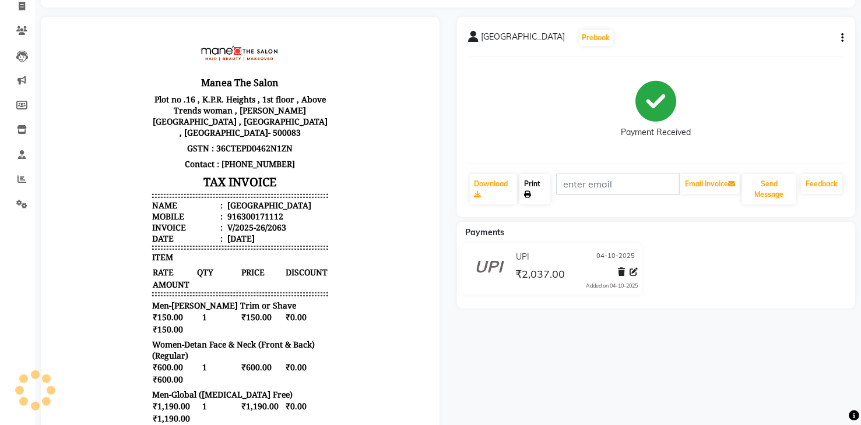
scroll to position [0, 0]
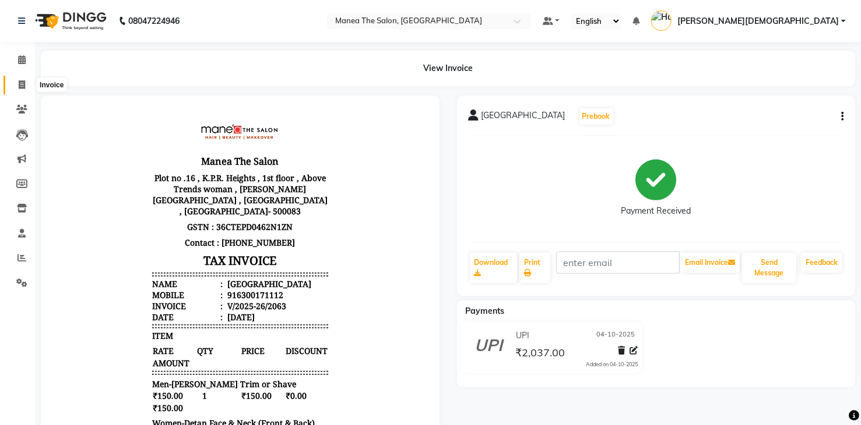
click at [25, 79] on span at bounding box center [22, 85] width 20 height 13
select select "service"
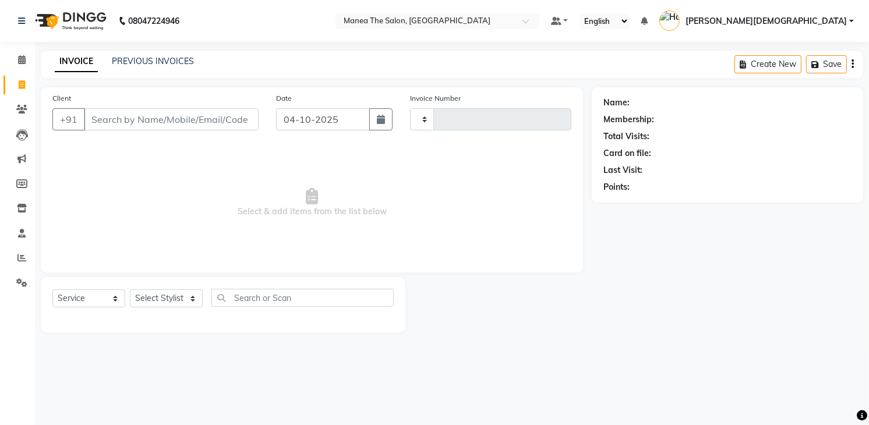
type input "2064"
select select "5481"
click at [154, 301] on select "Select Stylist" at bounding box center [166, 299] width 73 height 18
click at [283, 371] on div "08047224946 Select Location × Manea The Salon, Dammaiguda Default Panel My Pane…" at bounding box center [434, 212] width 869 height 425
drag, startPoint x: 191, startPoint y: 295, endPoint x: 193, endPoint y: 302, distance: 7.2
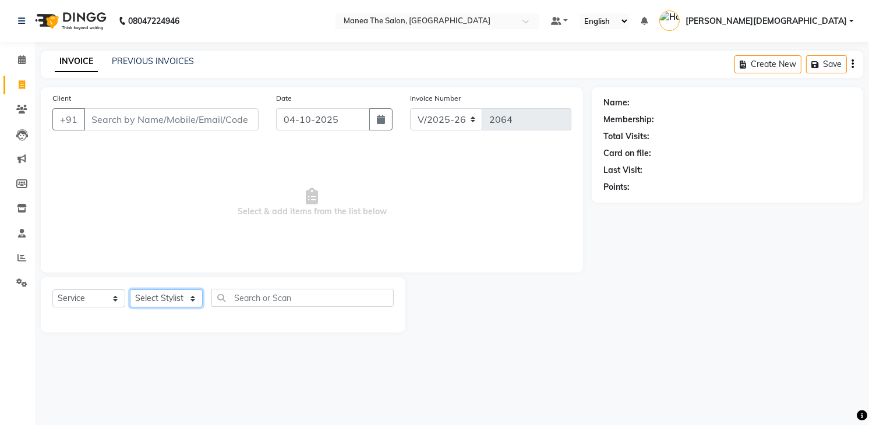
click at [191, 295] on select "Select Stylist Mamatha Pooja Renuka Sameer khan Shakeer Shanu Shravanthi" at bounding box center [166, 299] width 73 height 18
select select "91695"
click at [130, 290] on select "Select Stylist Mamatha Pooja Renuka Sameer khan Shakeer Shanu Shravanthi" at bounding box center [166, 299] width 73 height 18
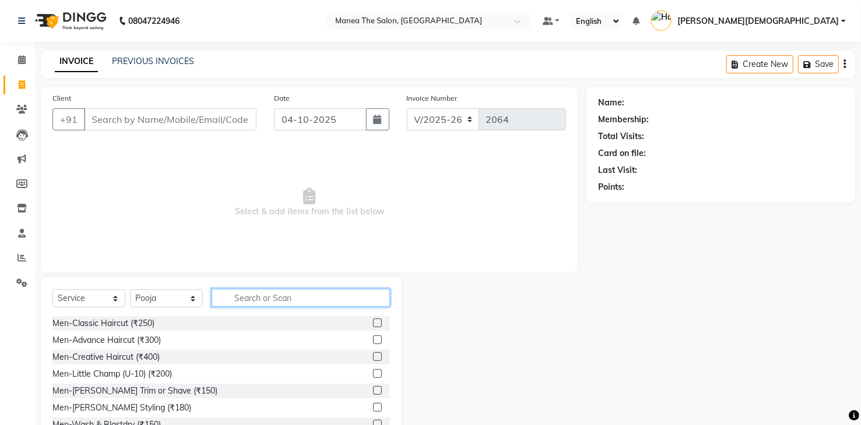
click at [241, 304] on input "text" at bounding box center [301, 298] width 178 height 18
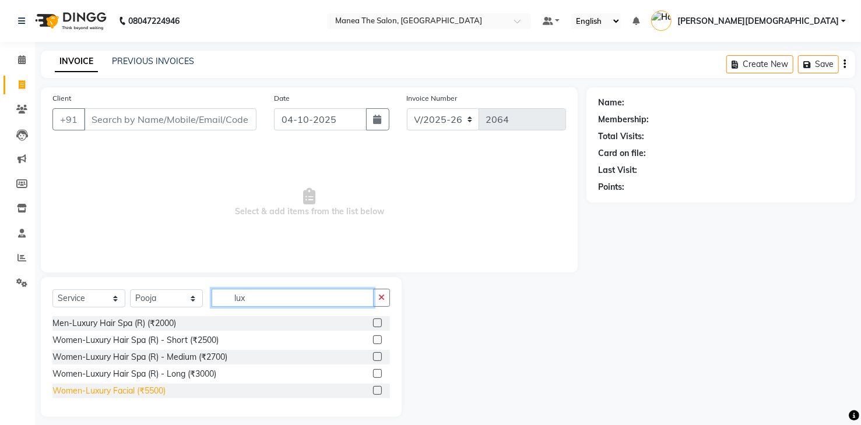
type input "lux"
click at [153, 390] on div "Women-Luxury Facial (₹5500)" at bounding box center [108, 391] width 113 height 12
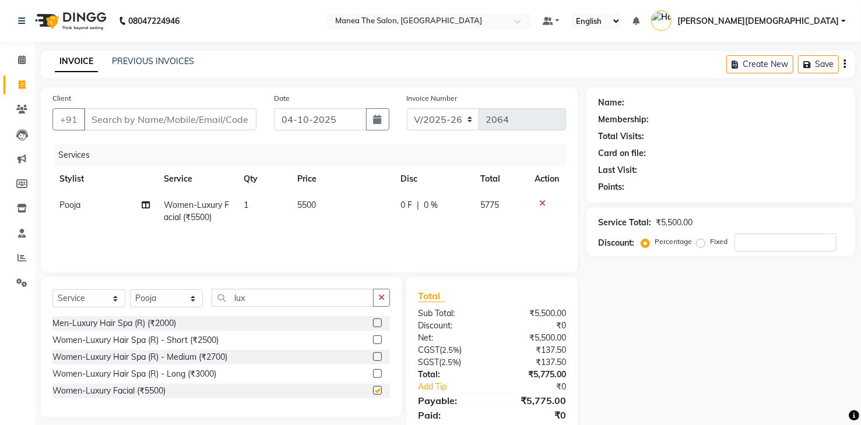
checkbox input "false"
click at [347, 298] on input "lux" at bounding box center [293, 298] width 162 height 18
type input "l"
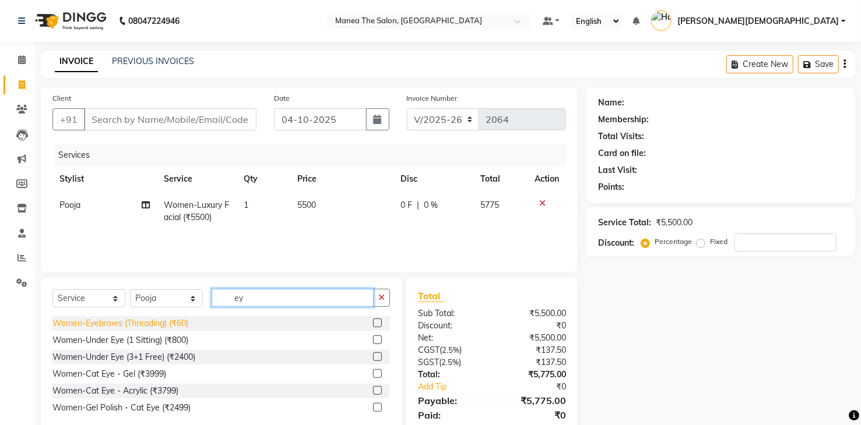
type input "ey"
click at [147, 319] on div "Women-Eyebrows (Threading) (₹60)" at bounding box center [120, 324] width 136 height 12
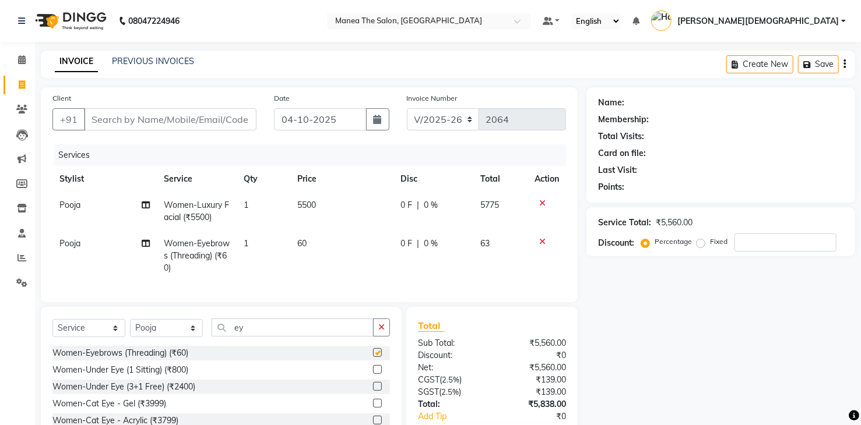
checkbox input "false"
click at [270, 337] on input "ey" at bounding box center [293, 328] width 162 height 18
type input "e"
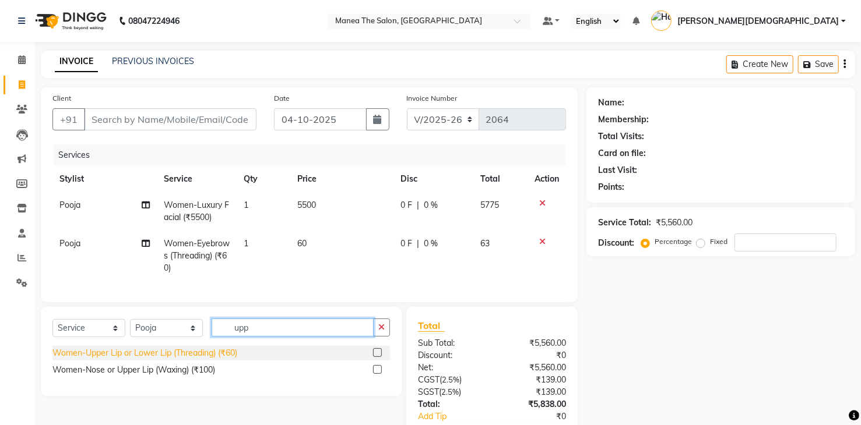
type input "upp"
click at [206, 359] on div "Women-Upper Lip or Lower Lip (Threading) (₹60)" at bounding box center [144, 353] width 185 height 12
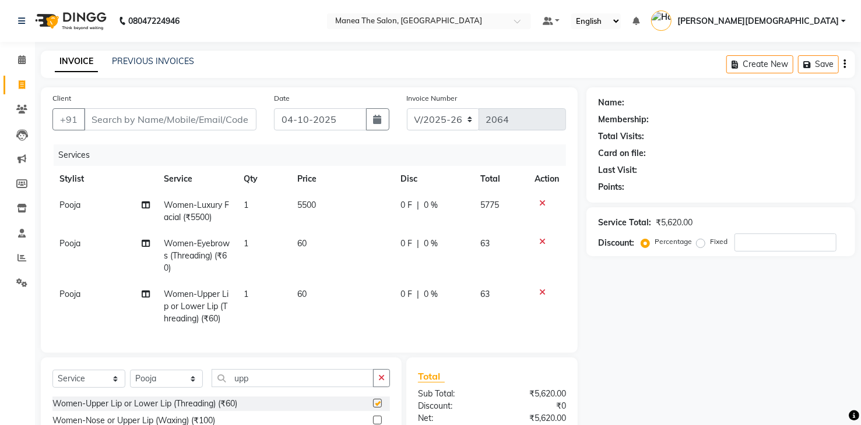
checkbox input "false"
click at [286, 387] on input "upp" at bounding box center [293, 378] width 162 height 18
type input "u"
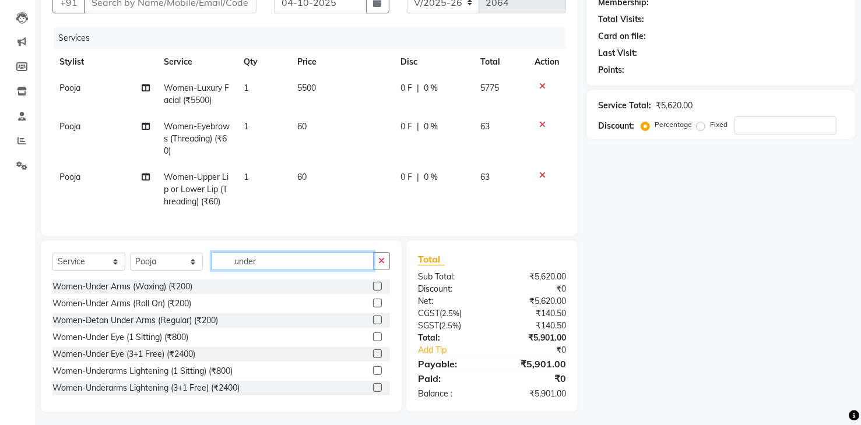
scroll to position [131, 0]
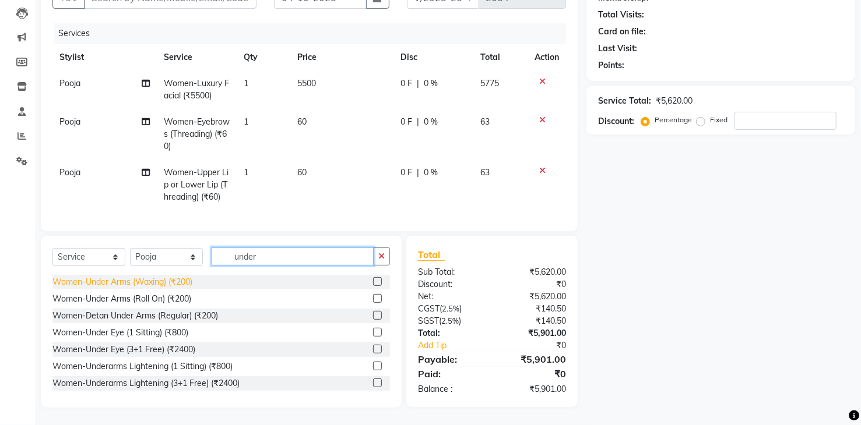
type input "under"
click at [143, 286] on div "Women-Under Arms (Waxing) (₹200)" at bounding box center [122, 282] width 140 height 12
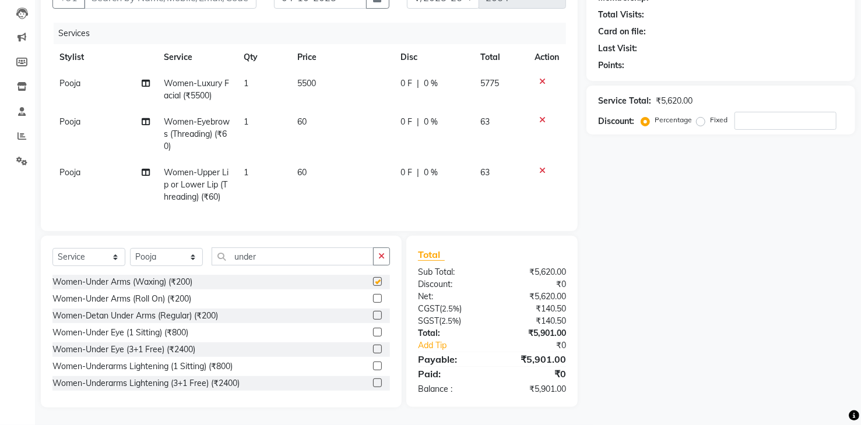
checkbox input "false"
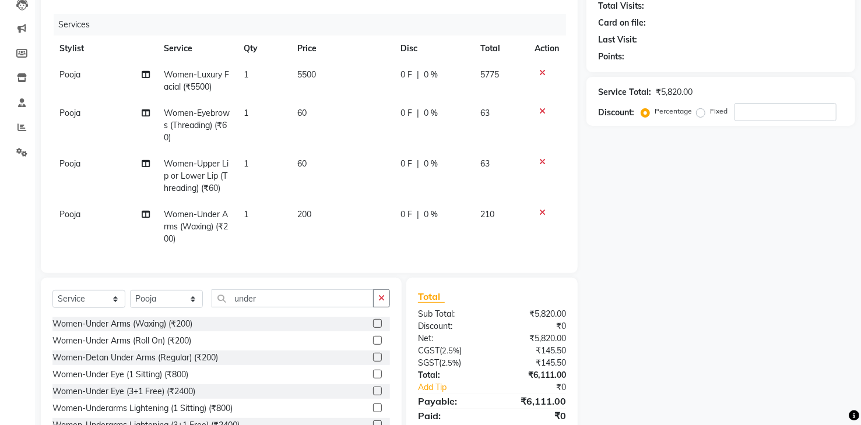
click at [320, 206] on td "200" at bounding box center [341, 227] width 103 height 51
select select "91695"
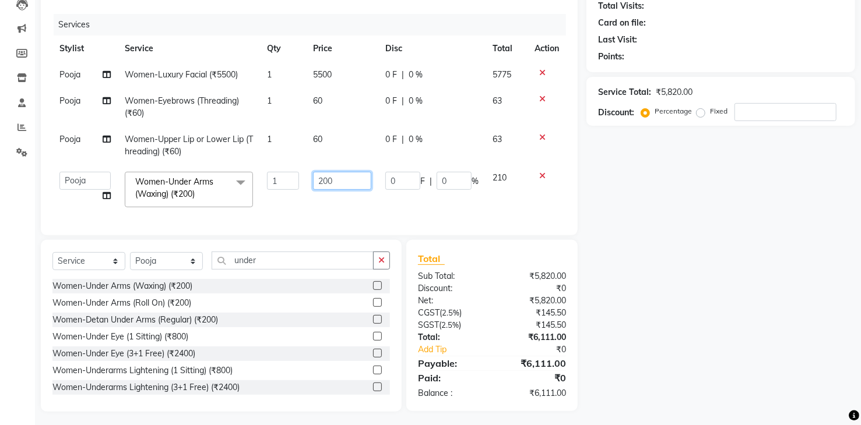
click at [352, 177] on input "200" at bounding box center [342, 181] width 58 height 18
type input "2"
type input "150"
click at [294, 272] on div "Client +91 Date 04-10-2025 Invoice Number V/2025 V/2025-26 2064 Services Stylis…" at bounding box center [309, 184] width 554 height 455
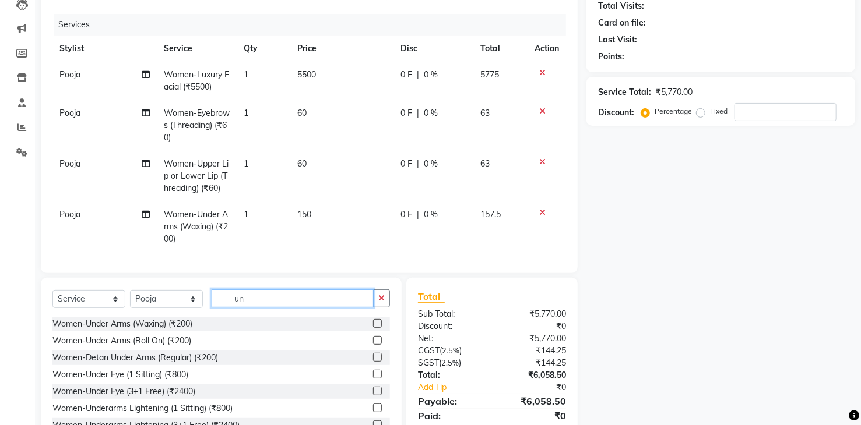
type input "u"
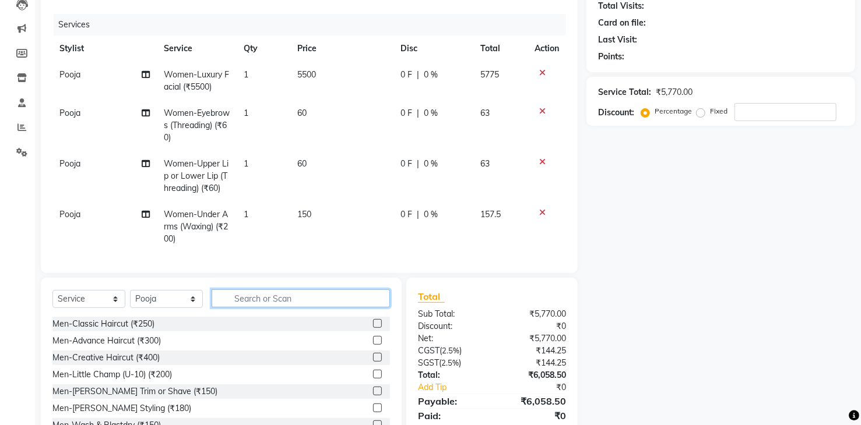
click at [301, 308] on input "text" at bounding box center [301, 299] width 178 height 18
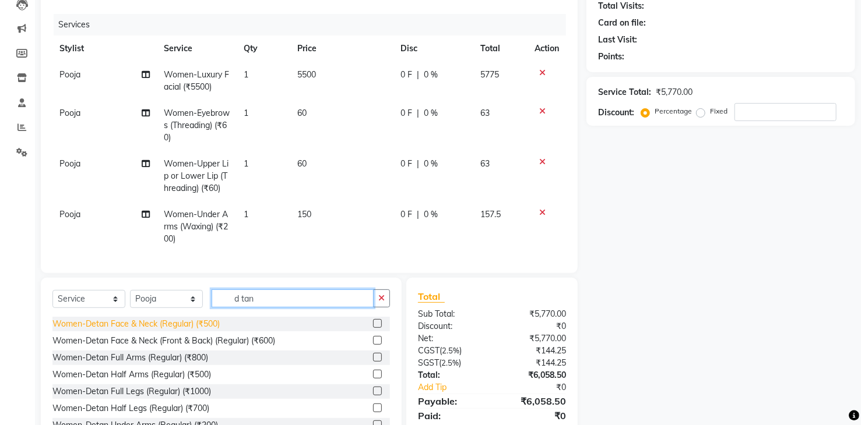
type input "d tan"
click at [199, 330] on div "Women-Detan Face & Neck (Regular) (₹500)" at bounding box center [135, 324] width 167 height 12
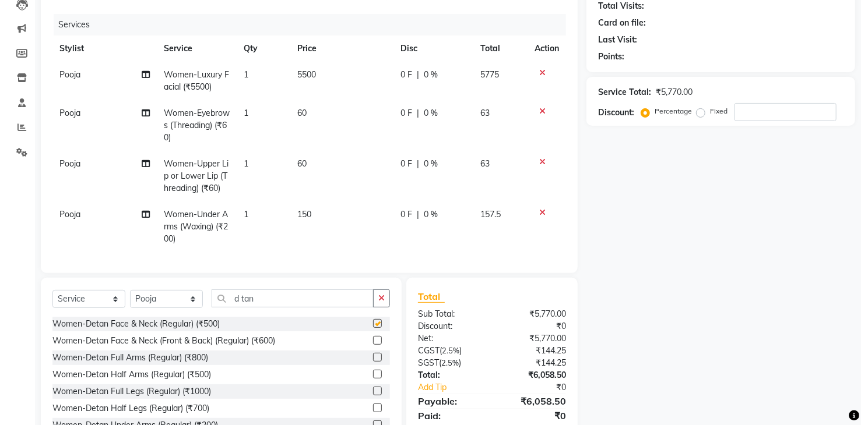
checkbox input "false"
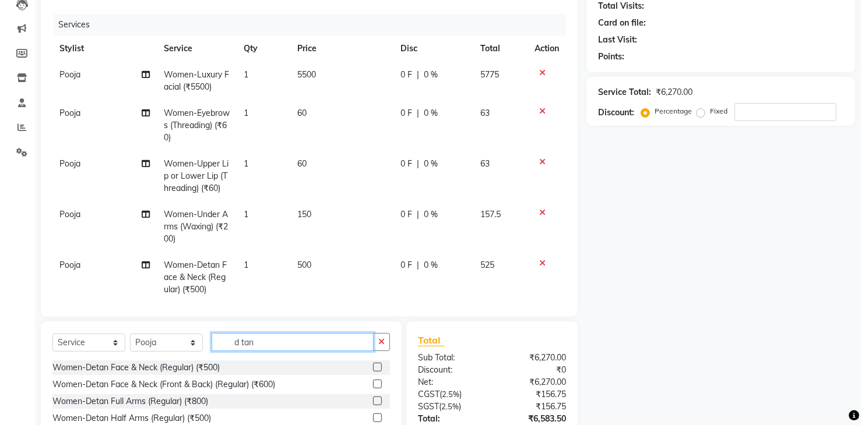
click at [278, 341] on input "d tan" at bounding box center [293, 342] width 162 height 18
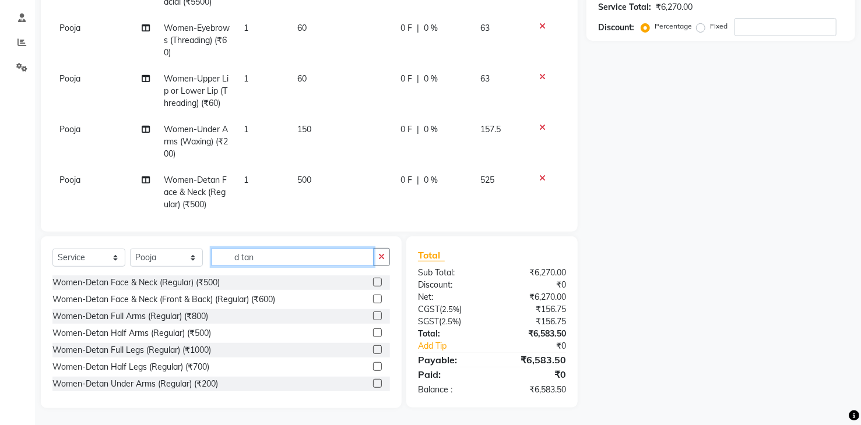
scroll to position [216, 0]
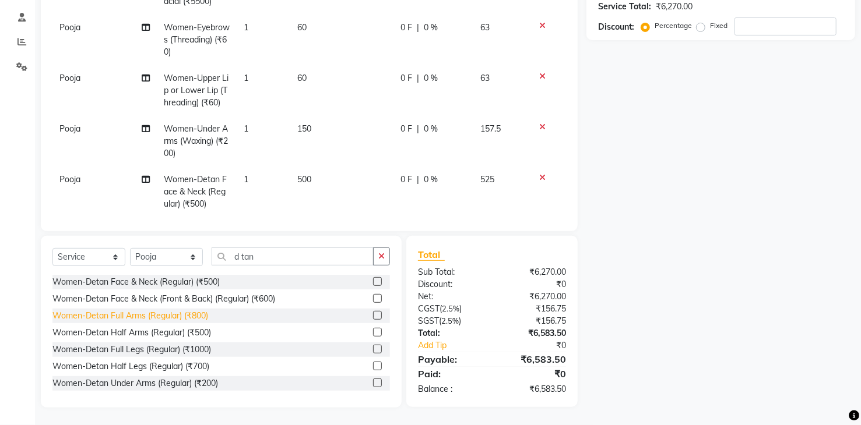
click at [153, 318] on div "Women-Detan Full Arms (Regular) (₹800)" at bounding box center [130, 316] width 156 height 12
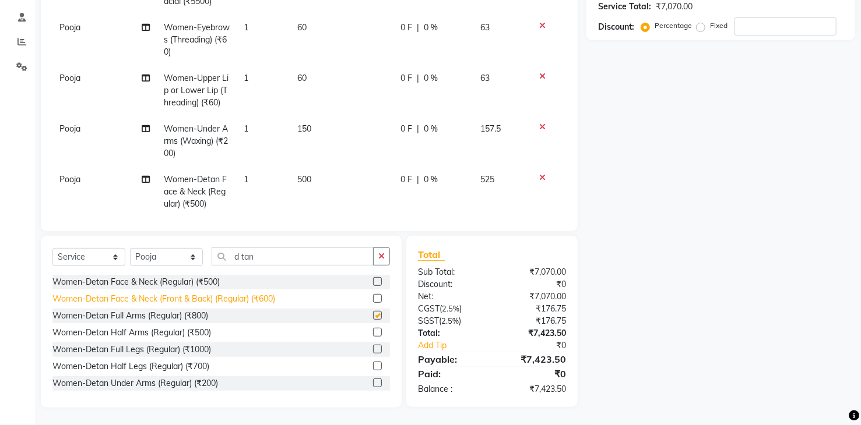
checkbox input "false"
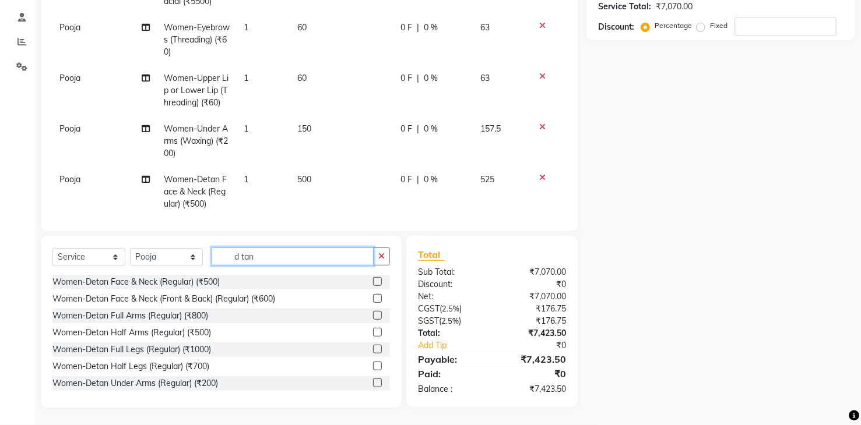
click at [267, 253] on input "d tan" at bounding box center [293, 257] width 162 height 18
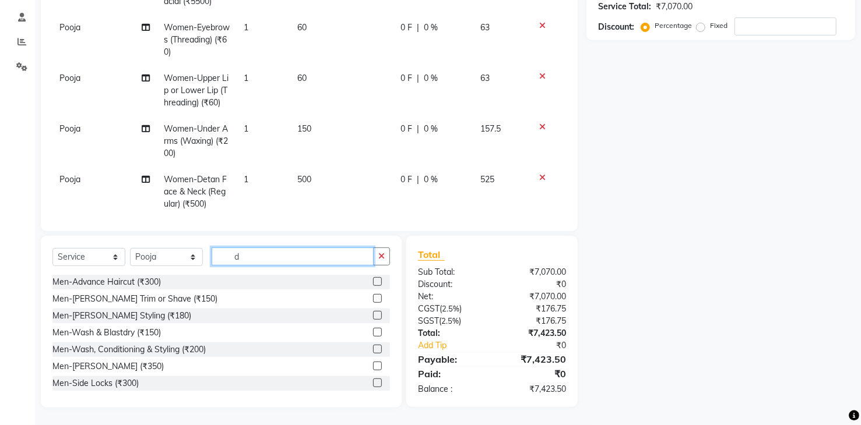
type input "d"
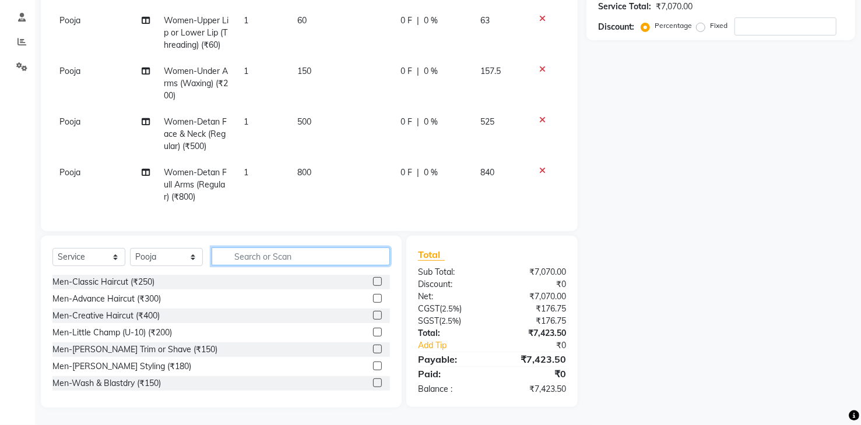
click at [256, 262] on input "text" at bounding box center [301, 257] width 178 height 18
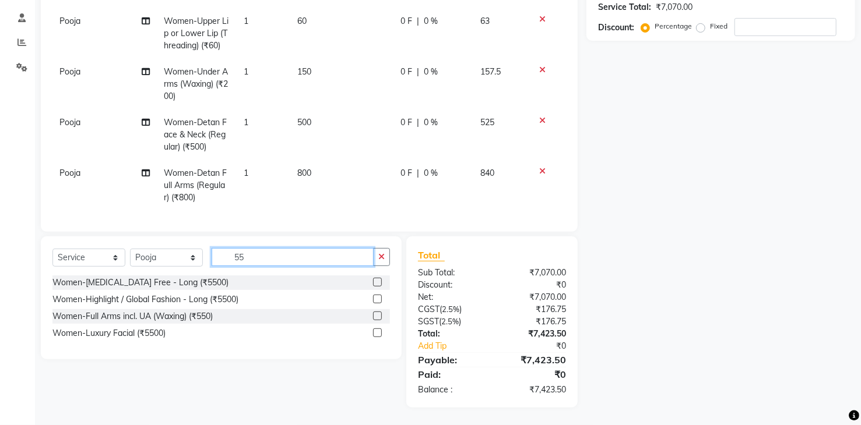
scroll to position [215, 0]
type input "550"
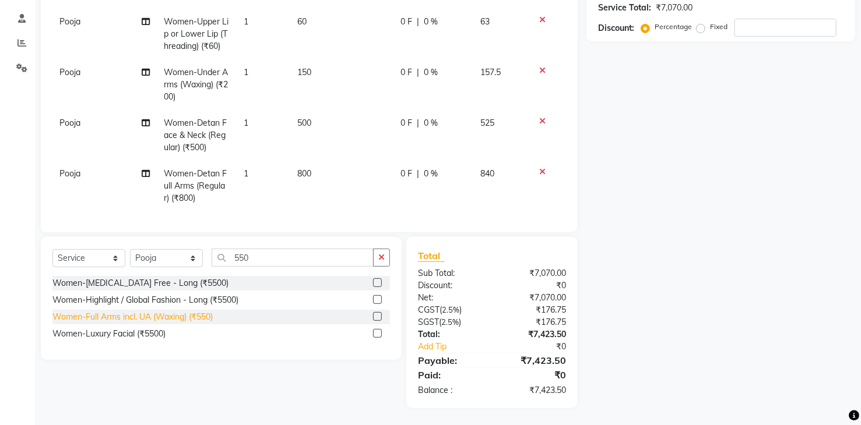
click at [146, 319] on div "Women-Full Arms incl. UA (Waxing) (₹550)" at bounding box center [132, 317] width 160 height 12
checkbox input "false"
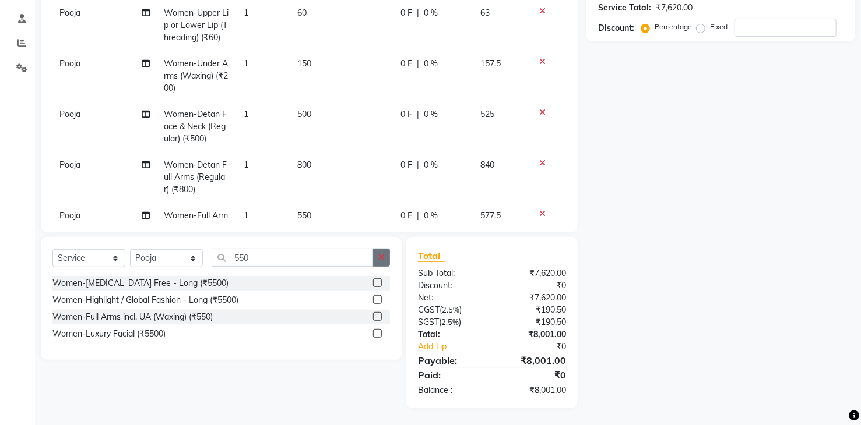
click at [376, 262] on button "button" at bounding box center [381, 258] width 17 height 18
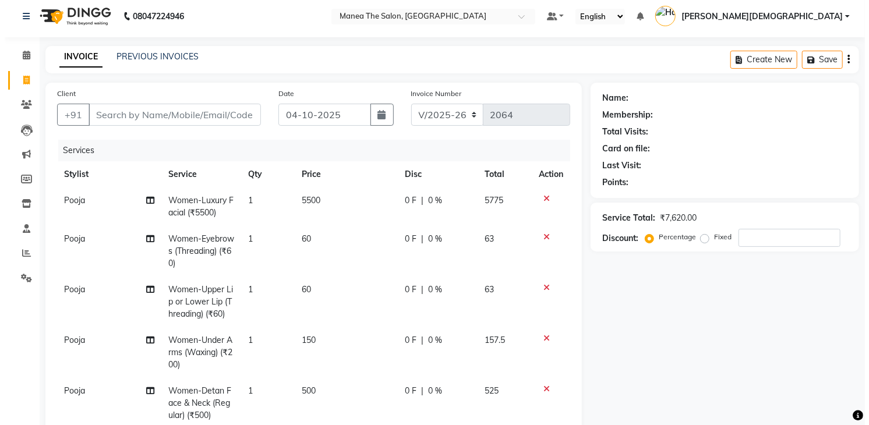
scroll to position [0, 0]
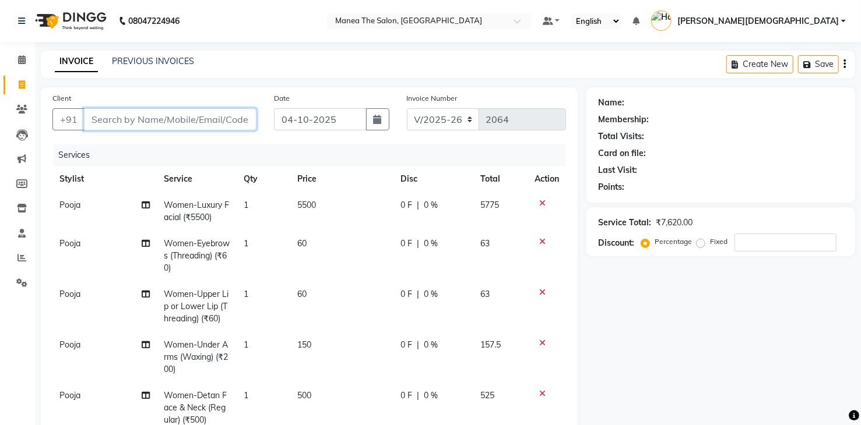
click at [162, 114] on input "Client" at bounding box center [170, 119] width 172 height 22
type input "7"
type input "0"
type input "7036013633"
click at [243, 118] on span "Add Client" at bounding box center [226, 120] width 46 height 12
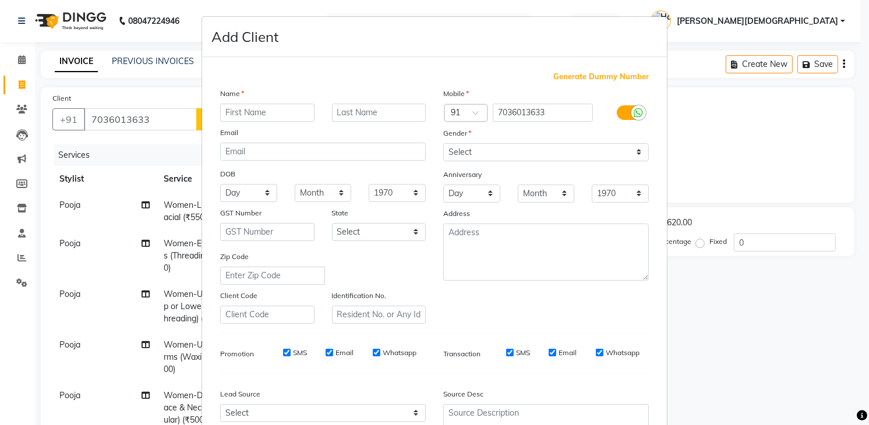
click at [243, 111] on input "text" at bounding box center [267, 113] width 94 height 18
type input "priyanka v"
click at [507, 154] on select "Select Male Female Other Prefer Not To Say" at bounding box center [546, 152] width 206 height 18
select select "[DEMOGRAPHIC_DATA]"
click at [443, 143] on select "Select Male Female Other Prefer Not To Say" at bounding box center [546, 152] width 206 height 18
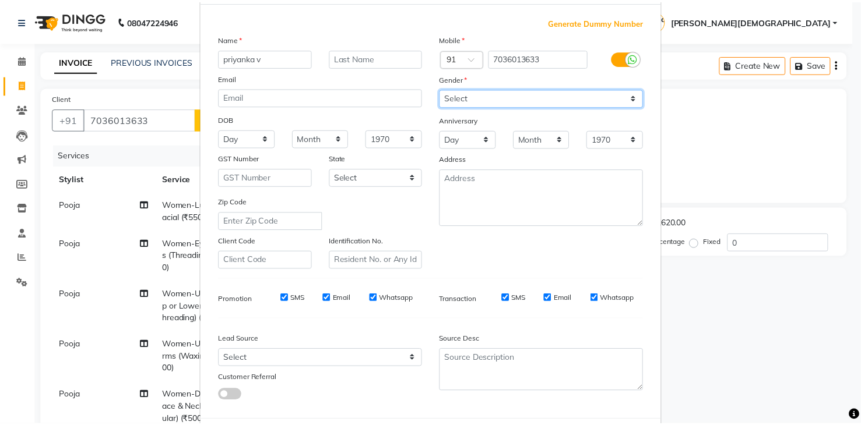
scroll to position [113, 0]
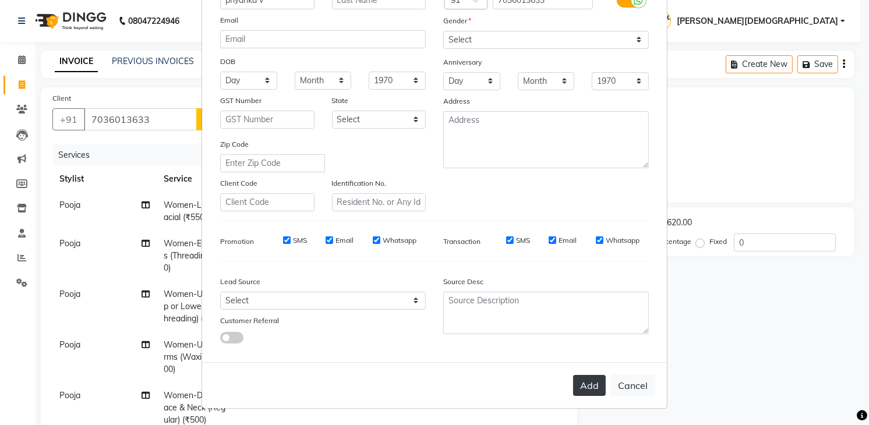
click at [591, 385] on button "Add" at bounding box center [589, 385] width 33 height 21
select select
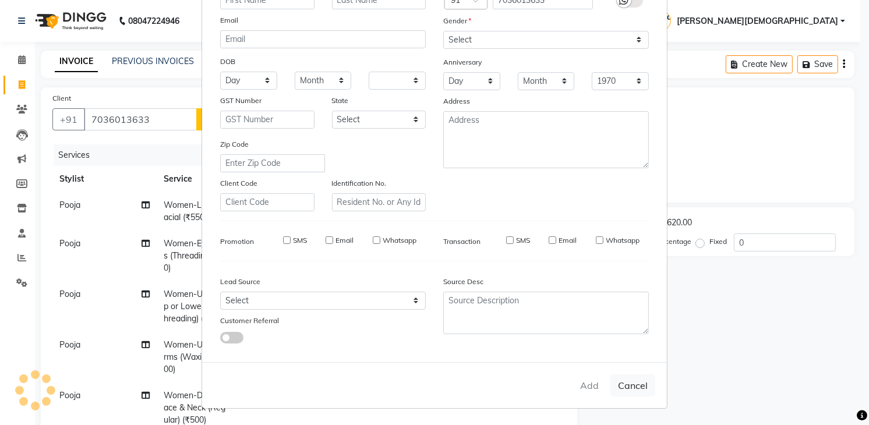
select select
checkbox input "false"
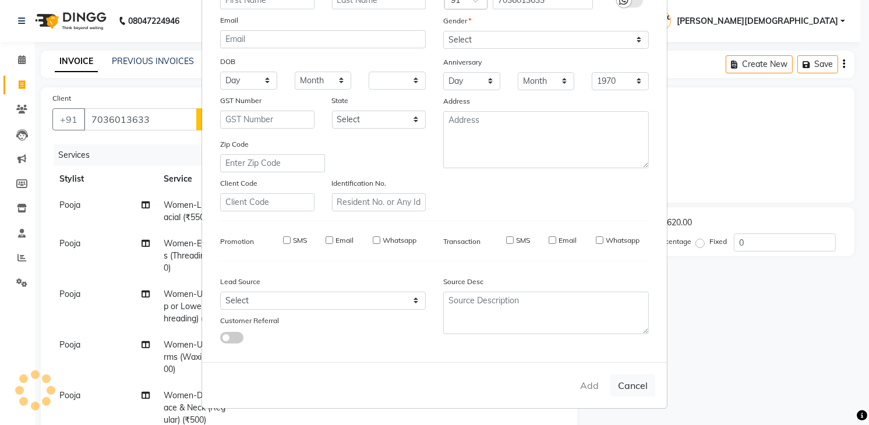
checkbox input "false"
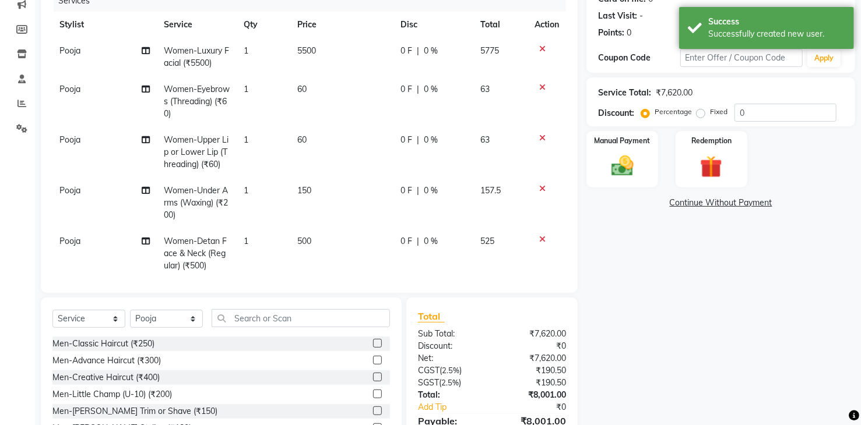
scroll to position [216, 0]
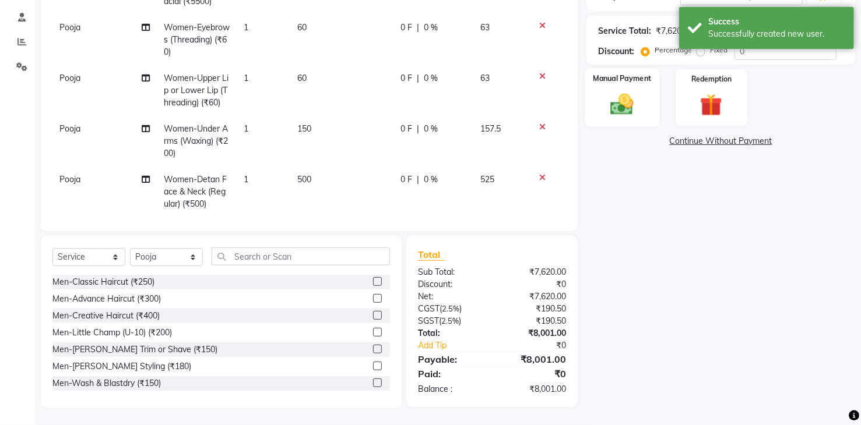
click at [619, 112] on img at bounding box center [621, 104] width 37 height 27
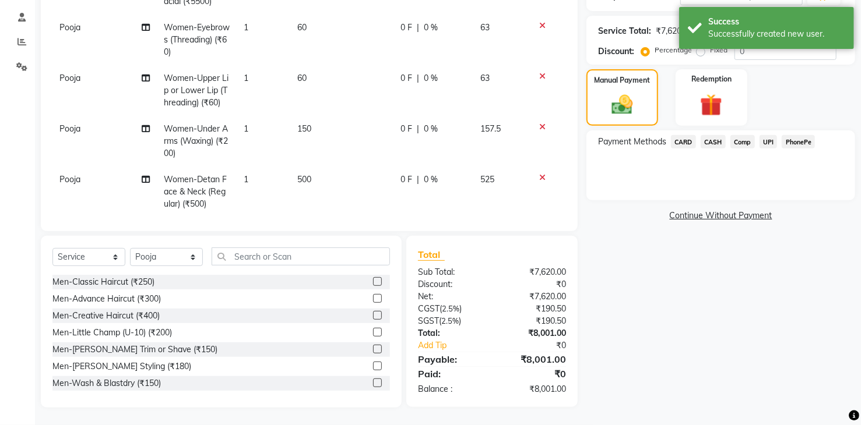
click at [689, 141] on span "CARD" at bounding box center [683, 141] width 25 height 13
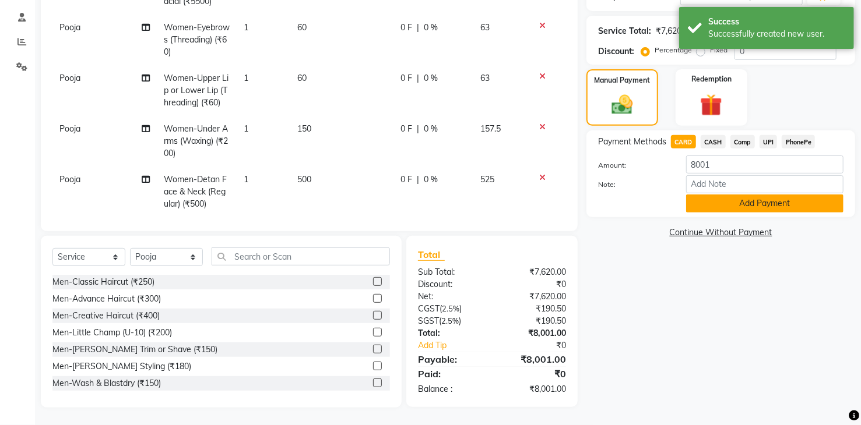
click at [755, 206] on button "Add Payment" at bounding box center [764, 204] width 157 height 18
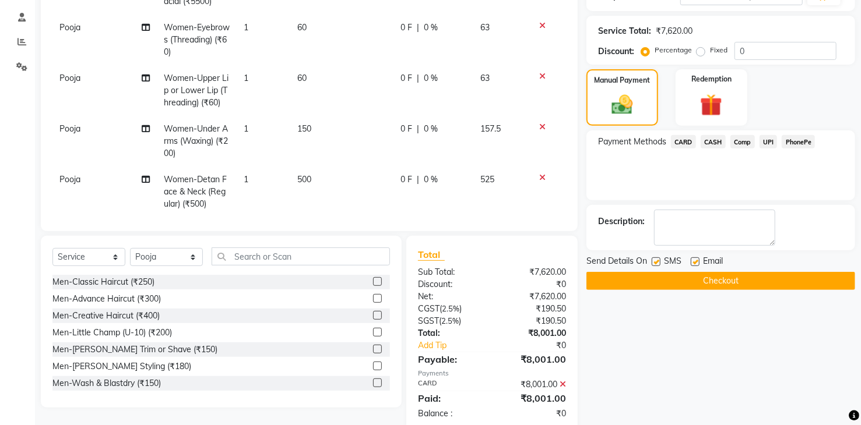
click at [644, 282] on button "Checkout" at bounding box center [720, 281] width 269 height 18
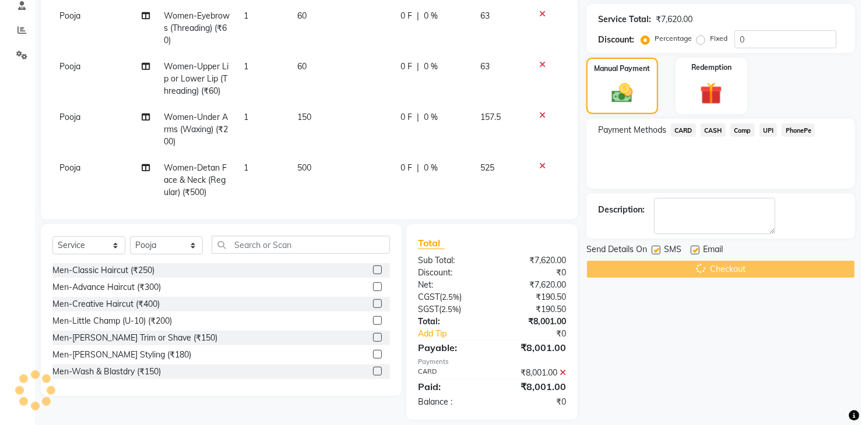
scroll to position [239, 0]
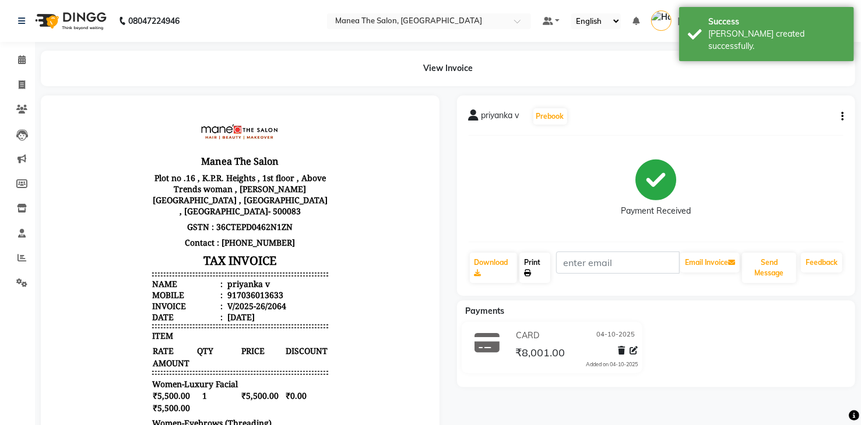
click at [540, 265] on link "Print" at bounding box center [534, 268] width 31 height 30
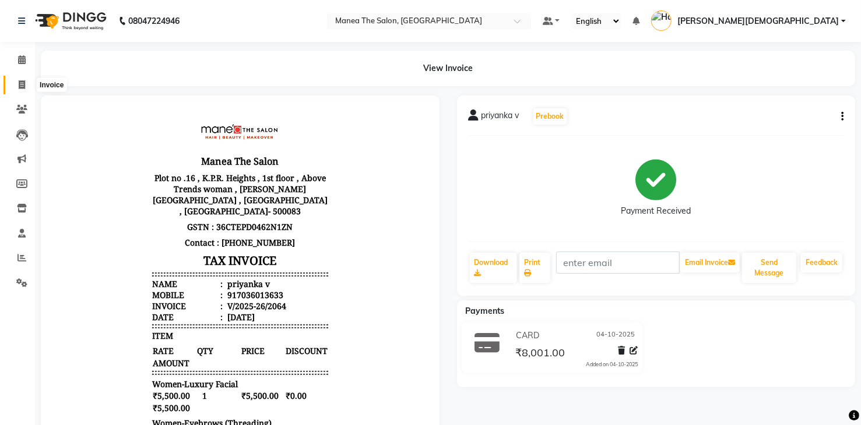
click at [13, 81] on span at bounding box center [22, 85] width 20 height 13
select select "service"
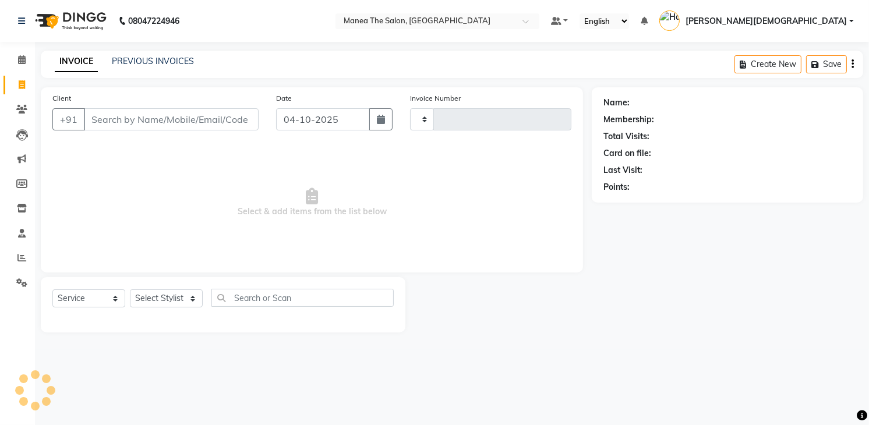
type input "2065"
select select "5481"
click at [151, 61] on link "PREVIOUS INVOICES" at bounding box center [153, 61] width 82 height 10
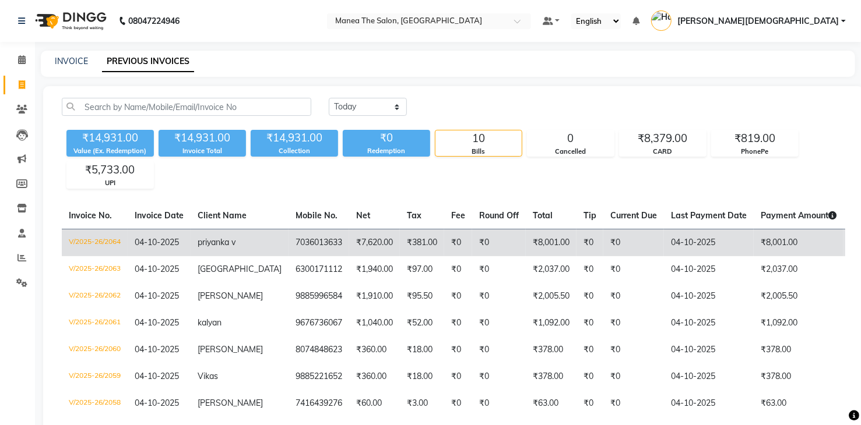
click at [364, 242] on td "₹7,620.00" at bounding box center [374, 242] width 51 height 27
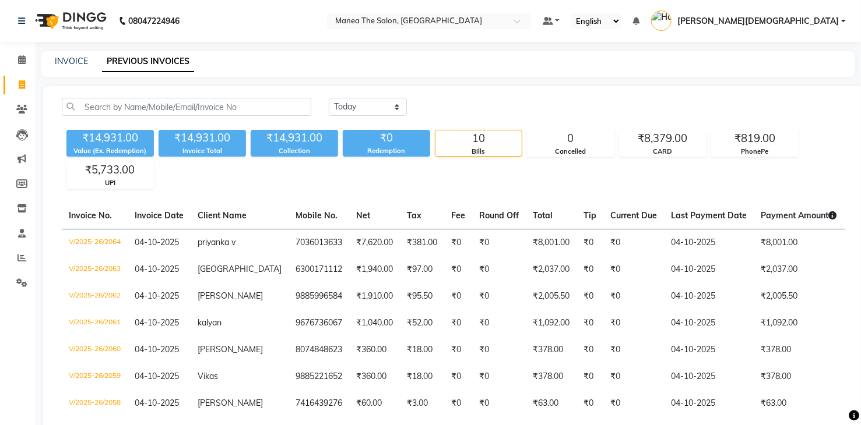
click at [272, 47] on div "08047224946 Select Location × Manea The Salon, Dammaiguda Default Panel My Pane…" at bounding box center [430, 280] width 861 height 561
click at [19, 260] on icon at bounding box center [21, 257] width 9 height 9
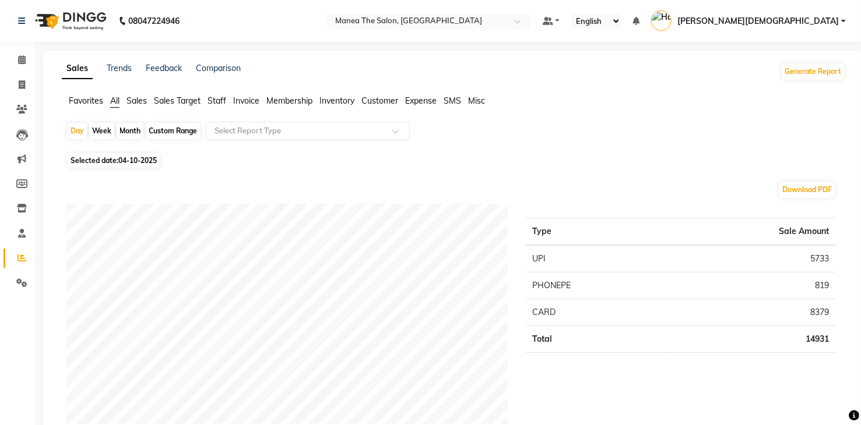
click at [219, 104] on span "Staff" at bounding box center [216, 101] width 19 height 10
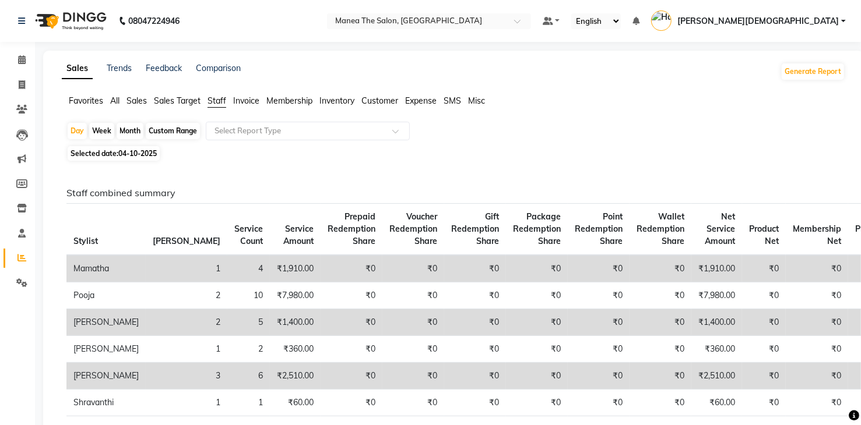
click at [110, 131] on div "Week" at bounding box center [101, 131] width 25 height 16
select select "10"
select select "2025"
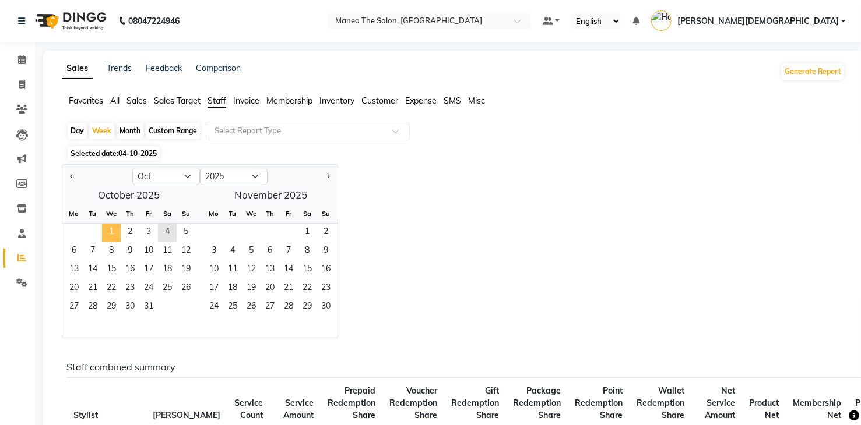
click at [108, 232] on span "1" at bounding box center [111, 233] width 19 height 19
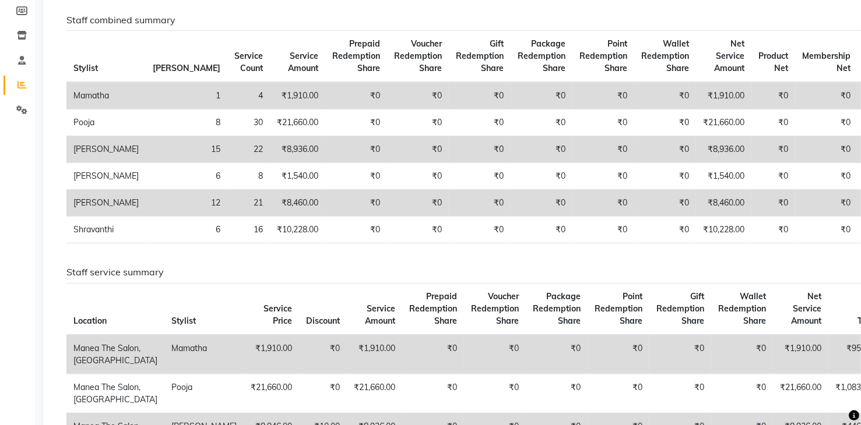
scroll to position [175, 0]
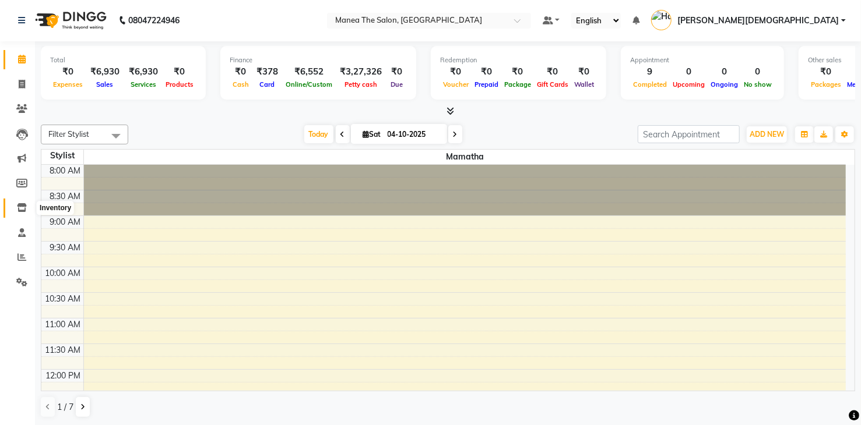
click at [22, 205] on icon at bounding box center [22, 207] width 10 height 9
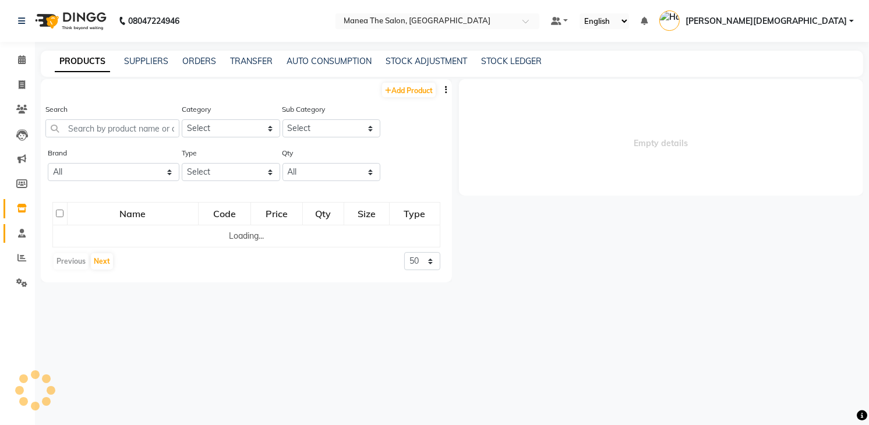
click at [26, 239] on span at bounding box center [22, 233] width 20 height 13
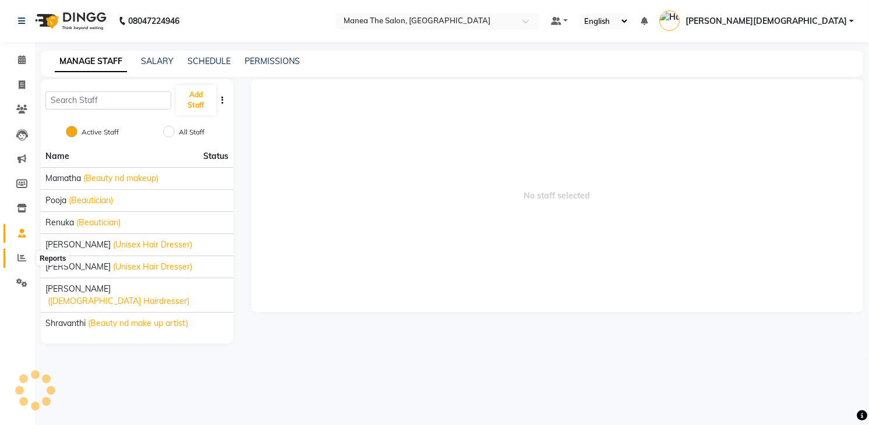
click at [22, 252] on span at bounding box center [22, 258] width 20 height 13
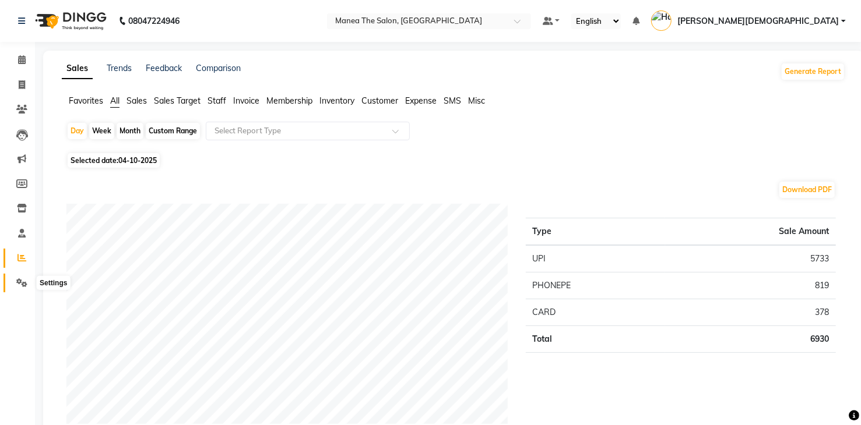
click at [18, 280] on icon at bounding box center [21, 283] width 11 height 9
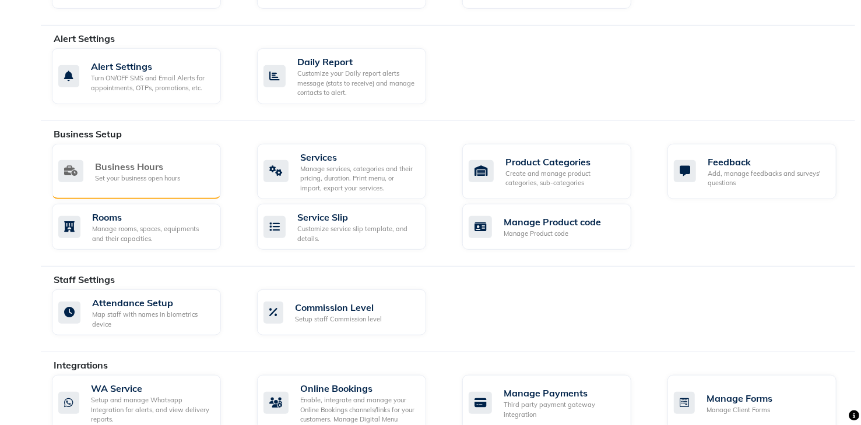
scroll to position [408, 0]
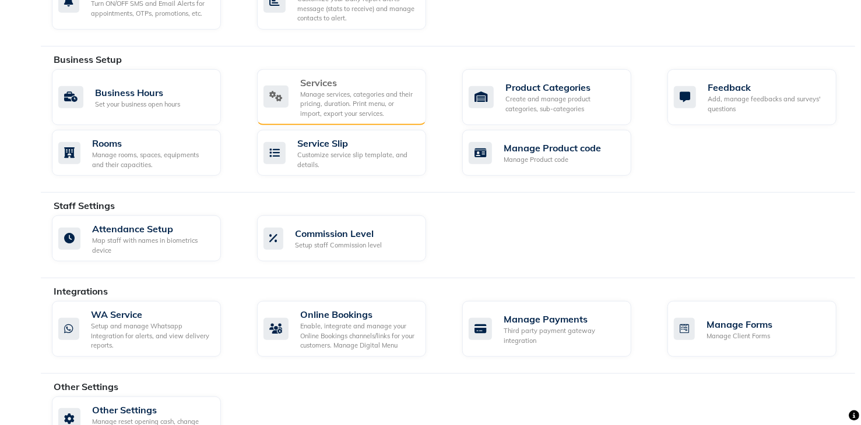
click at [339, 108] on div "Manage services, categories and their pricing, duration. Print menu, or import,…" at bounding box center [358, 104] width 117 height 29
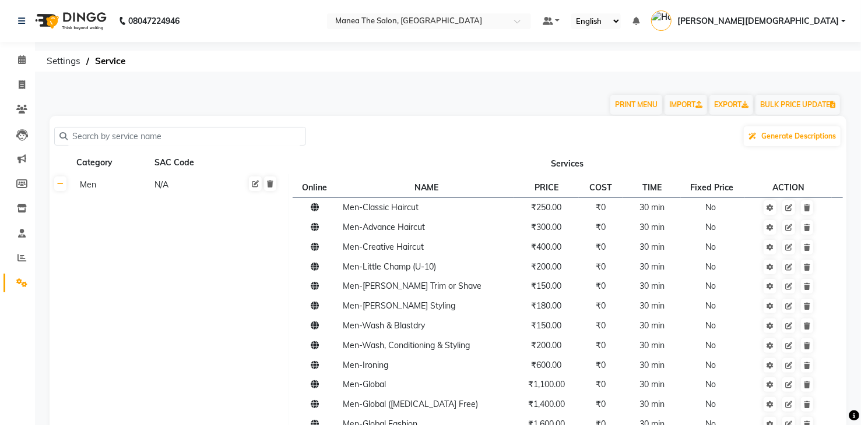
click at [218, 132] on input "text" at bounding box center [184, 137] width 233 height 18
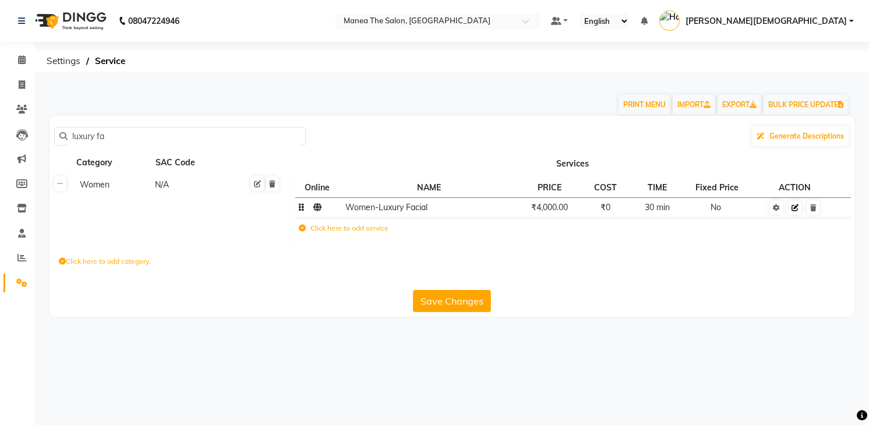
type input "luxury fa"
click at [799, 214] on link at bounding box center [795, 207] width 13 height 15
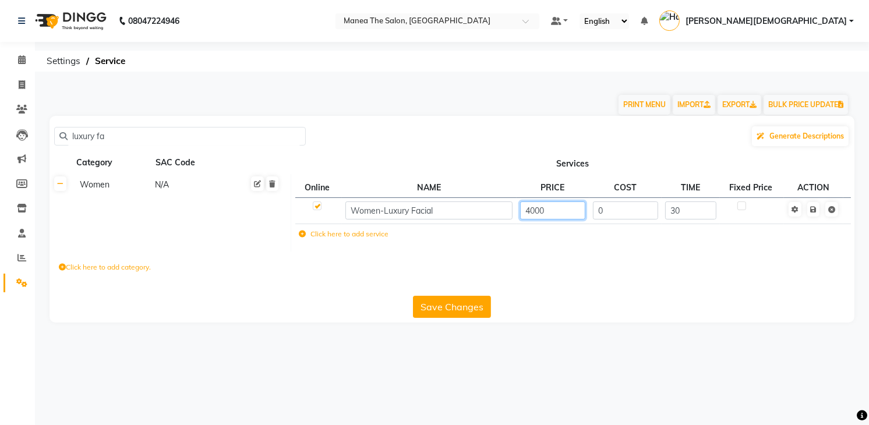
click at [566, 208] on input "4000" at bounding box center [552, 211] width 65 height 18
type input "4"
type input "5500"
click at [459, 308] on button "Save Changes" at bounding box center [452, 307] width 78 height 22
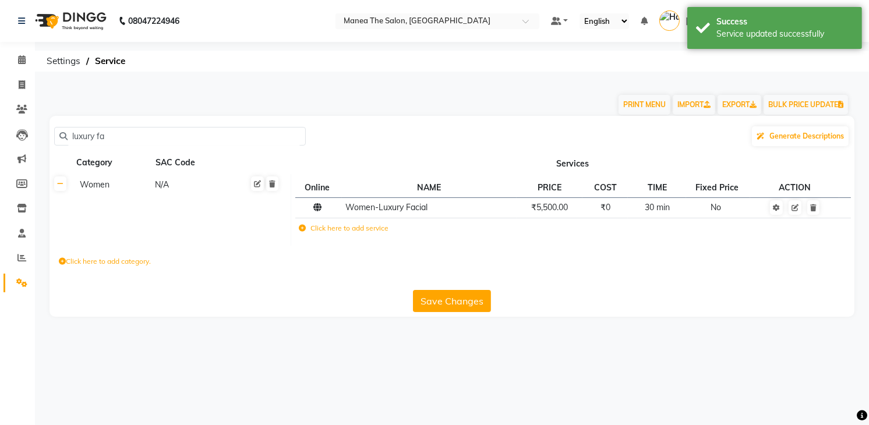
click at [142, 133] on input "luxury fa" at bounding box center [184, 137] width 233 height 18
type input "l"
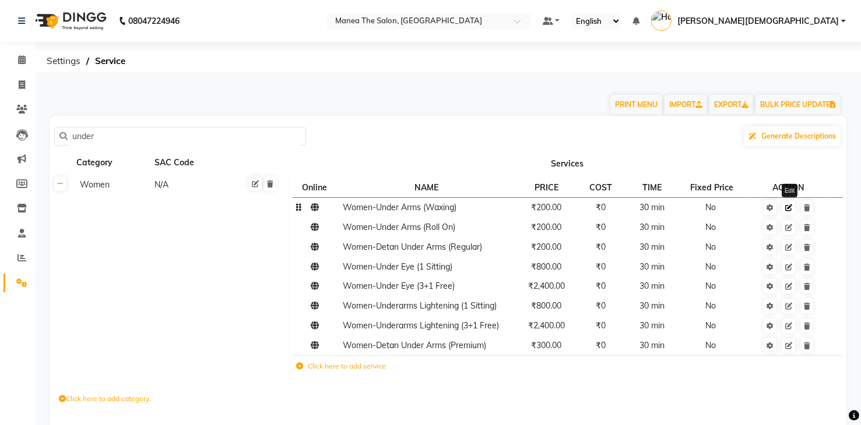
type input "under"
click at [785, 209] on icon at bounding box center [788, 208] width 7 height 7
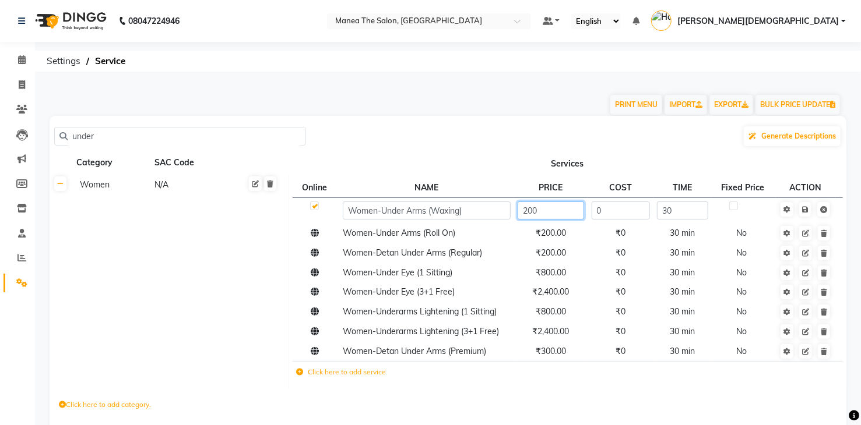
click at [566, 208] on input "200" at bounding box center [550, 211] width 66 height 18
type input "2"
click at [568, 394] on div "under Generate Descriptions Category SAC Code Services Women N/A Online NAME PR…" at bounding box center [448, 288] width 797 height 344
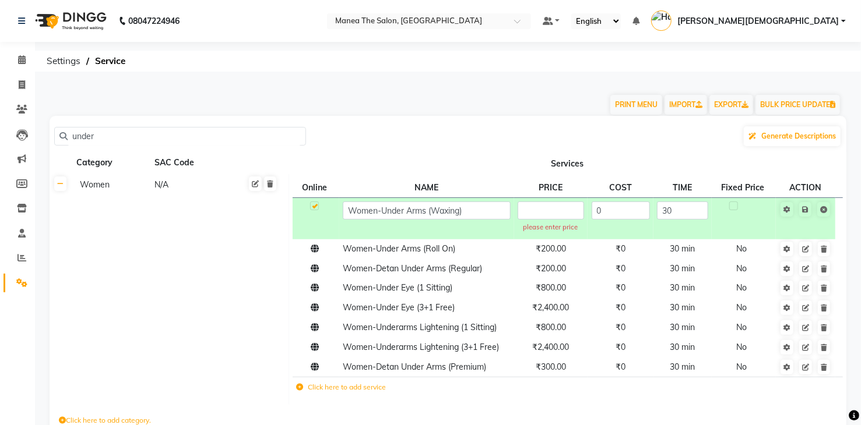
click at [244, 290] on td "Women N/A" at bounding box center [180, 289] width 217 height 231
click at [823, 209] on icon at bounding box center [823, 209] width 7 height 7
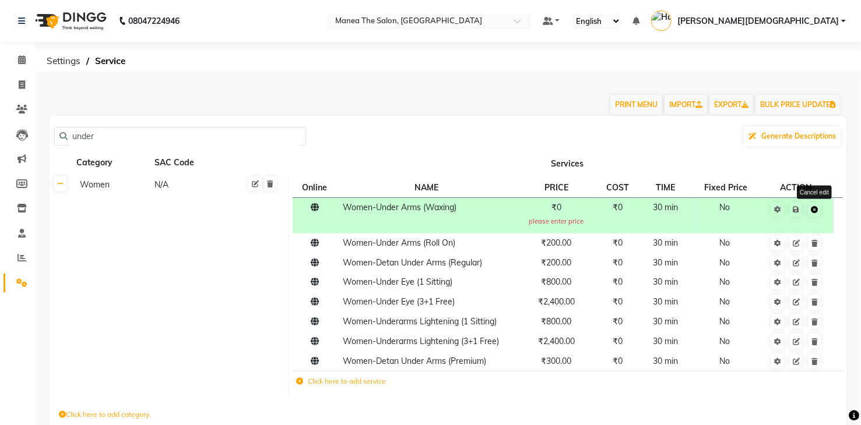
click at [816, 213] on link at bounding box center [814, 209] width 13 height 15
click at [21, 79] on span at bounding box center [22, 85] width 20 height 13
select select "5481"
select select "service"
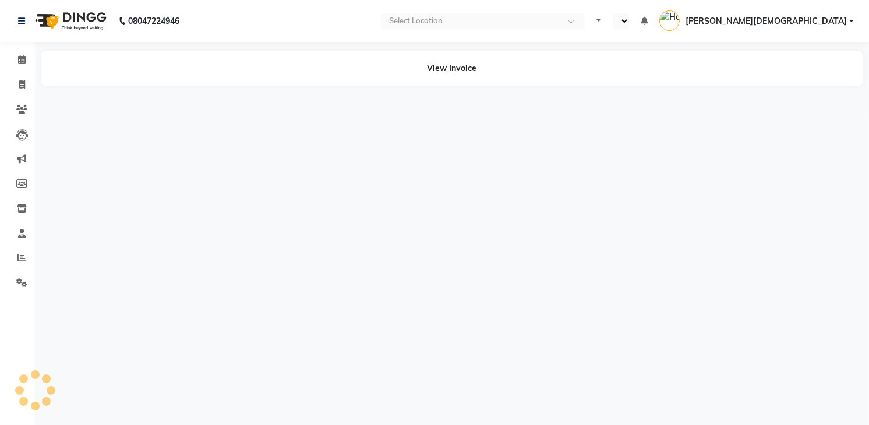
select select "en"
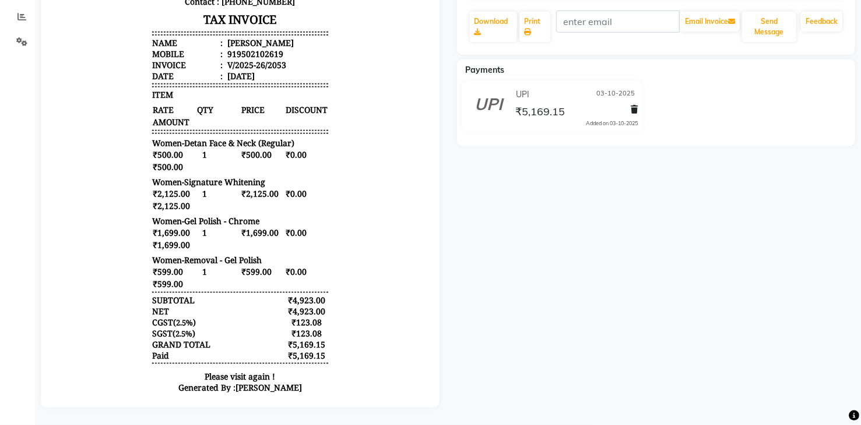
scroll to position [191, 0]
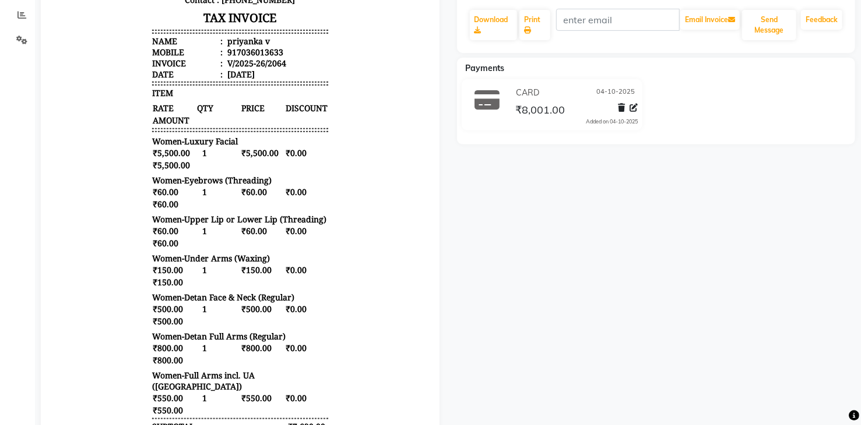
scroll to position [117, 0]
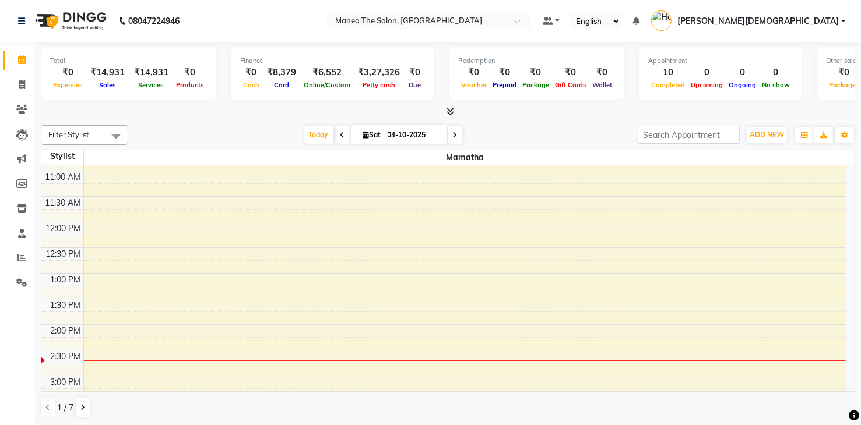
scroll to position [175, 0]
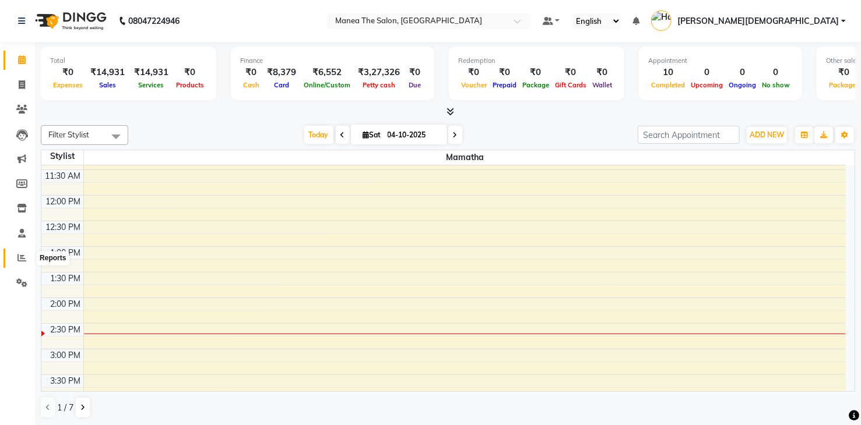
click at [20, 260] on icon at bounding box center [21, 257] width 9 height 9
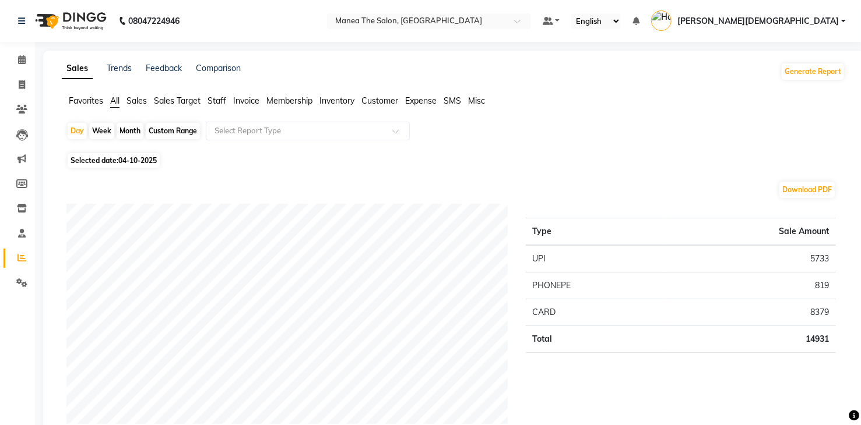
click at [221, 101] on span "Staff" at bounding box center [216, 101] width 19 height 10
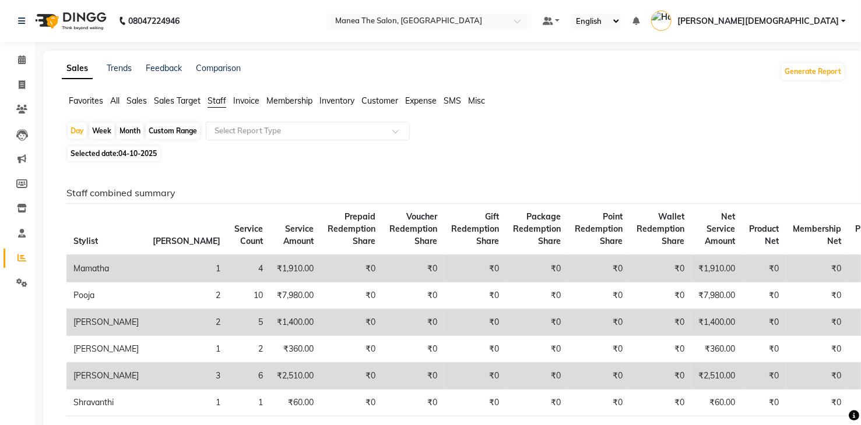
click at [99, 132] on div "Week" at bounding box center [101, 131] width 25 height 16
select select "10"
select select "2025"
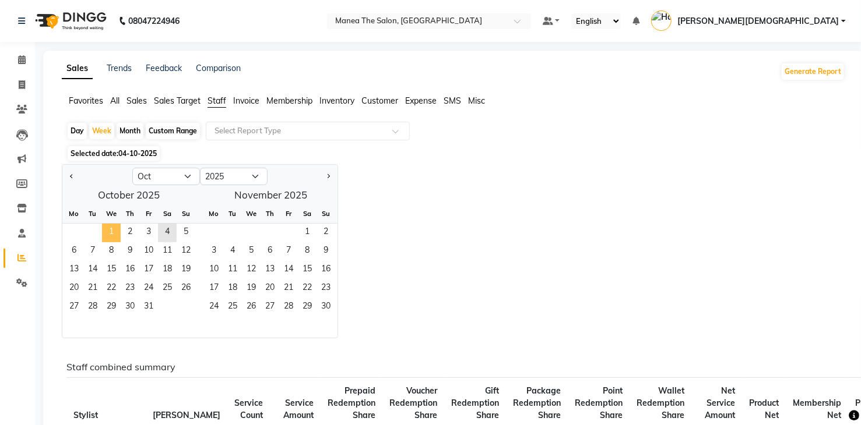
click at [109, 233] on span "1" at bounding box center [111, 233] width 19 height 19
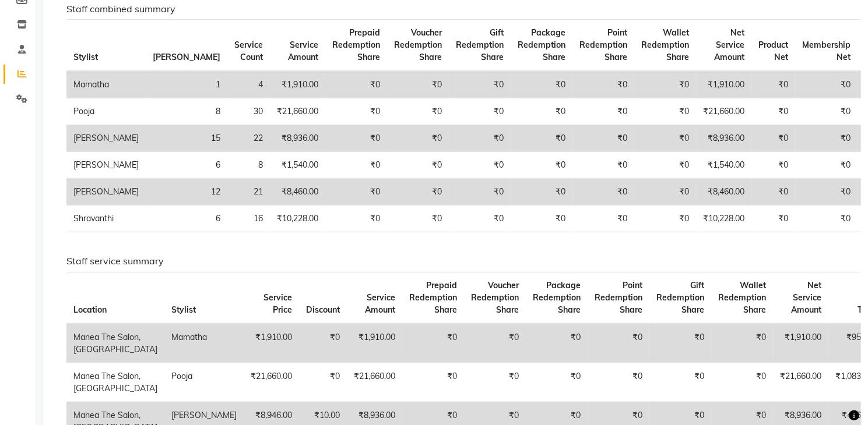
scroll to position [117, 0]
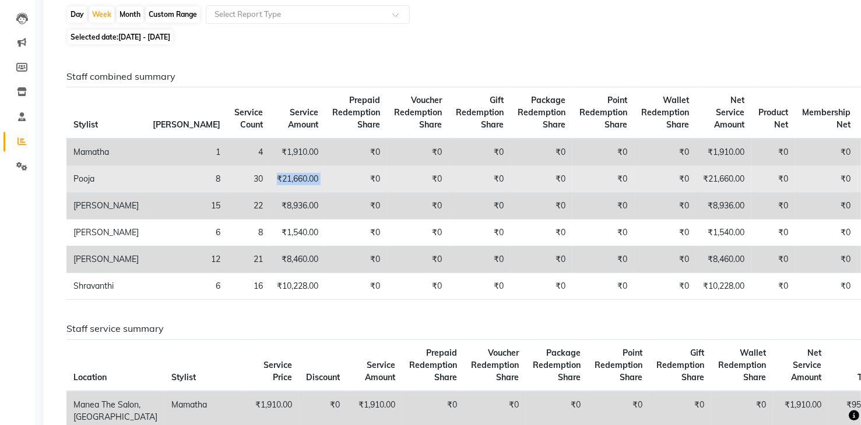
drag, startPoint x: 207, startPoint y: 176, endPoint x: 274, endPoint y: 177, distance: 67.0
click at [274, 177] on tr "Pooja 8 30 ₹21,660.00 ₹0 ₹0 ₹0 ₹0 ₹0 ₹0 ₹21,660.00 ₹0 ₹0 ₹0 ₹0 ₹0 ₹0" at bounding box center [544, 179] width 957 height 27
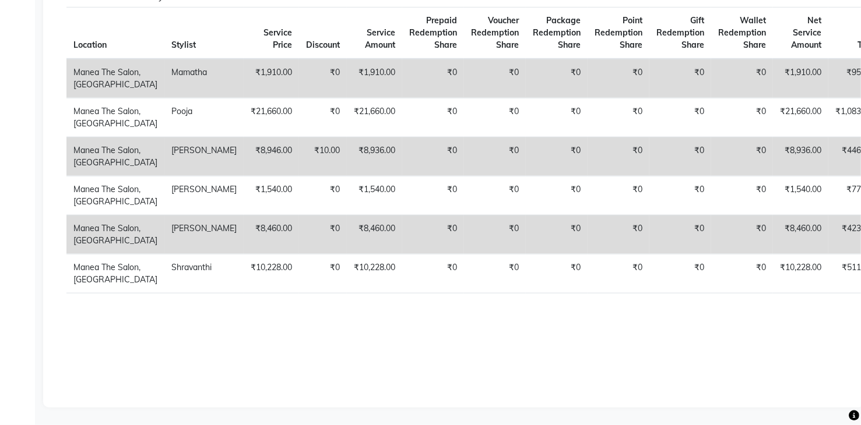
scroll to position [299, 0]
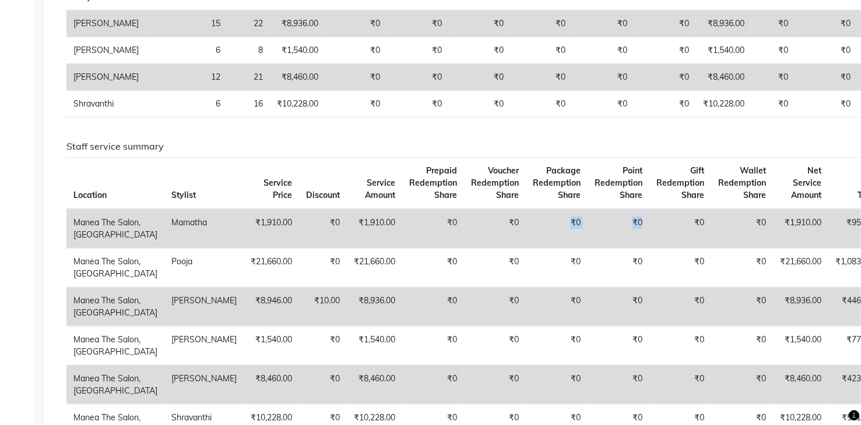
click at [514, 249] on tr "Manea The Salon, Dammaiguda Mamatha ₹1,910.00 ₹0 ₹1,910.00 ₹0 ₹0 ₹0 ₹0 ₹0 ₹0 ₹1…" at bounding box center [500, 229] width 868 height 40
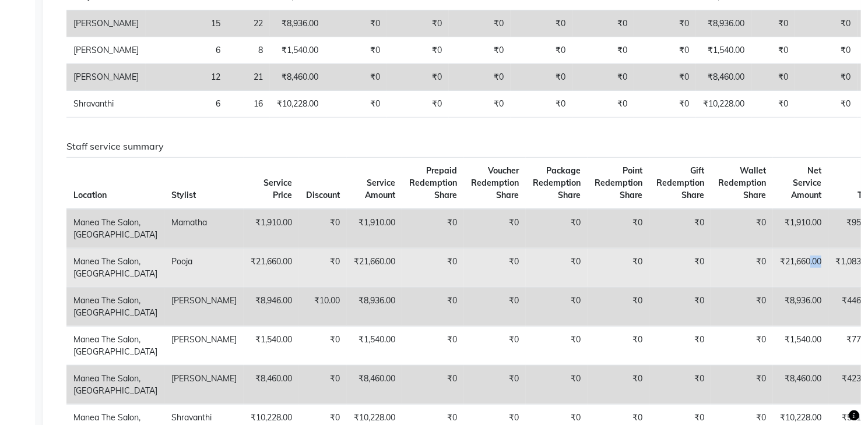
drag, startPoint x: 771, startPoint y: 278, endPoint x: 753, endPoint y: 288, distance: 21.1
click at [773, 287] on td "₹21,660.00" at bounding box center [800, 267] width 55 height 39
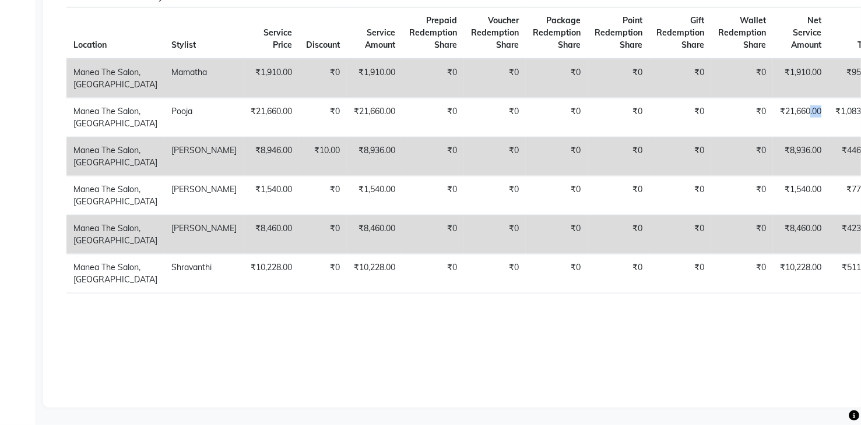
scroll to position [532, 0]
drag, startPoint x: 829, startPoint y: 327, endPoint x: 760, endPoint y: 333, distance: 69.1
click at [760, 333] on div "Staff combined summary Stylist Bill Count Service Count Service Amount Prepaid …" at bounding box center [450, 55] width 769 height 634
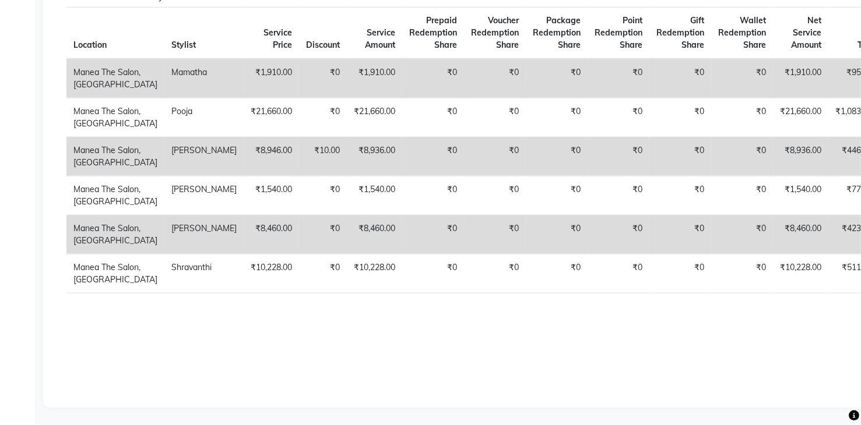
drag, startPoint x: 832, startPoint y: 308, endPoint x: 761, endPoint y: 317, distance: 71.6
click at [761, 317] on div "Staff combined summary Stylist Bill Count Service Count Service Amount Prepaid …" at bounding box center [450, 55] width 769 height 634
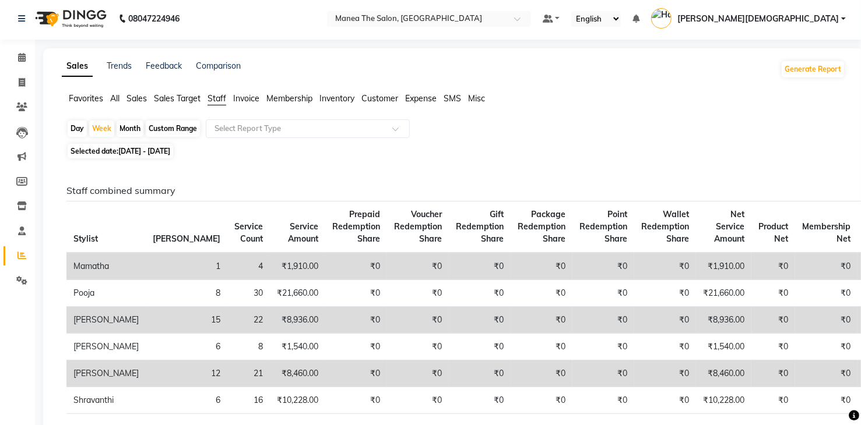
scroll to position [0, 0]
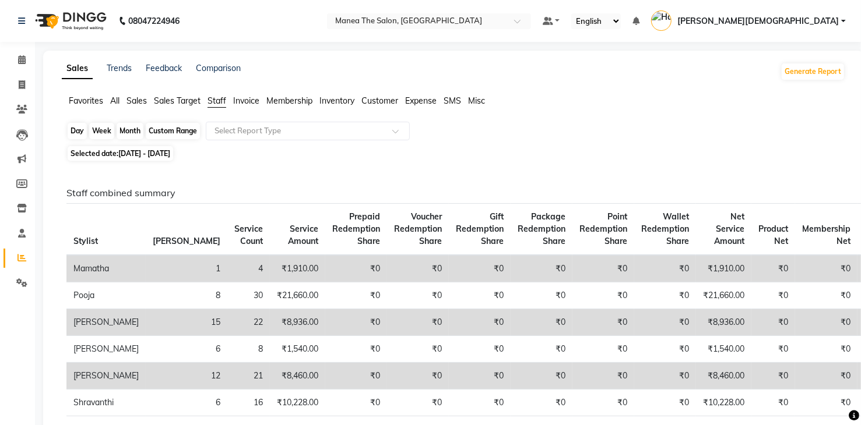
click at [107, 129] on div "Week" at bounding box center [101, 131] width 25 height 16
select select "10"
select select "2025"
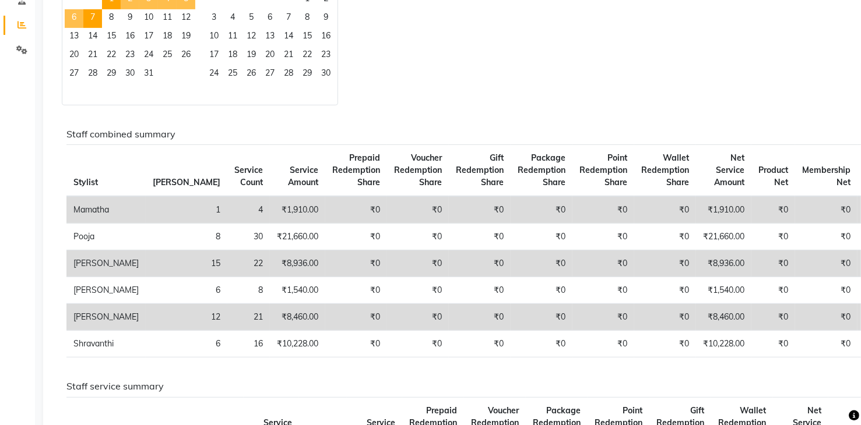
scroll to position [175, 0]
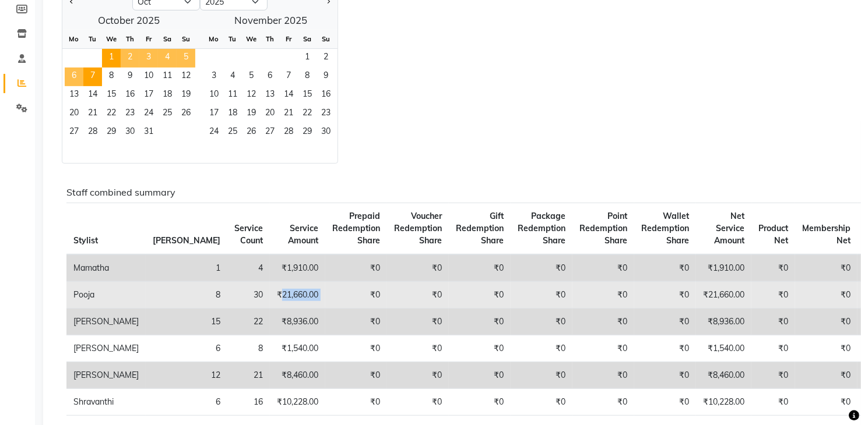
drag, startPoint x: 217, startPoint y: 291, endPoint x: 296, endPoint y: 296, distance: 78.8
click at [296, 296] on tr "Pooja 8 30 ₹21,660.00 ₹0 ₹0 ₹0 ₹0 ₹0 ₹0 ₹21,660.00 ₹0 ₹0 ₹0 ₹0 ₹0 ₹0" at bounding box center [544, 295] width 957 height 27
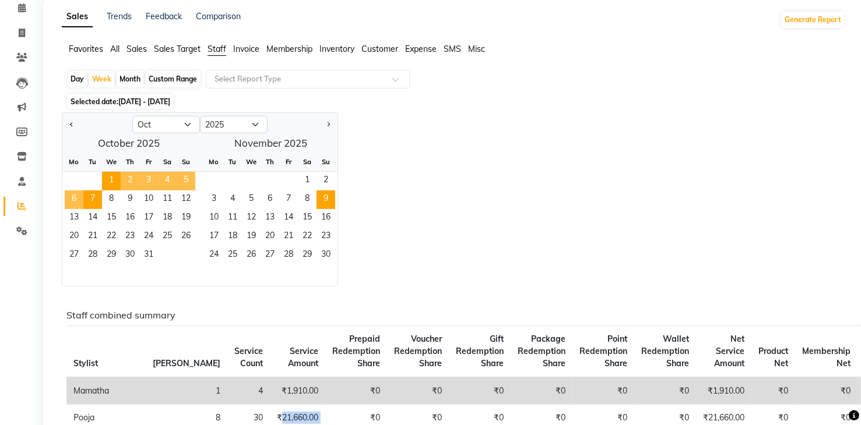
scroll to position [0, 0]
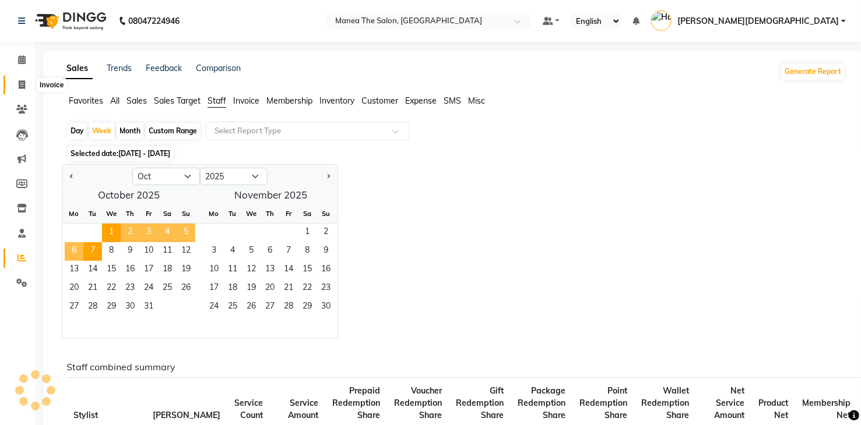
click at [22, 83] on icon at bounding box center [22, 84] width 6 height 9
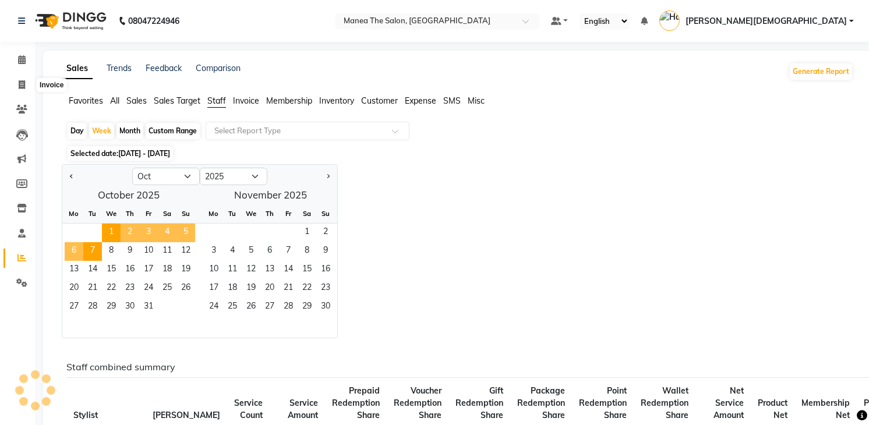
select select "service"
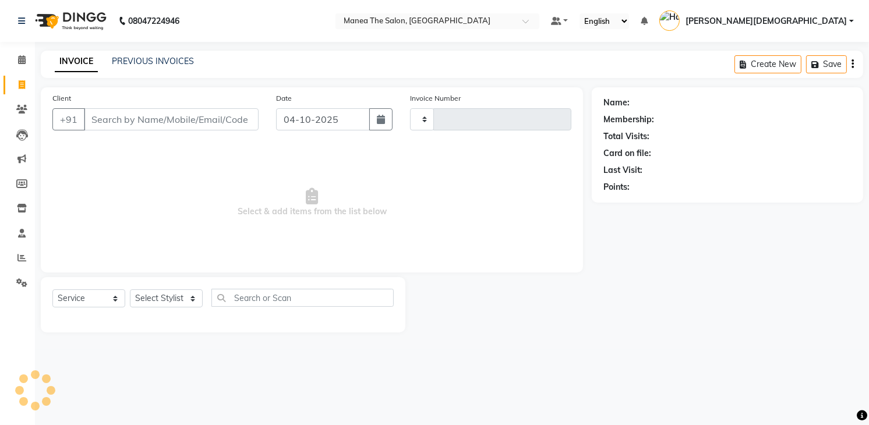
type input "2065"
select select "5481"
click at [150, 58] on link "PREVIOUS INVOICES" at bounding box center [153, 61] width 82 height 10
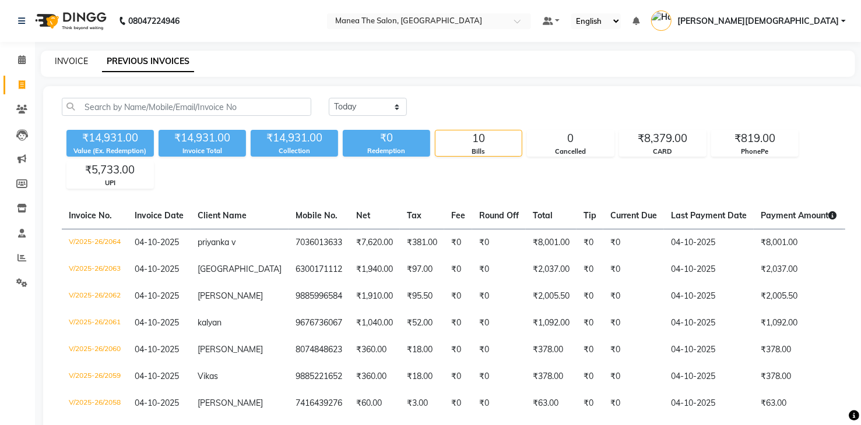
click at [83, 58] on link "INVOICE" at bounding box center [71, 61] width 33 height 10
select select "service"
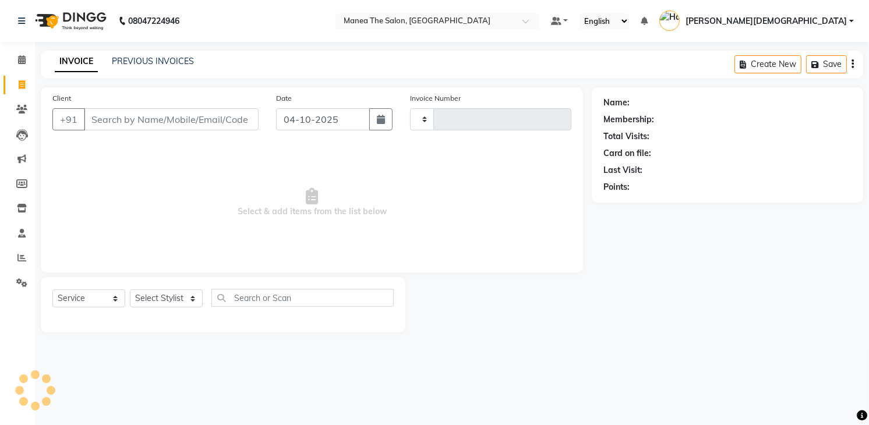
type input "2065"
select select "5481"
click at [706, 280] on div "Name: Membership: Total Visits: Card on file: Last Visit: Points:" at bounding box center [732, 209] width 280 height 245
click at [22, 112] on icon at bounding box center [21, 109] width 11 height 9
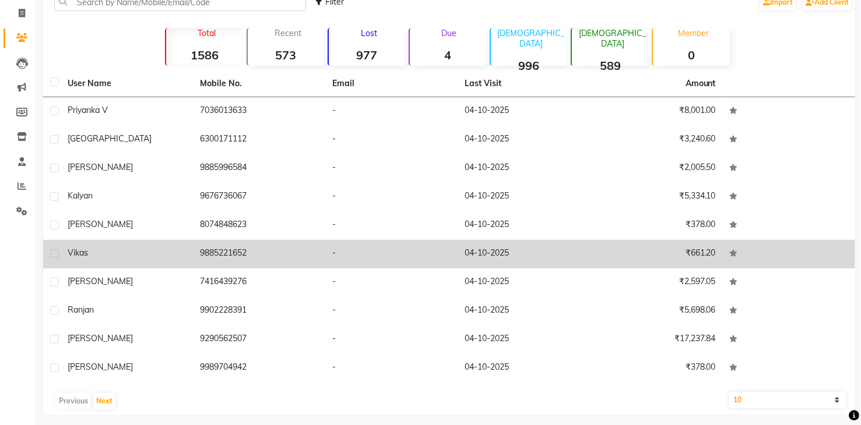
scroll to position [79, 0]
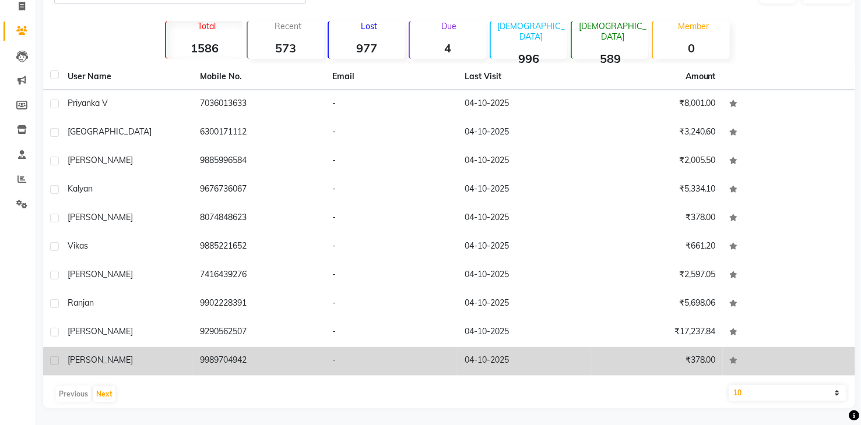
click at [108, 356] on div "[PERSON_NAME]" at bounding box center [127, 360] width 118 height 12
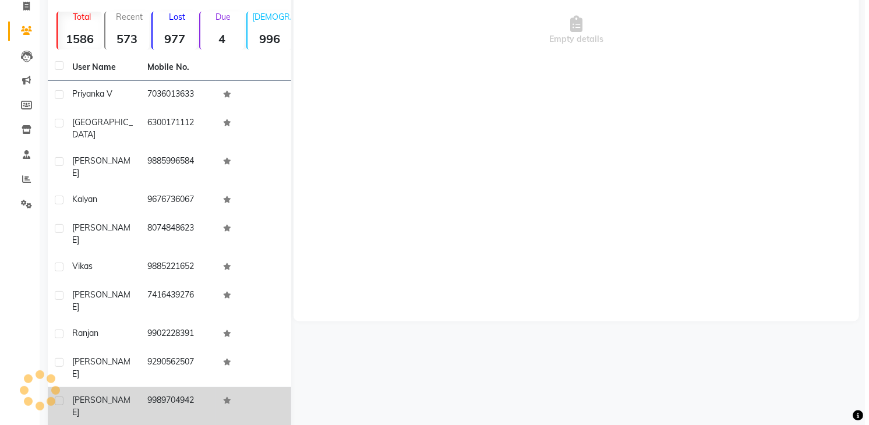
scroll to position [69, 0]
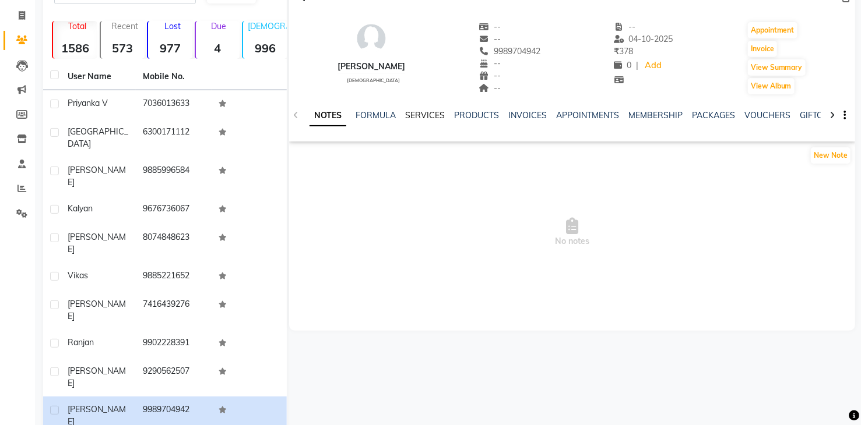
click at [418, 110] on link "SERVICES" at bounding box center [425, 115] width 40 height 10
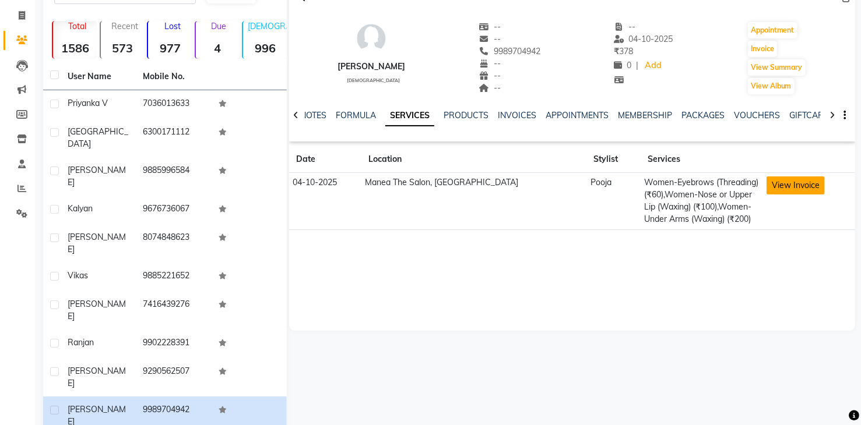
click at [791, 189] on button "View Invoice" at bounding box center [795, 186] width 58 height 18
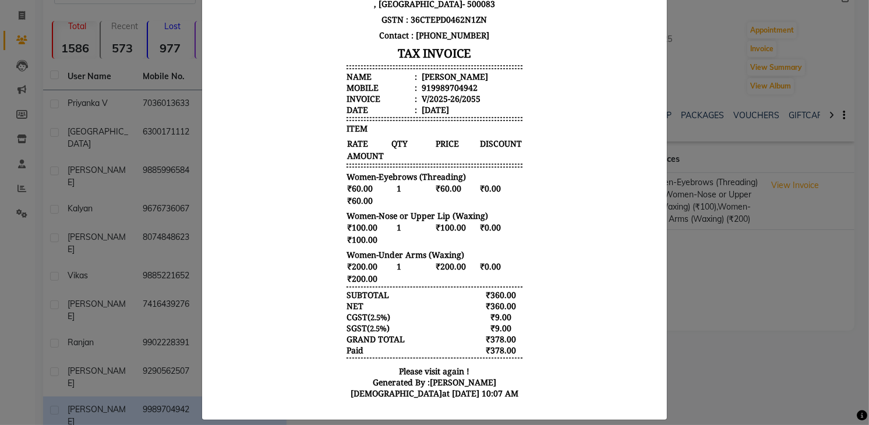
scroll to position [175, 0]
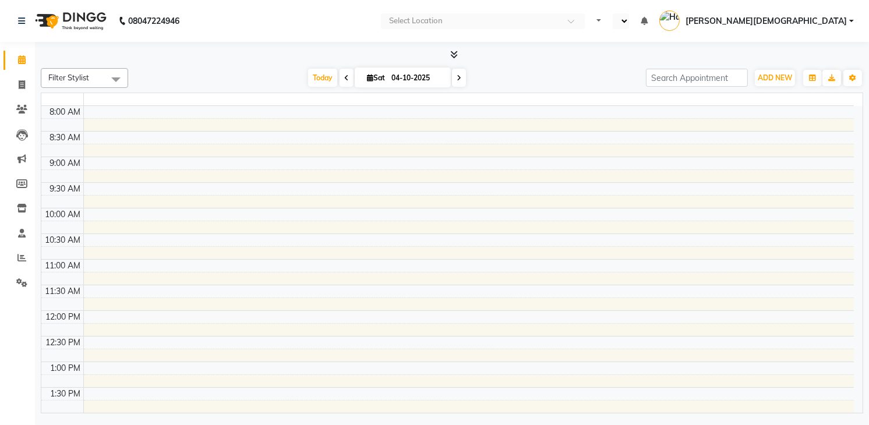
select select "en"
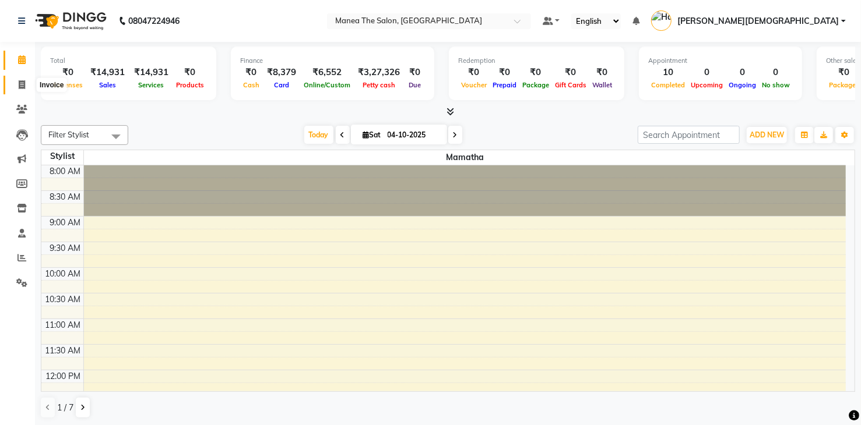
click at [20, 87] on icon at bounding box center [22, 84] width 6 height 9
select select "service"
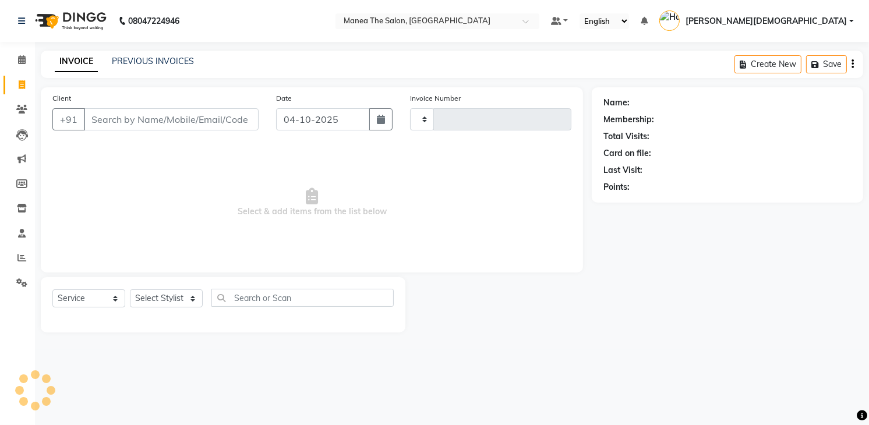
type input "2065"
select select "5481"
click at [20, 58] on icon at bounding box center [22, 59] width 8 height 9
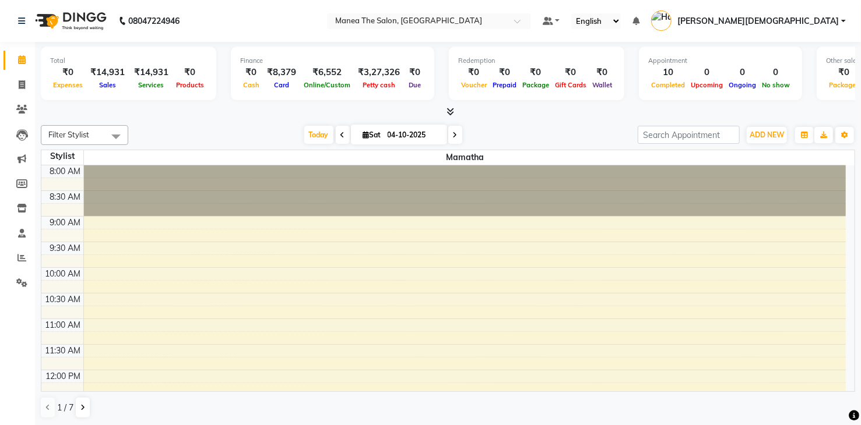
click at [453, 108] on icon at bounding box center [450, 111] width 8 height 9
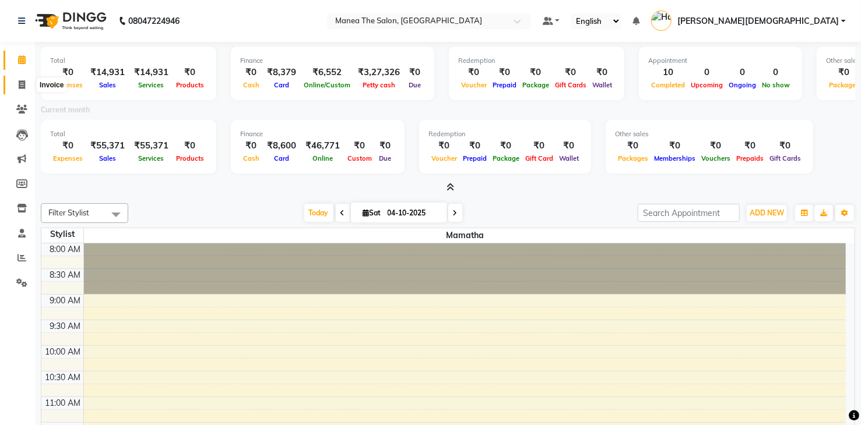
click at [22, 84] on icon at bounding box center [22, 84] width 6 height 9
select select "service"
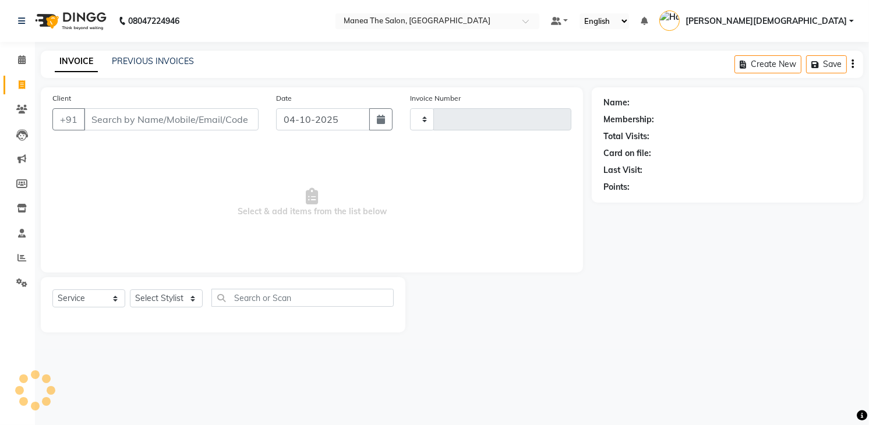
type input "2065"
select select "5481"
click at [420, 262] on div "Client +91 Date [DATE] Invoice Number V/2025 V/[PHONE_NUMBER] Select & add item…" at bounding box center [312, 179] width 542 height 185
click at [19, 283] on icon at bounding box center [21, 283] width 11 height 9
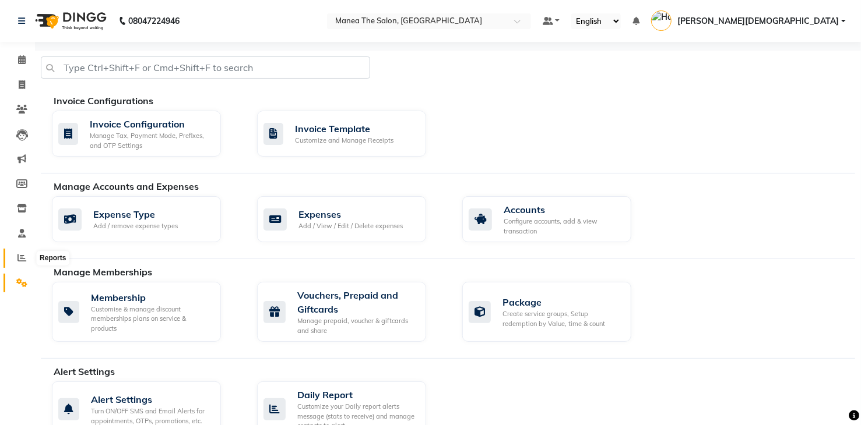
click at [16, 260] on span at bounding box center [22, 258] width 20 height 13
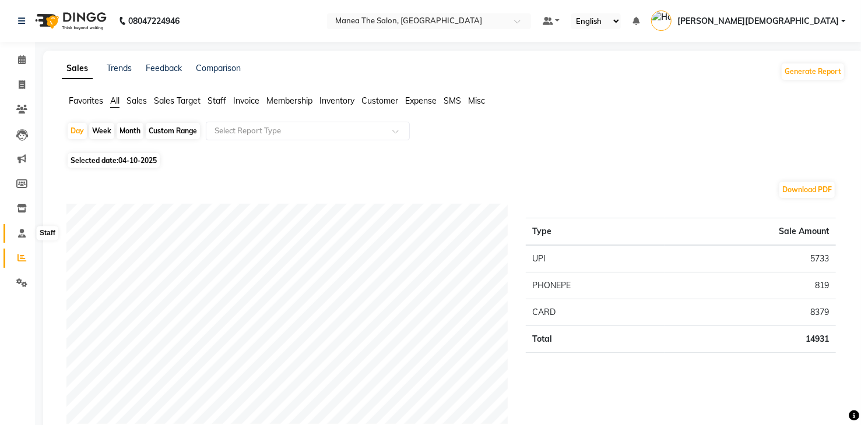
click at [18, 236] on icon at bounding box center [22, 233] width 8 height 9
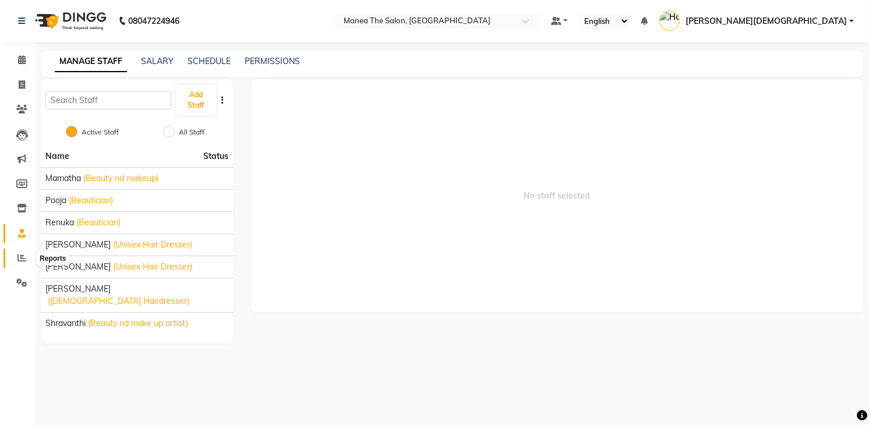
click at [20, 259] on icon at bounding box center [21, 257] width 9 height 9
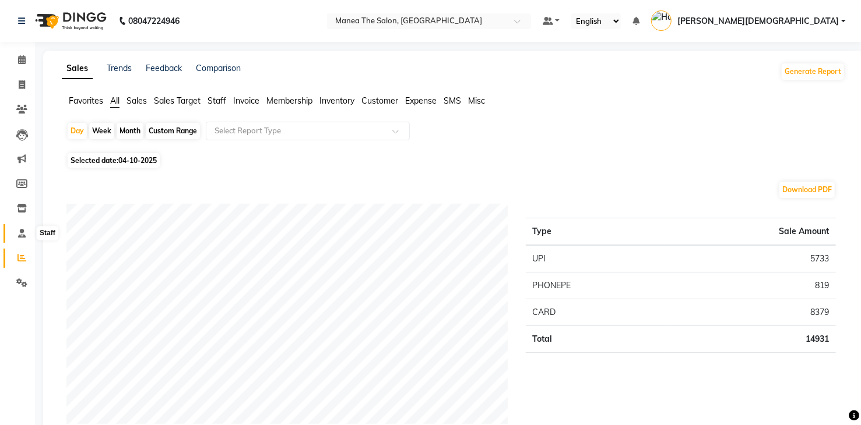
click at [18, 234] on icon at bounding box center [22, 233] width 8 height 9
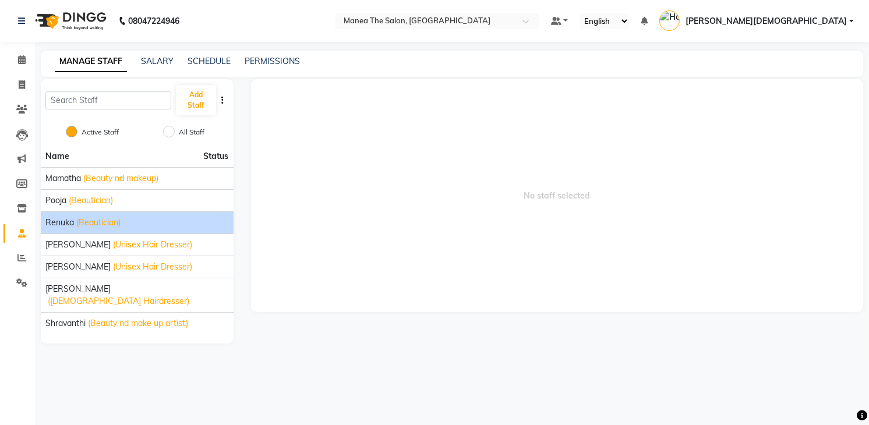
click at [105, 223] on span "(Beautician)" at bounding box center [98, 223] width 44 height 12
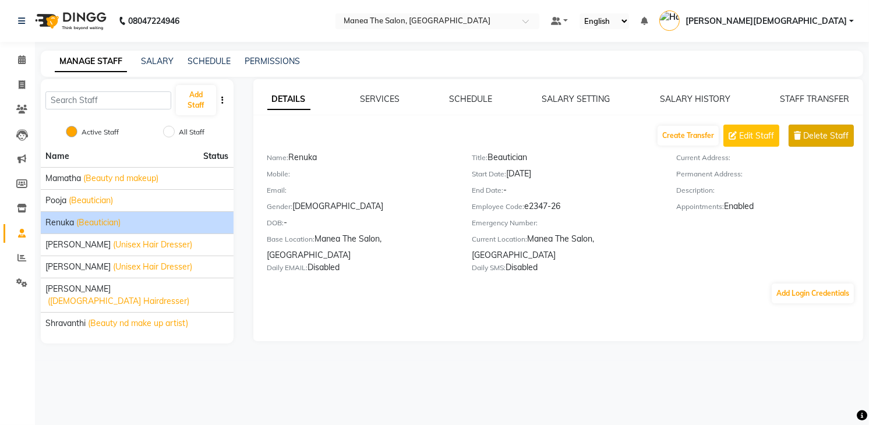
click at [842, 136] on span "Delete Staff" at bounding box center [826, 136] width 45 height 12
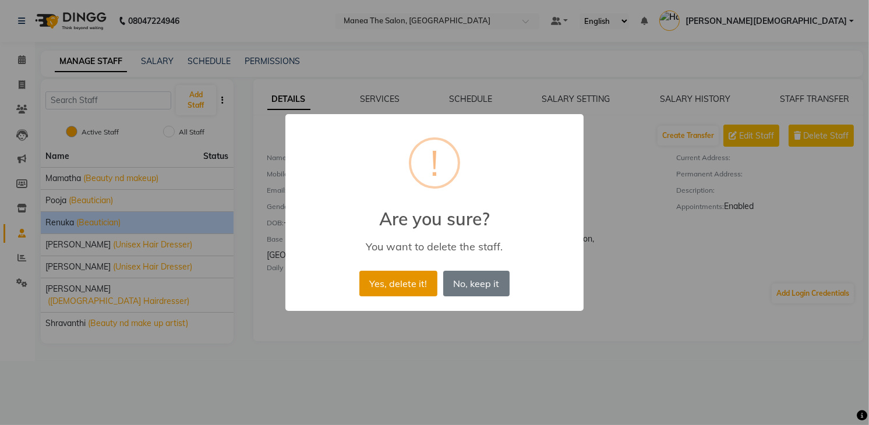
click at [386, 280] on button "Yes, delete it!" at bounding box center [399, 284] width 78 height 26
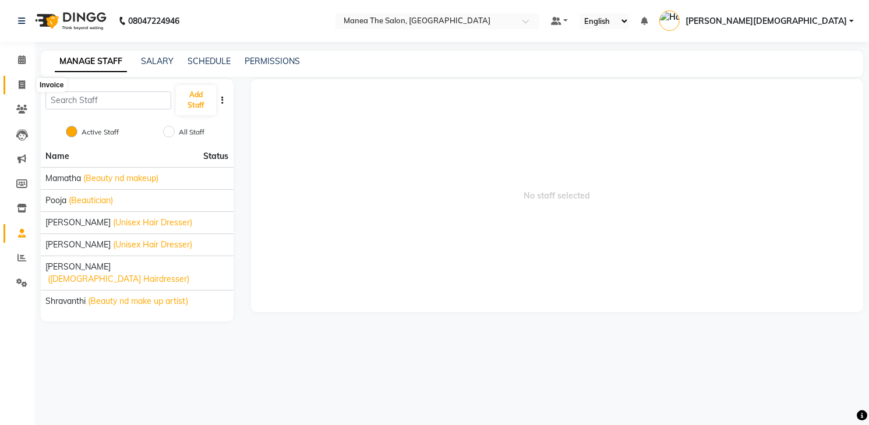
click at [16, 81] on span at bounding box center [22, 85] width 20 height 13
select select "service"
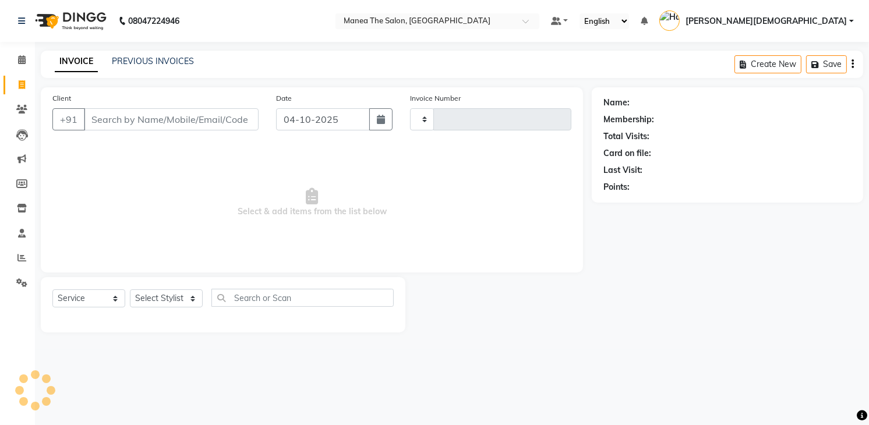
type input "2065"
select select "5481"
click at [210, 332] on div "Select Service Product Membership Package Voucher Prepaid Gift Card Select Styl…" at bounding box center [223, 304] width 365 height 55
click at [526, 385] on div "08047224946 Select Location × Manea The Salon, Dammaiguda Default Panel My Pane…" at bounding box center [434, 212] width 869 height 425
click at [168, 55] on div "PREVIOUS INVOICES" at bounding box center [153, 61] width 82 height 12
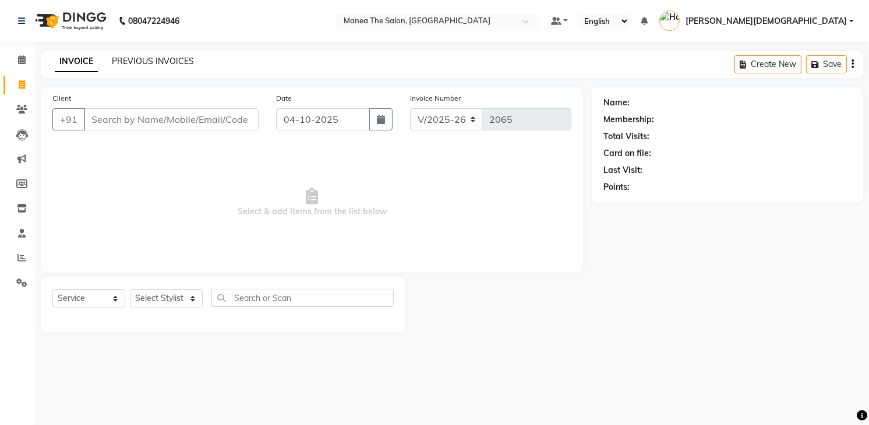
click at [143, 64] on link "PREVIOUS INVOICES" at bounding box center [153, 61] width 82 height 10
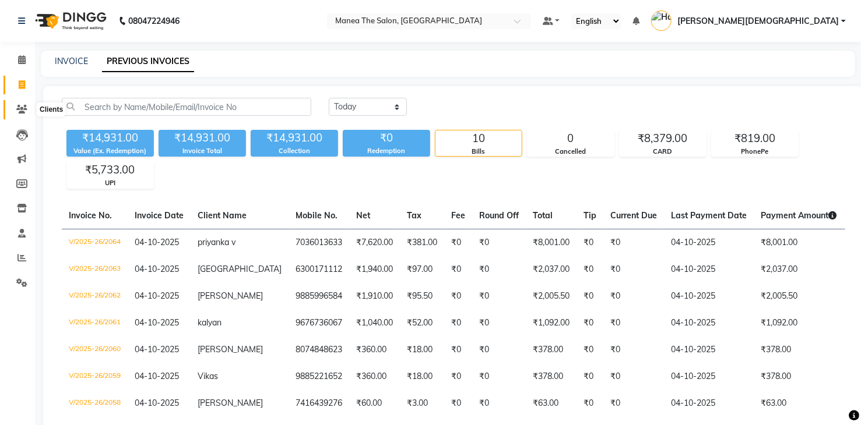
click at [24, 108] on icon at bounding box center [21, 109] width 11 height 9
